Goal: Transaction & Acquisition: Book appointment/travel/reservation

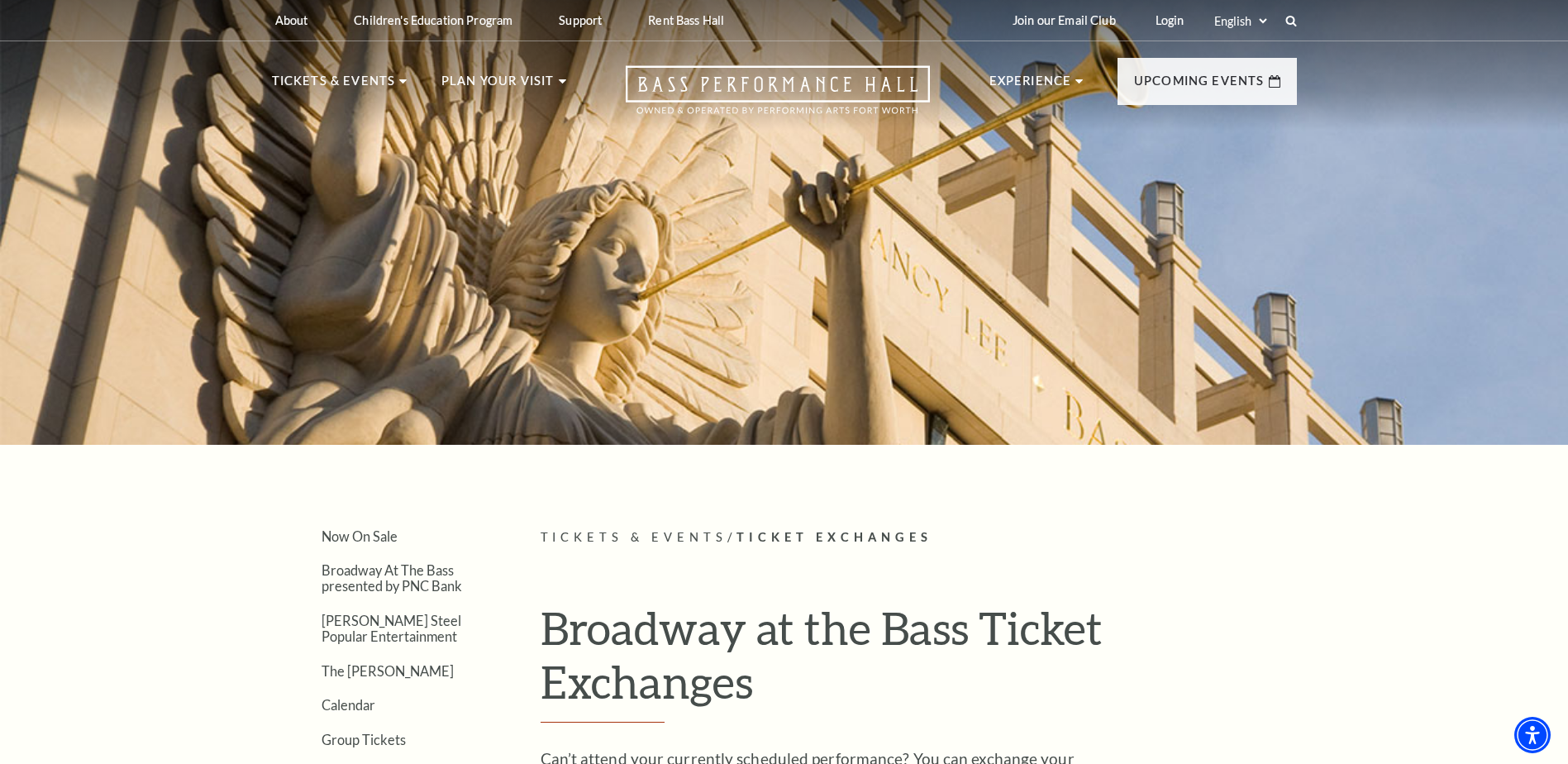
drag, startPoint x: 1379, startPoint y: 312, endPoint x: 1567, endPoint y: 82, distance: 297.1
click at [1386, 299] on div at bounding box center [784, 217] width 1568 height 454
click at [1179, 19] on link "Login" at bounding box center [1170, 20] width 55 height 41
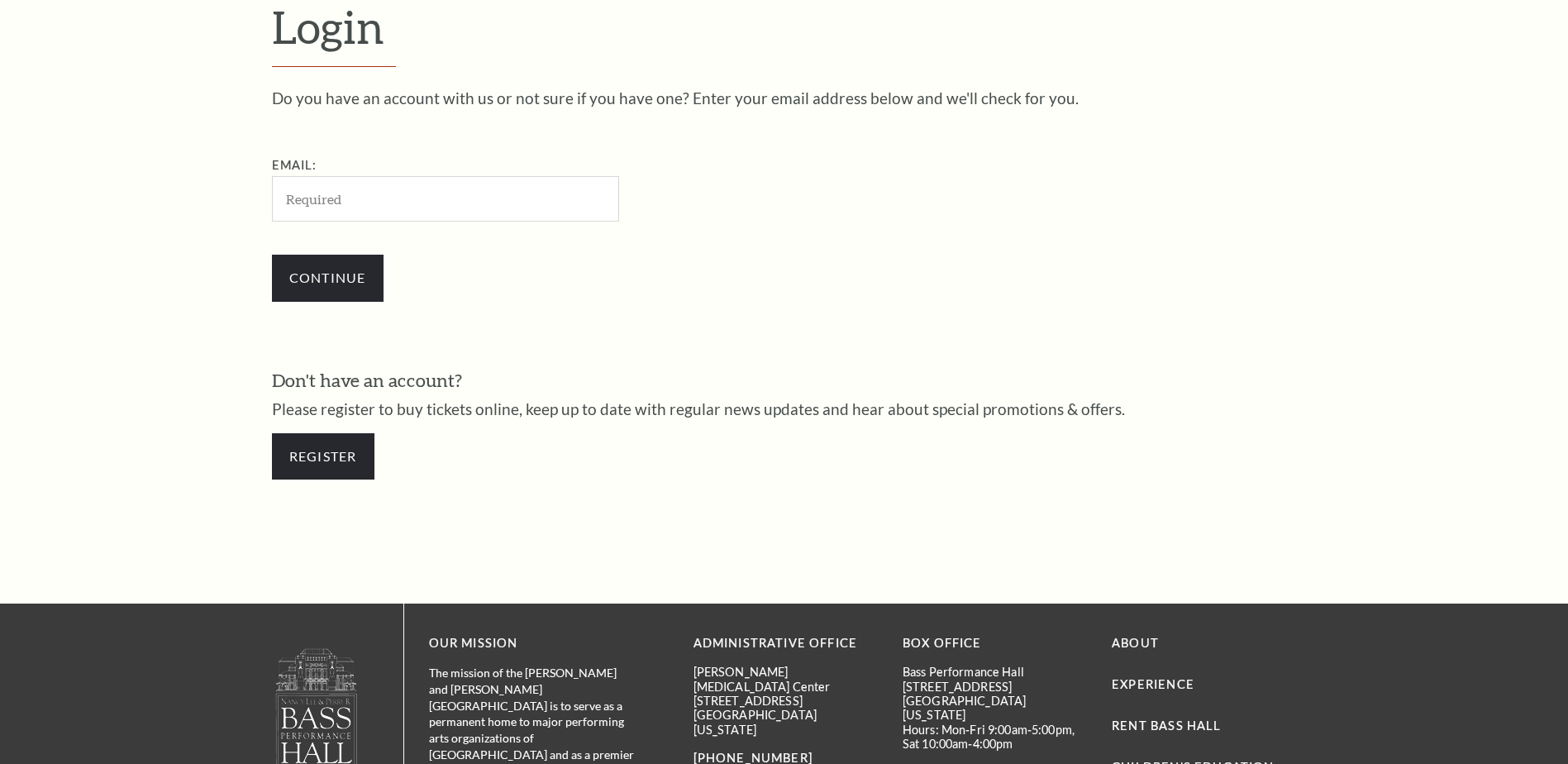
scroll to position [552, 0]
click at [401, 207] on input "Email:" at bounding box center [446, 199] width 348 height 46
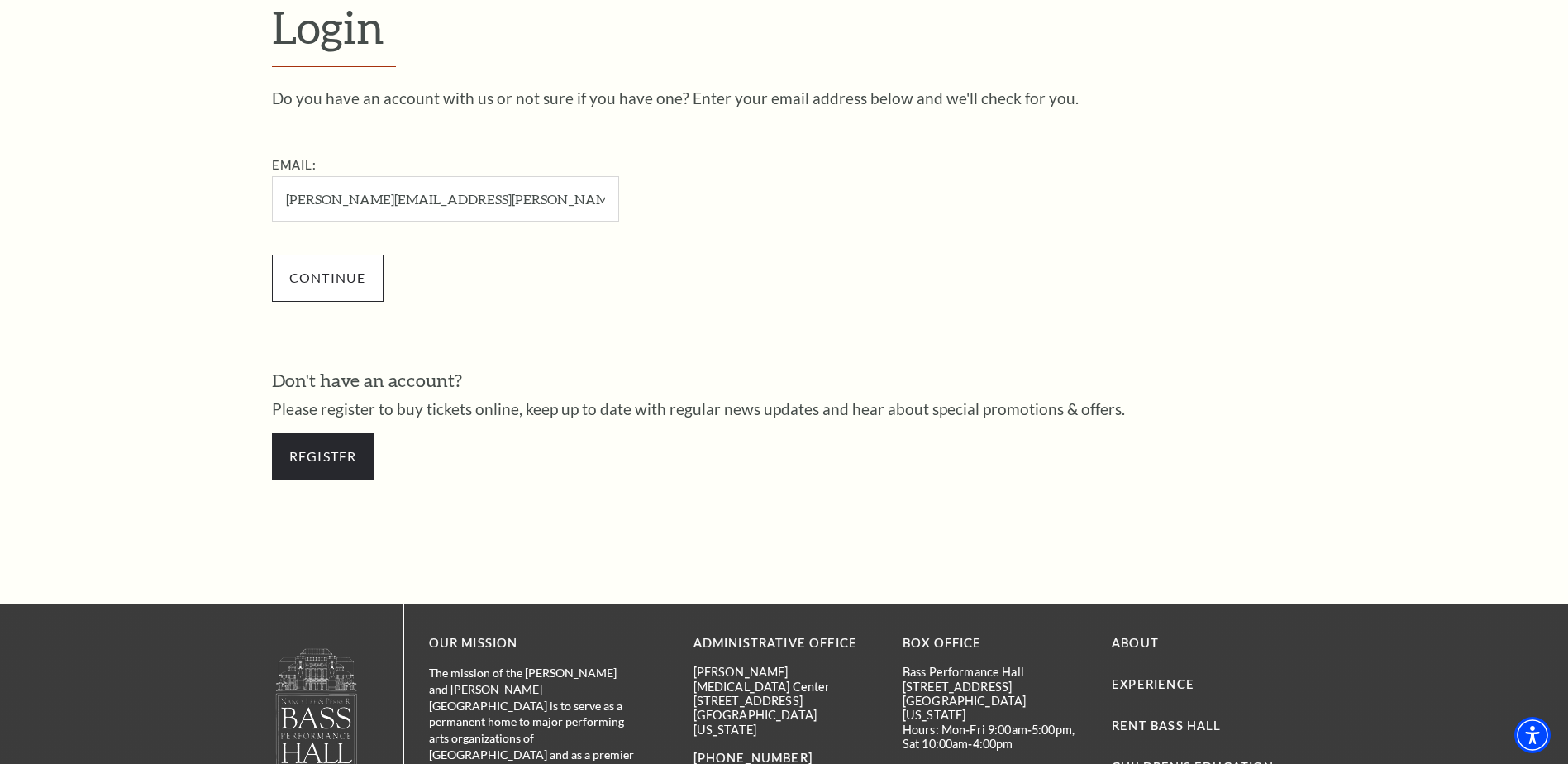
type input "[PERSON_NAME][EMAIL_ADDRESS][PERSON_NAME][DOMAIN_NAME]"
click at [337, 286] on input "Continue" at bounding box center [328, 278] width 112 height 46
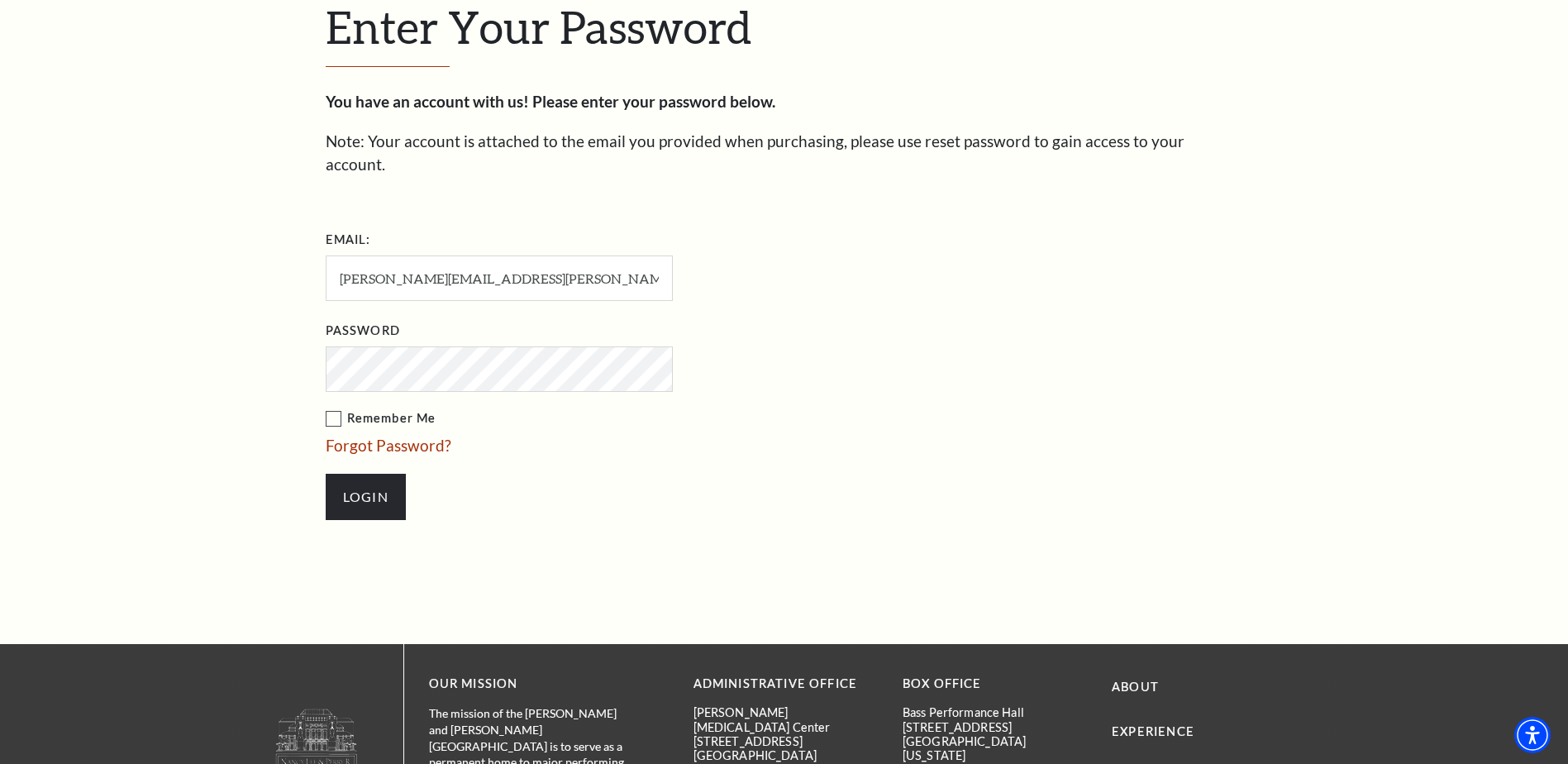
click at [326, 473] on input "Login" at bounding box center [366, 497] width 80 height 46
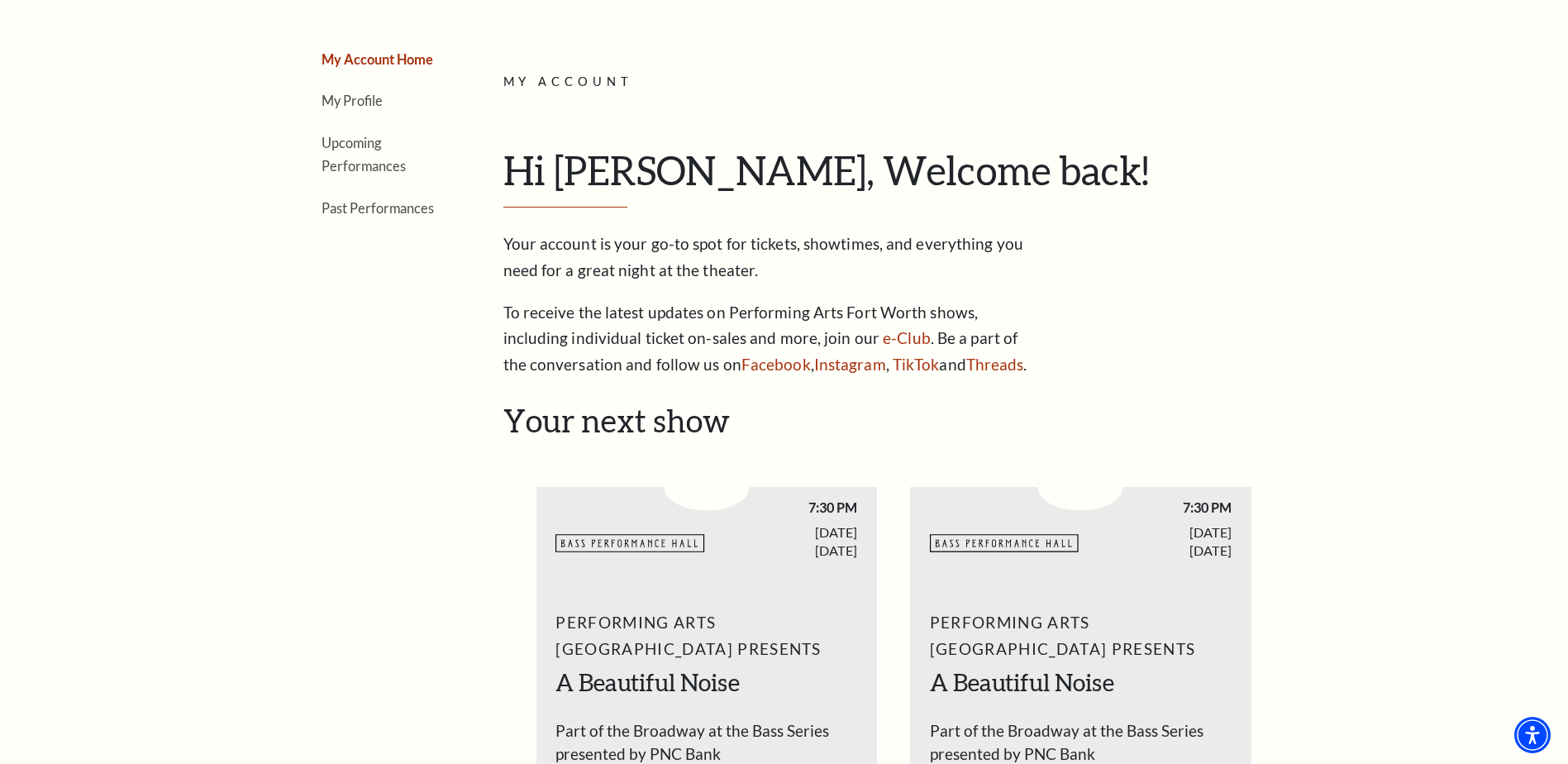
scroll to position [86, 0]
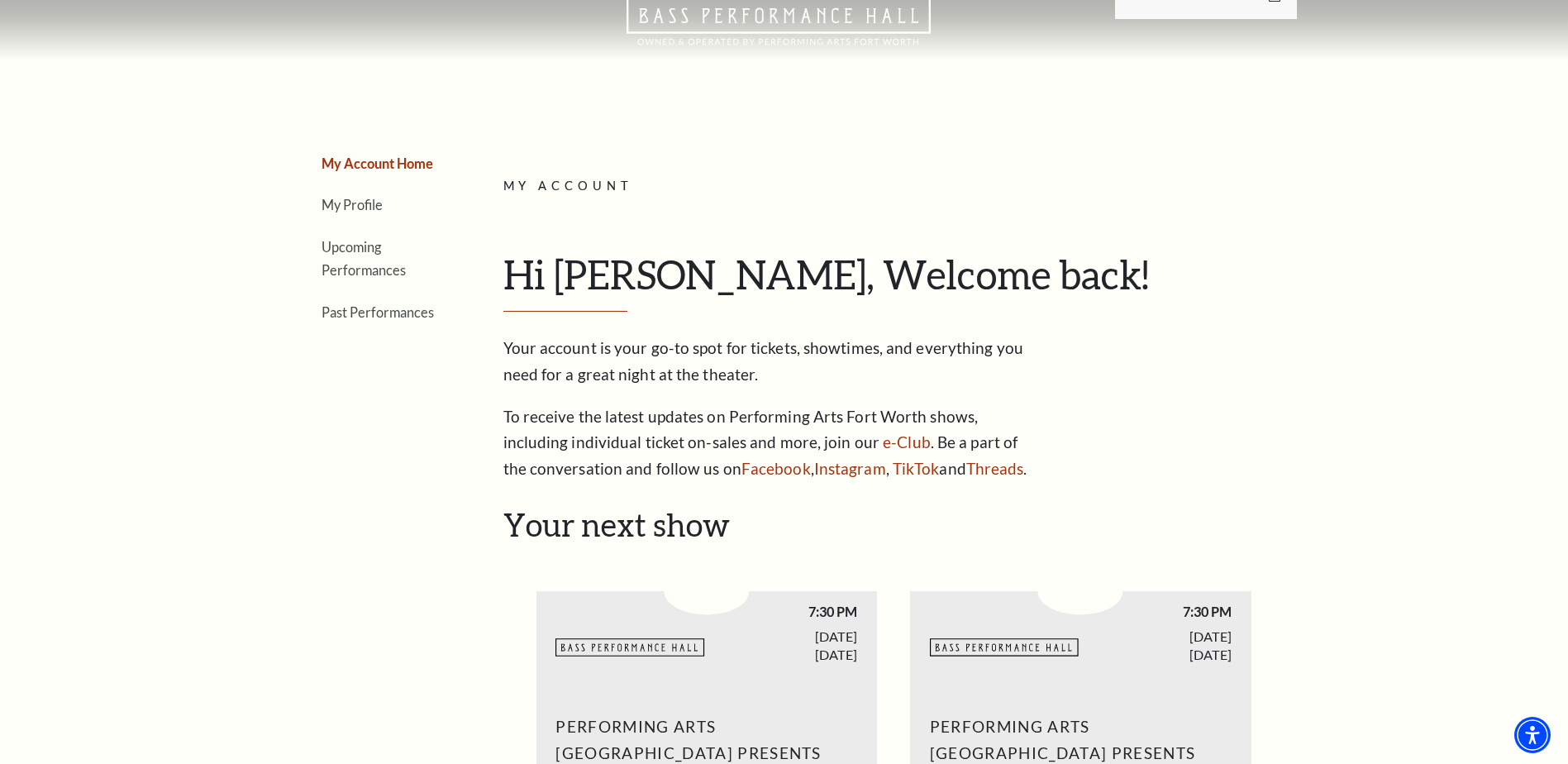
click at [363, 259] on li "Upcoming Performances" at bounding box center [381, 258] width 120 height 47
click at [364, 272] on link "Upcoming Performances" at bounding box center [364, 259] width 84 height 40
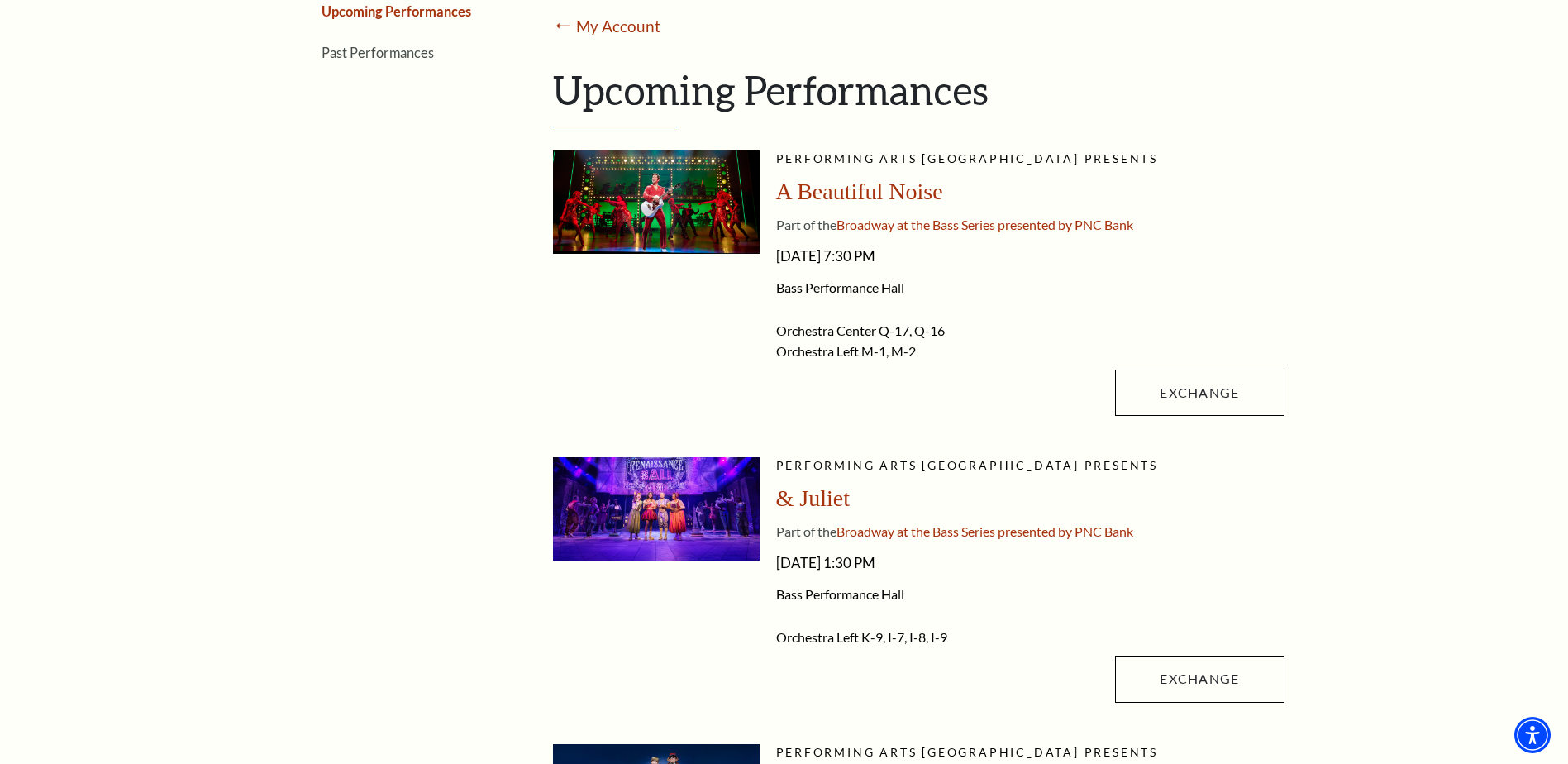
scroll to position [483, 0]
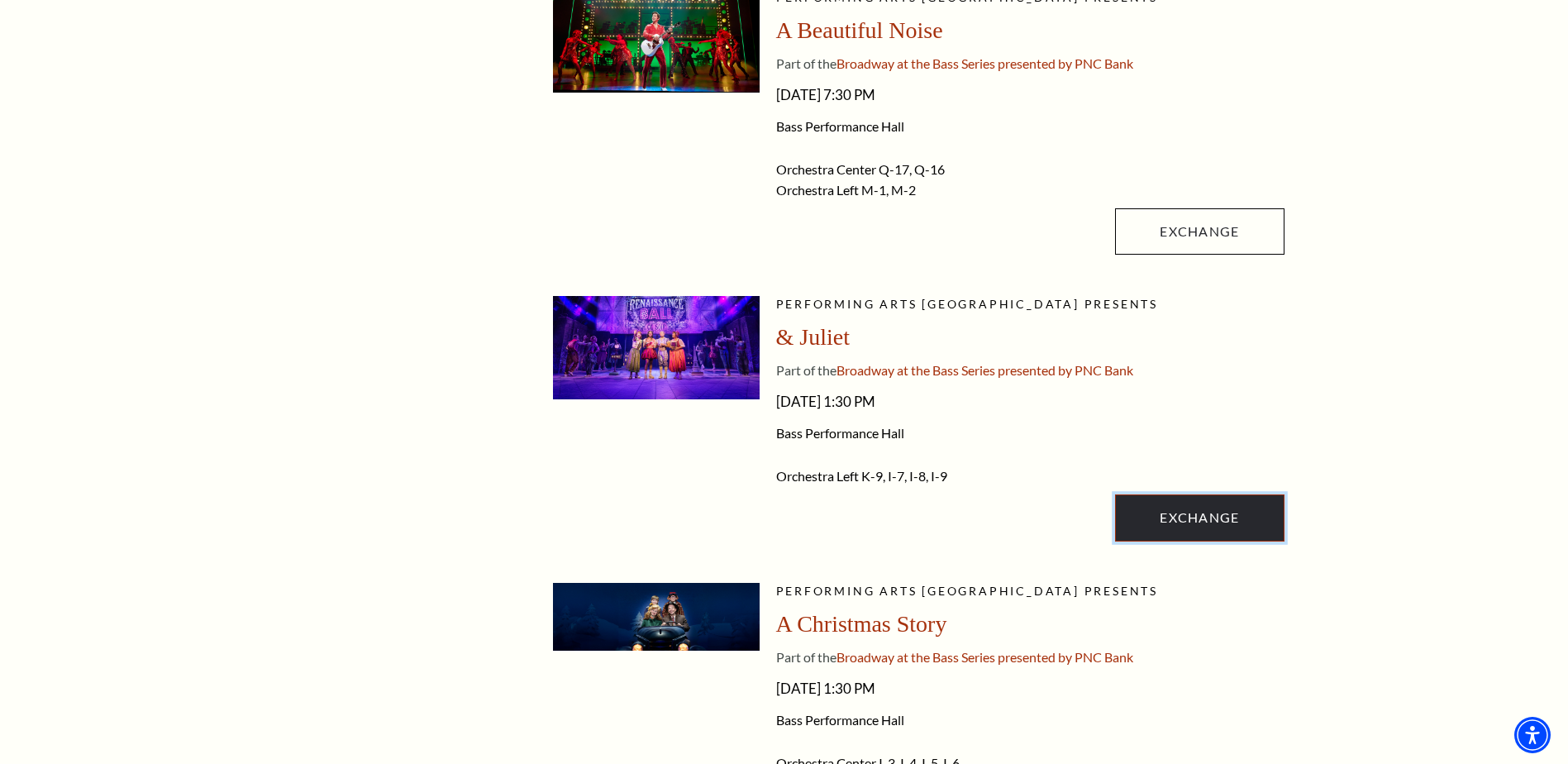
click at [1177, 512] on link "Exchange" at bounding box center [1200, 517] width 169 height 46
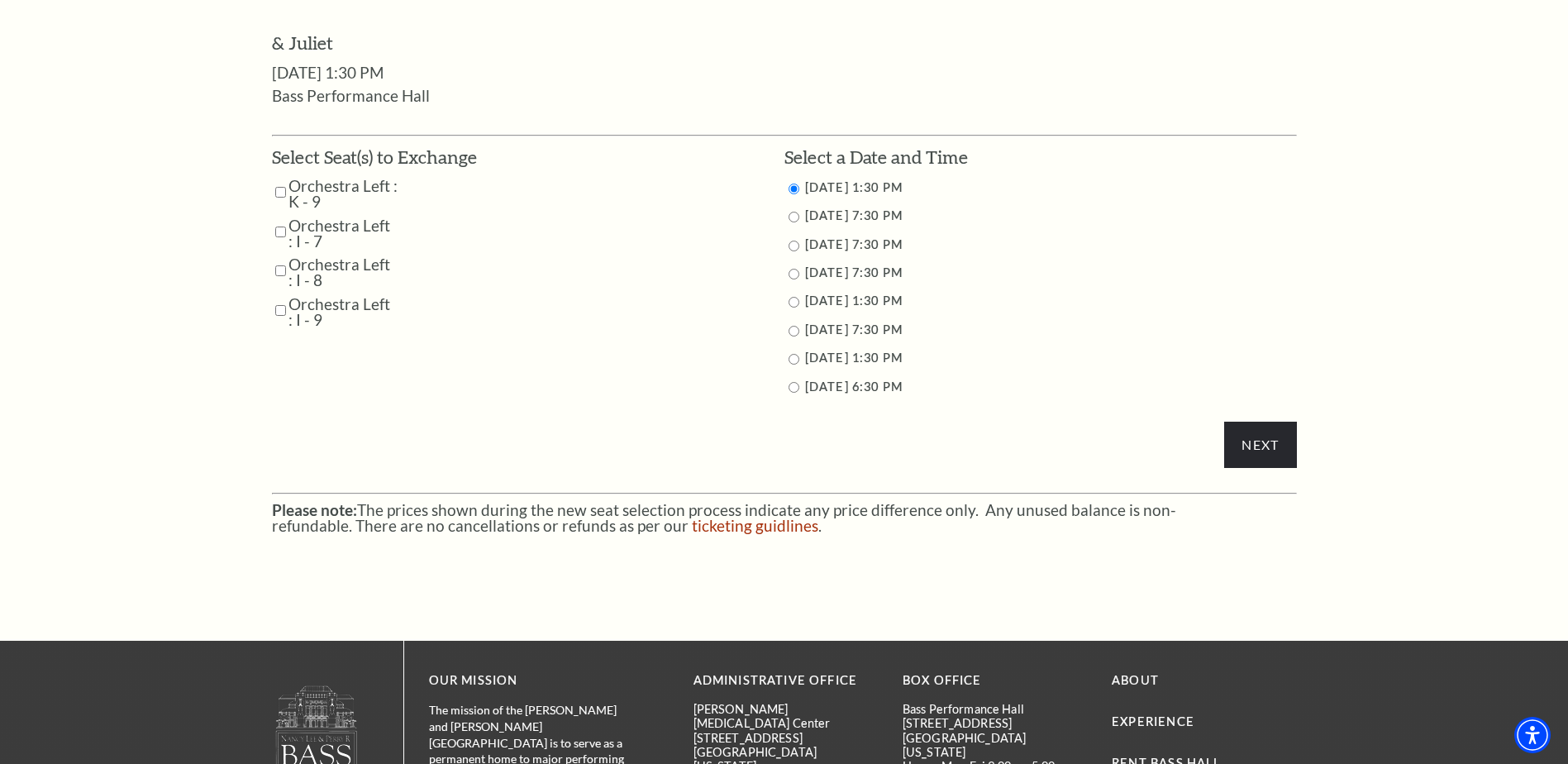
scroll to position [841, 0]
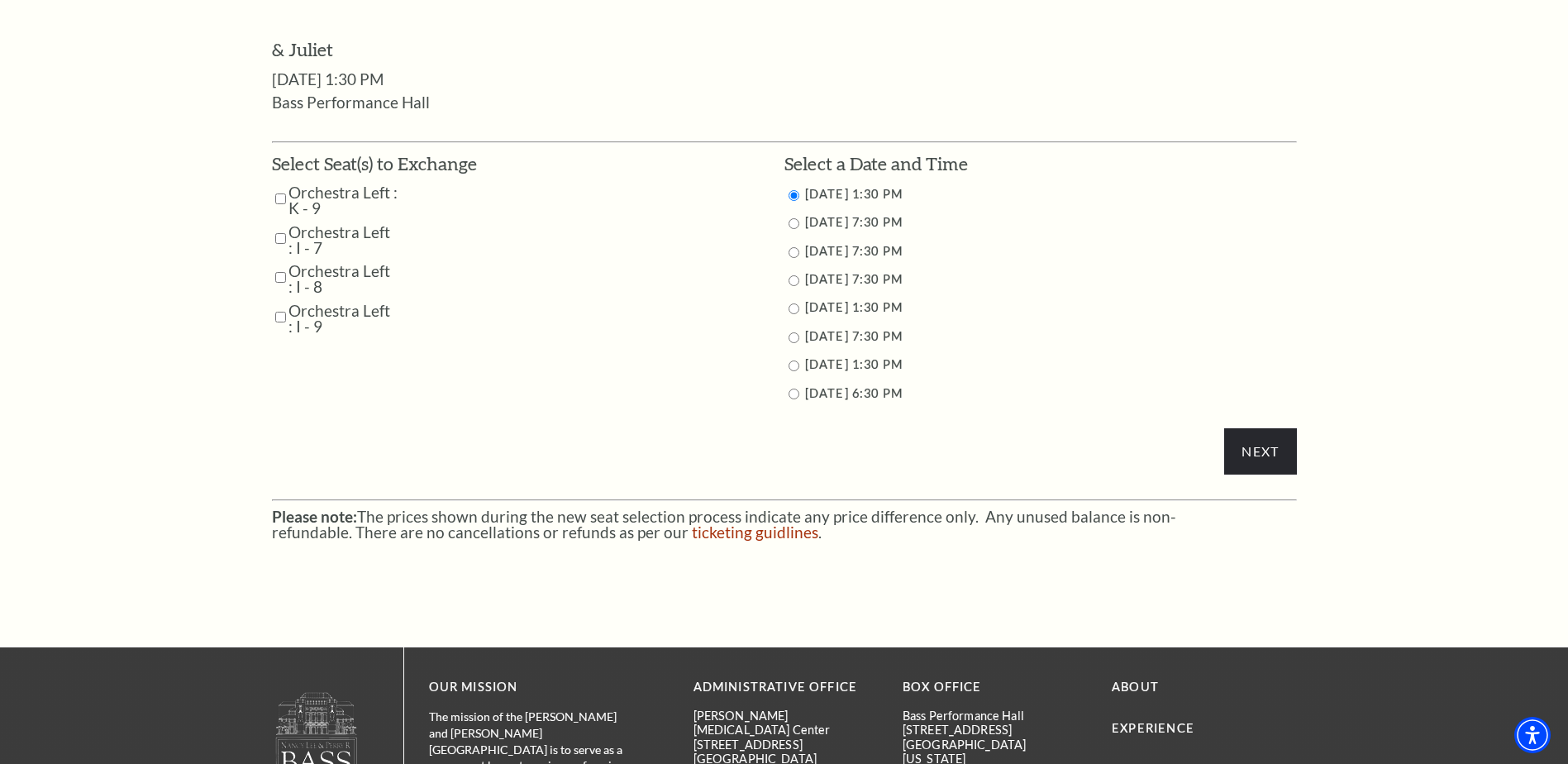
click at [282, 195] on input "Orchestra Left : K - 9" at bounding box center [281, 199] width 11 height 29
checkbox input "true"
click at [281, 239] on input "Orchestra Left : I - 7" at bounding box center [281, 238] width 11 height 29
checkbox input "true"
drag, startPoint x: 285, startPoint y: 281, endPoint x: 281, endPoint y: 290, distance: 9.8
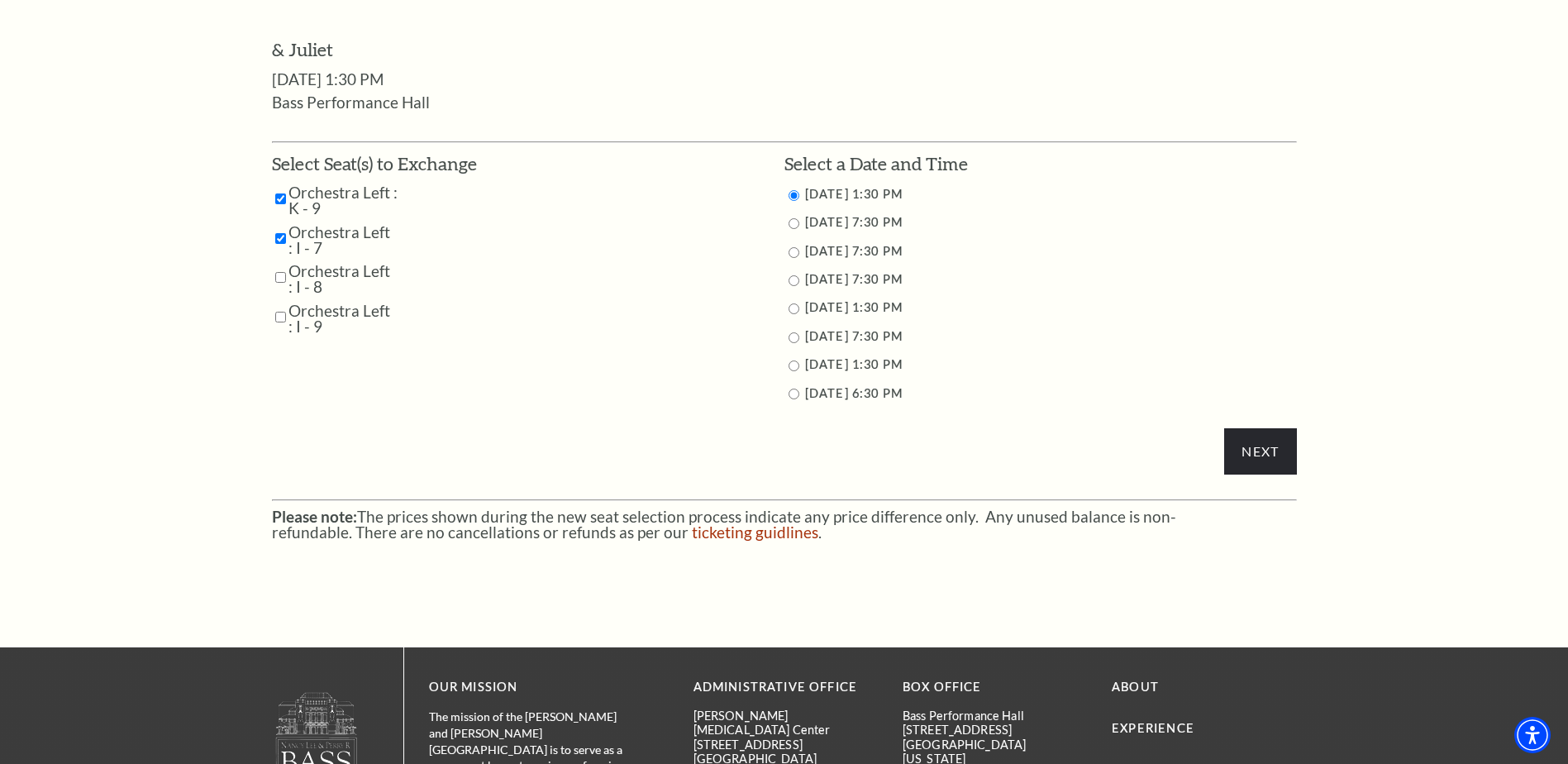
click at [284, 281] on input "Orchestra Left : I - 8" at bounding box center [281, 277] width 11 height 29
checkbox input "true"
click at [281, 320] on input "Orchestra Left : I - 9" at bounding box center [281, 317] width 11 height 29
checkbox input "true"
click at [793, 339] on input "11/15/2025 7:30 PM" at bounding box center [794, 338] width 11 height 11
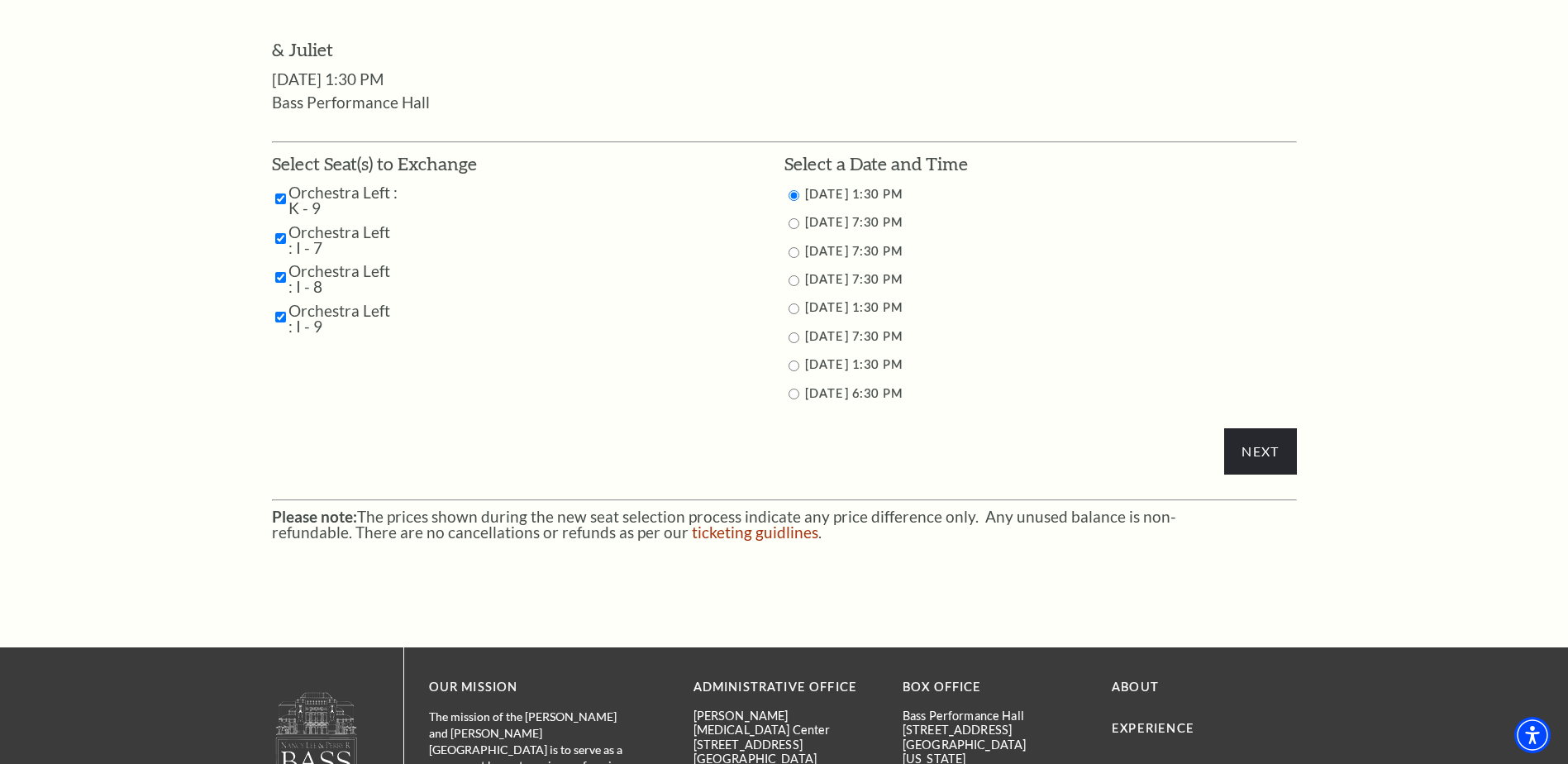
radio input "true"
click at [1254, 444] on input "Next" at bounding box center [1260, 452] width 72 height 46
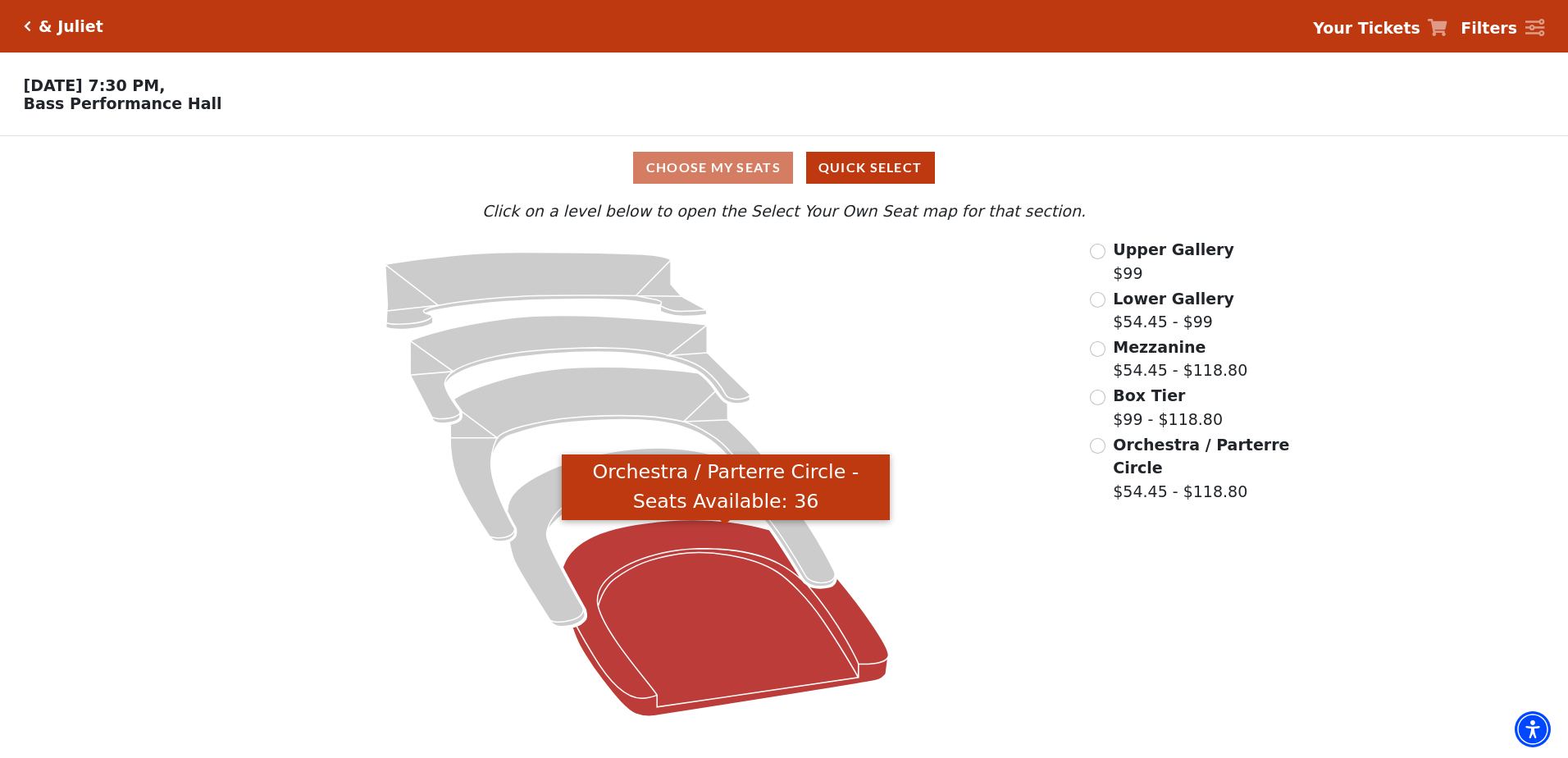
click at [727, 609] on icon "Orchestra / Parterre Circle - Seats Available: 36" at bounding box center [725, 618] width 326 height 197
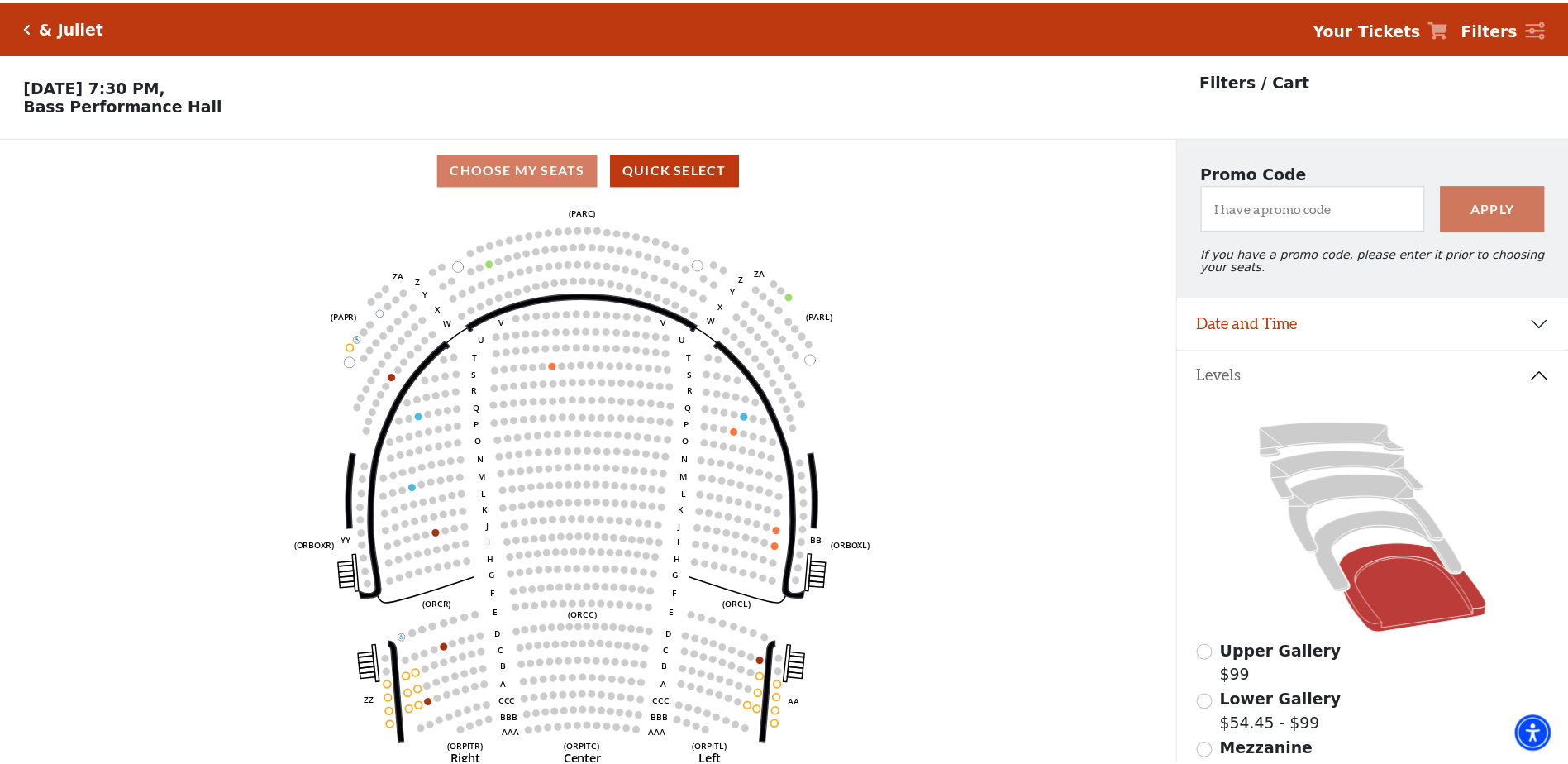
scroll to position [77, 0]
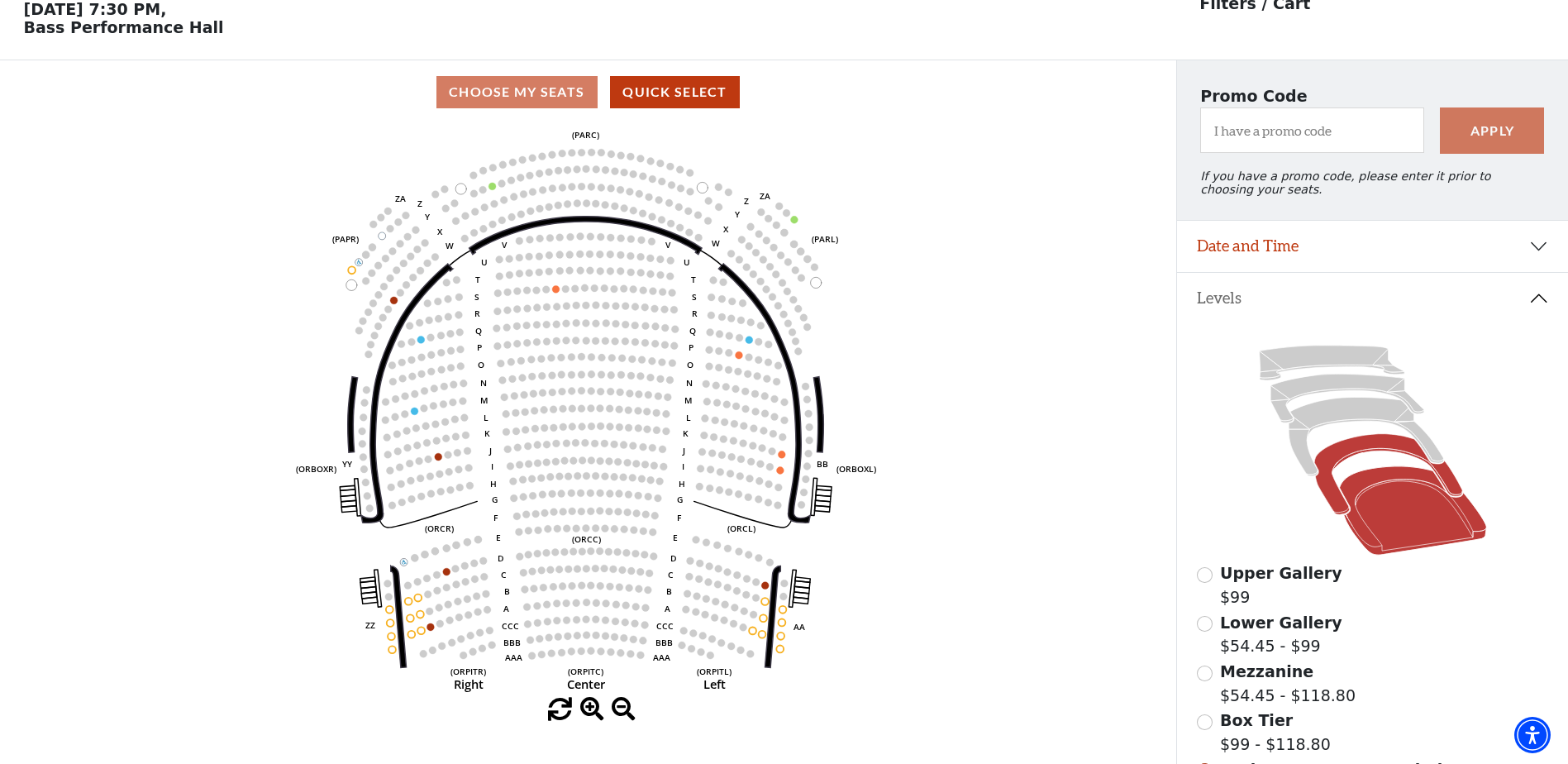
click at [1373, 452] on icon at bounding box center [1388, 475] width 148 height 81
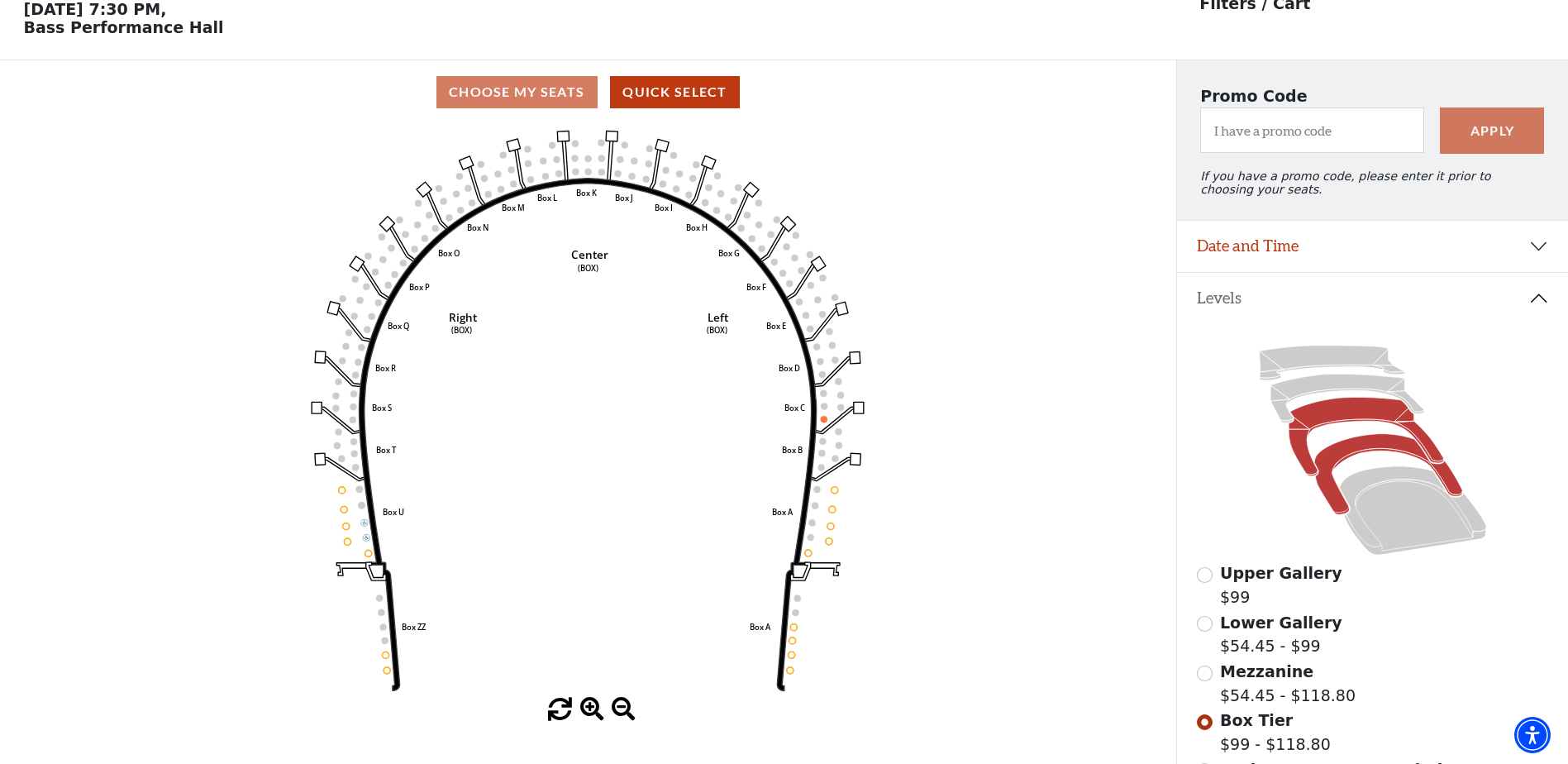
click at [1350, 423] on icon at bounding box center [1366, 437] width 155 height 79
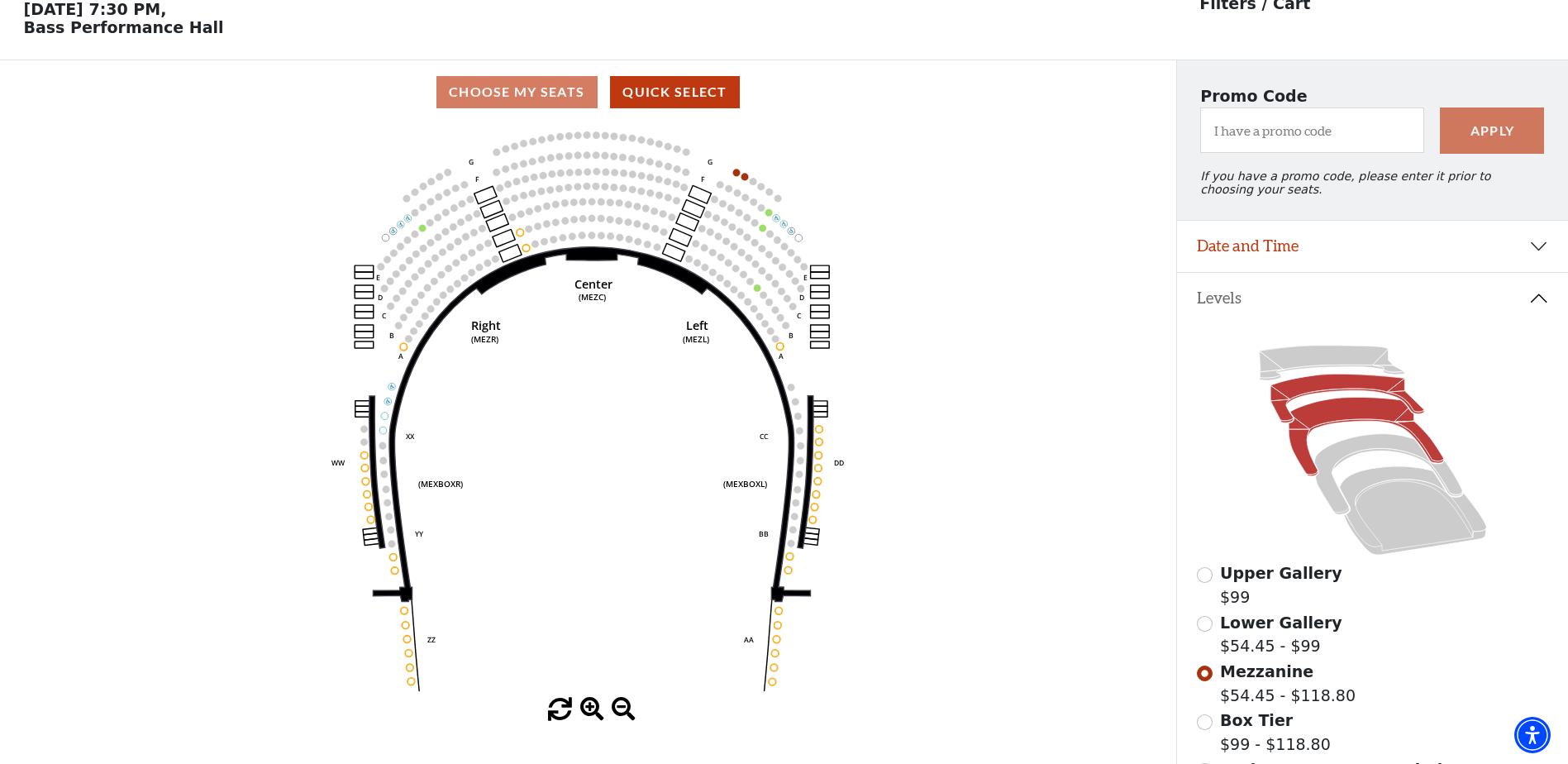
click at [1322, 391] on icon at bounding box center [1348, 399] width 154 height 49
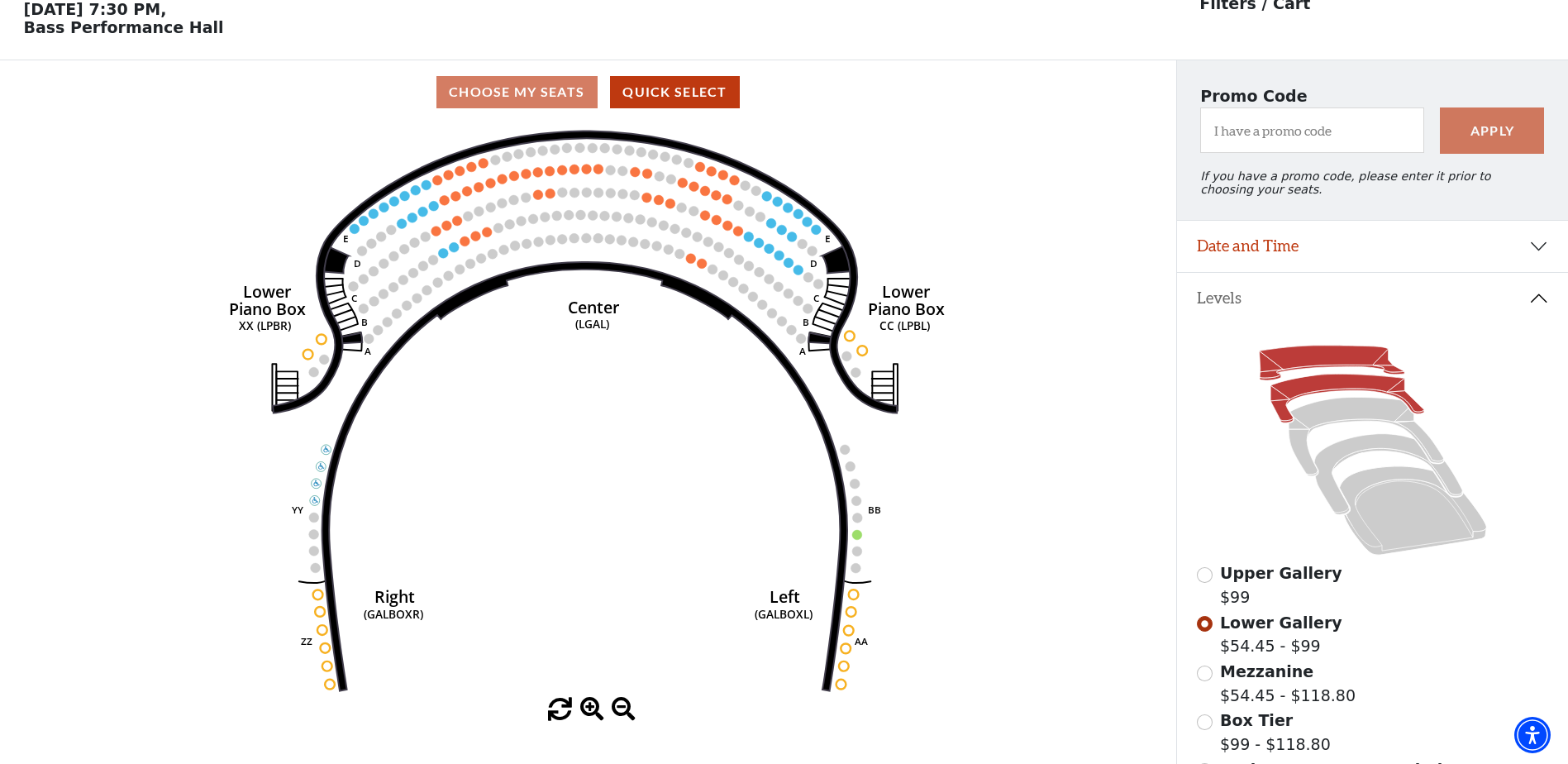
click at [1296, 370] on icon at bounding box center [1332, 363] width 146 height 35
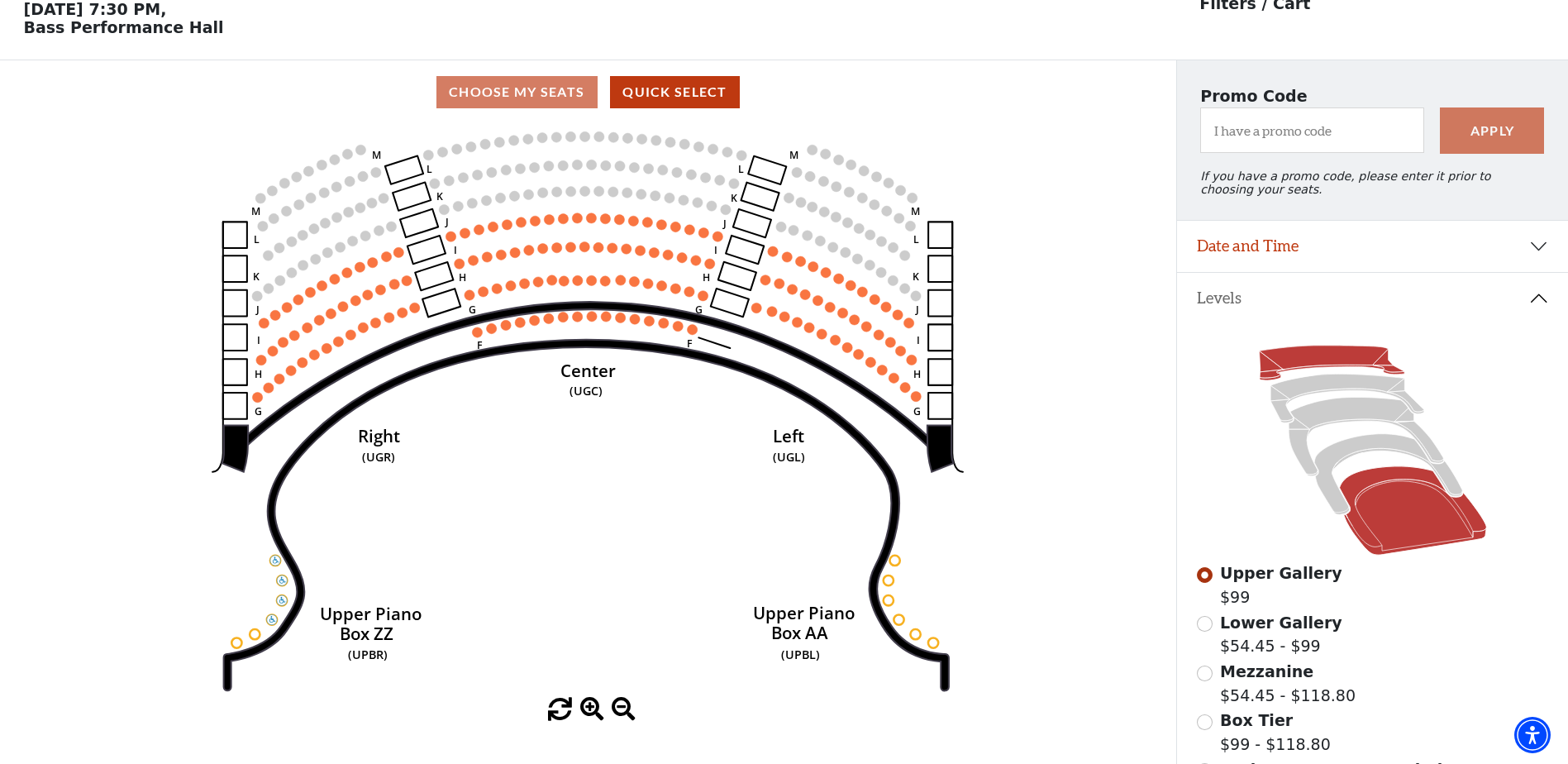
click at [1388, 517] on icon at bounding box center [1413, 510] width 147 height 89
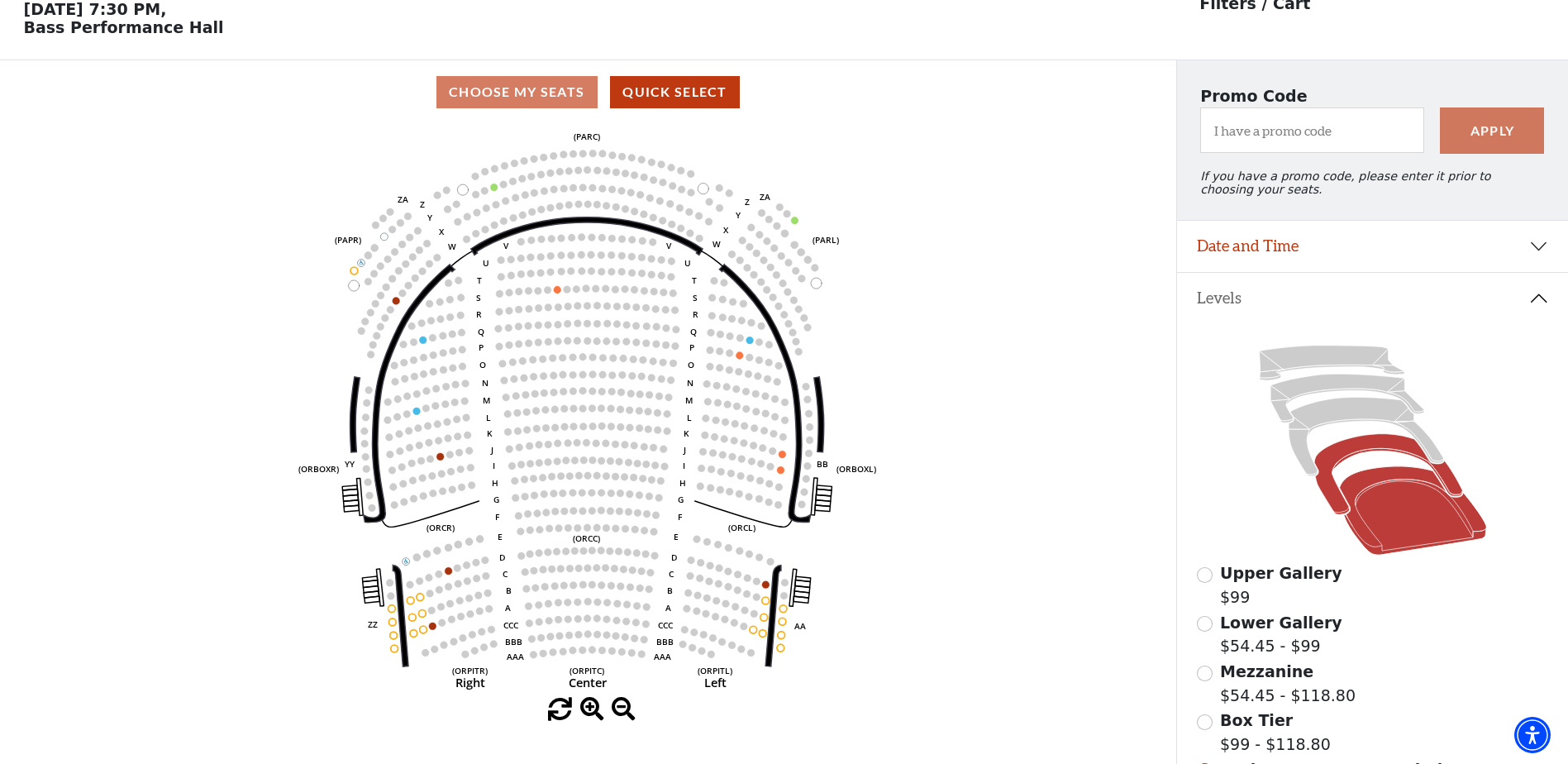
click at [1348, 461] on icon at bounding box center [1388, 475] width 148 height 81
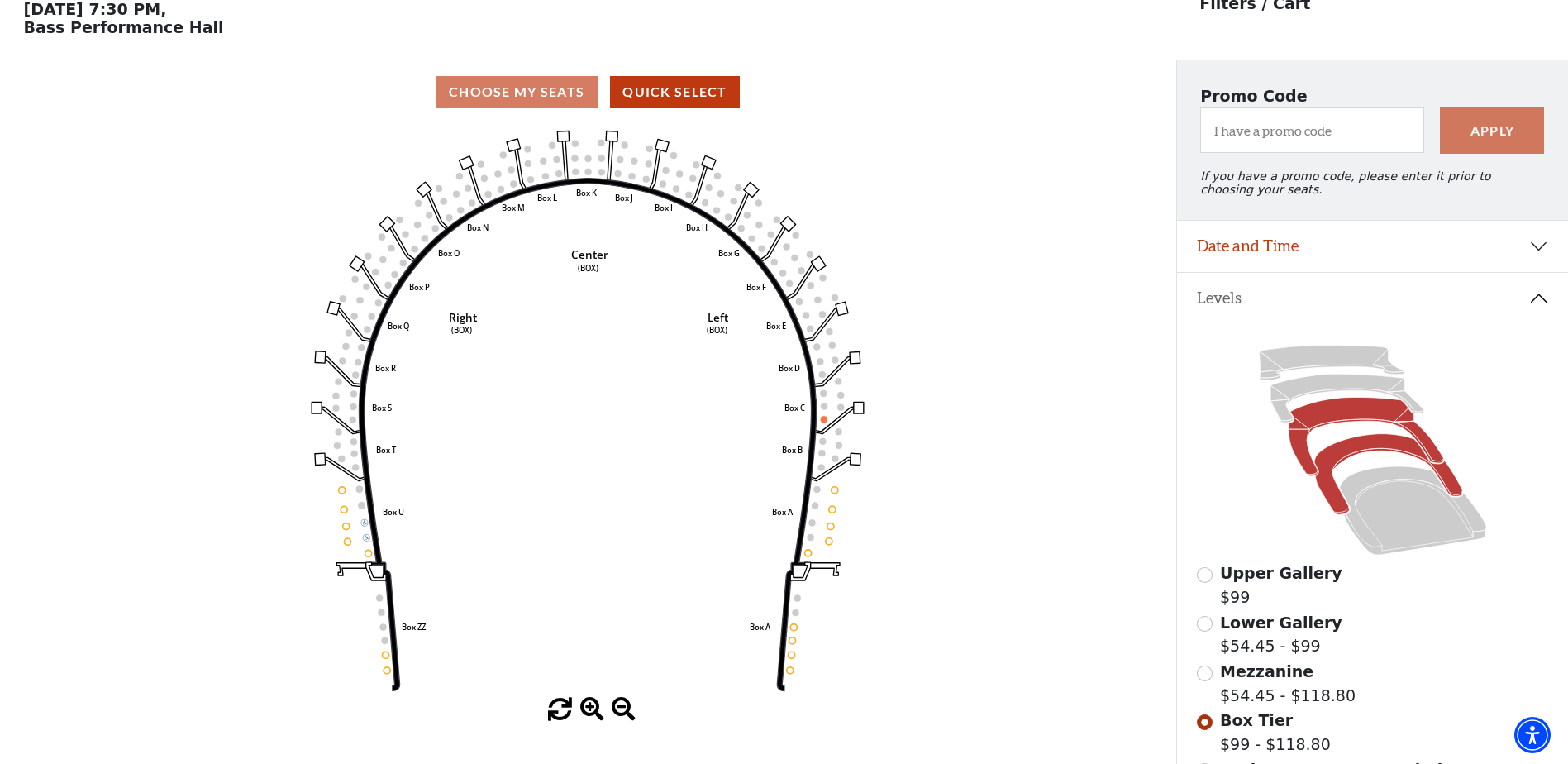
click at [1331, 425] on icon at bounding box center [1366, 437] width 155 height 79
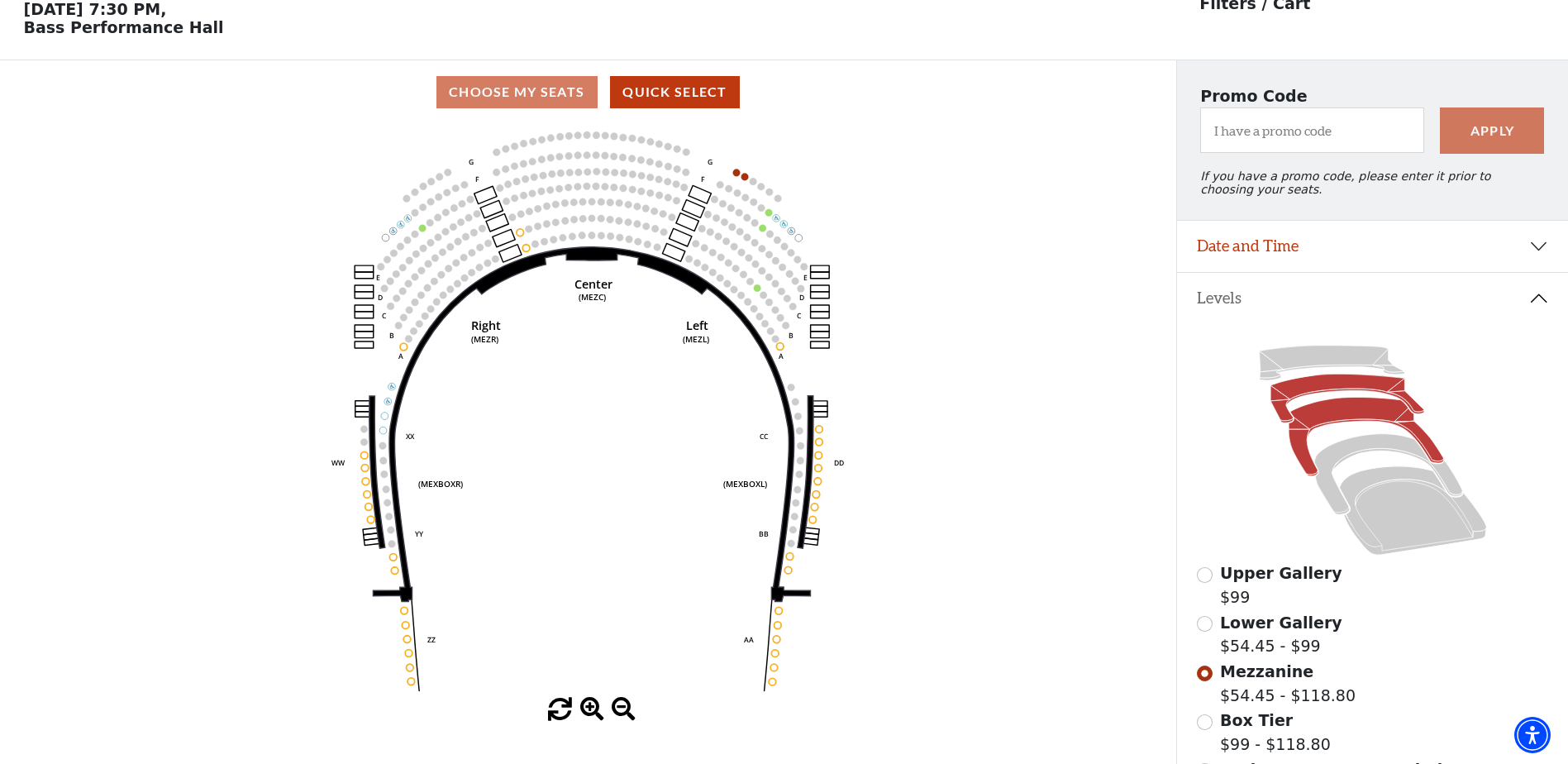
click at [1313, 392] on icon at bounding box center [1348, 399] width 154 height 49
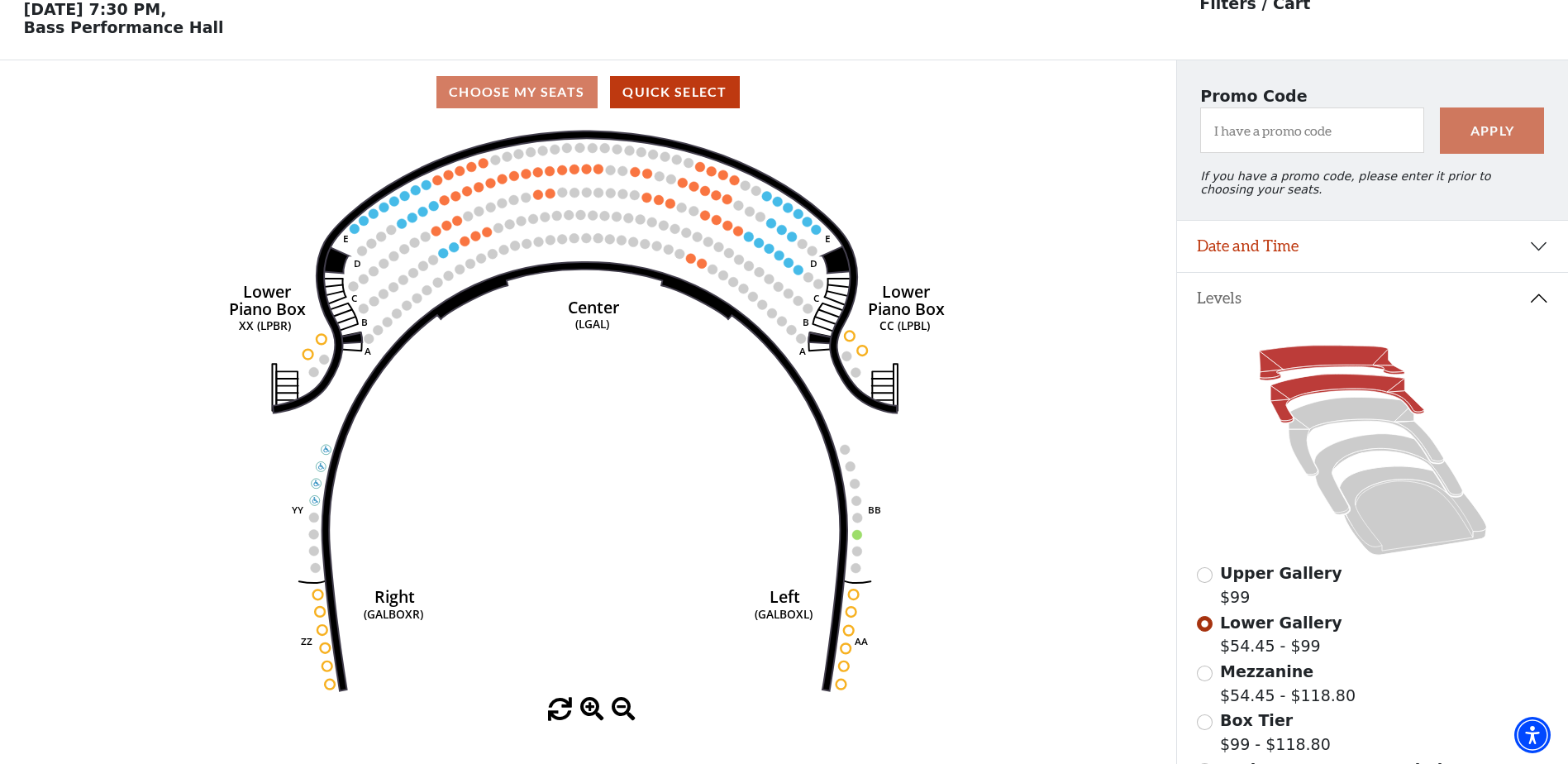
click at [1305, 371] on icon at bounding box center [1332, 363] width 146 height 35
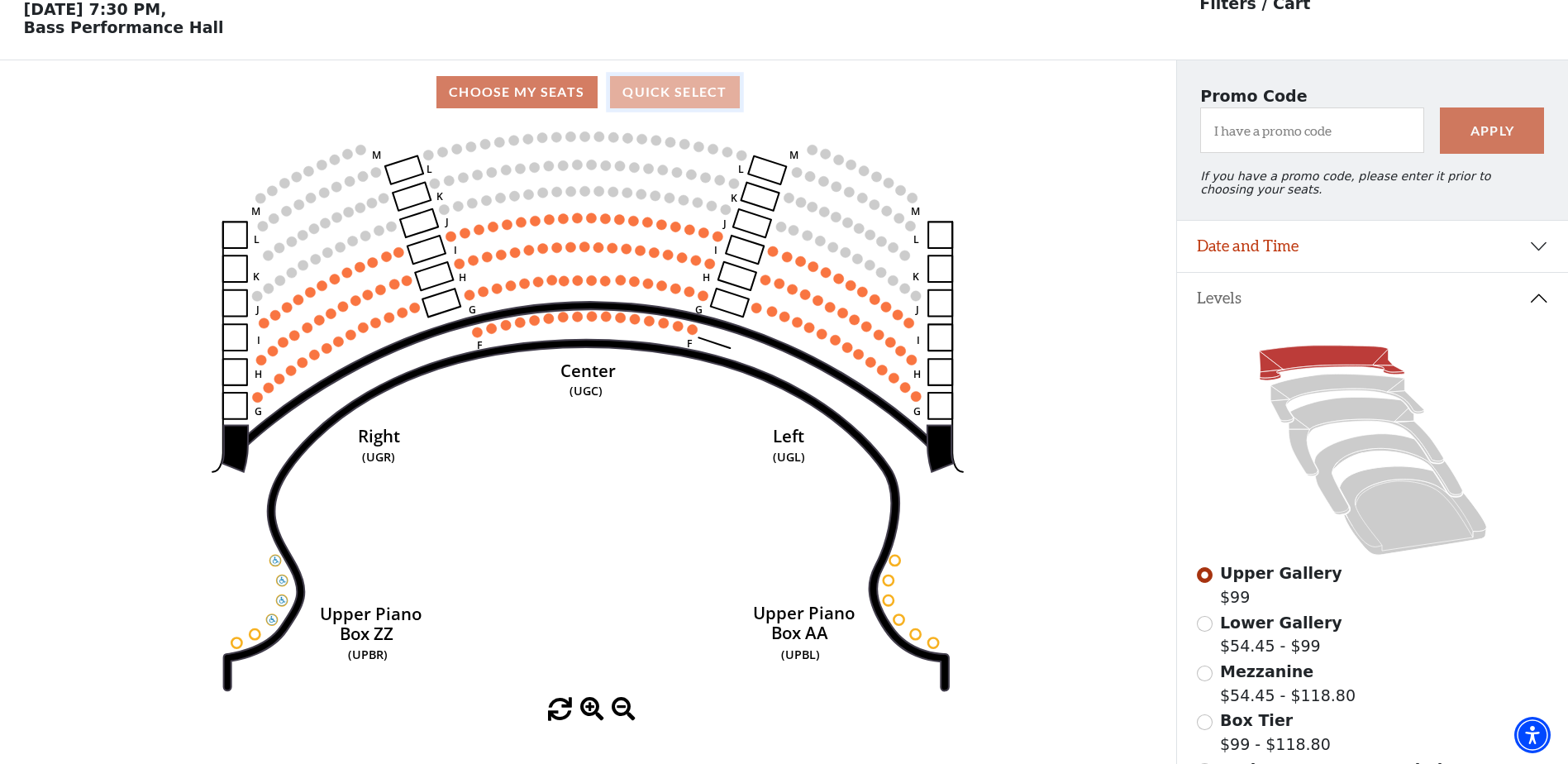
click at [647, 95] on button "Quick Select" at bounding box center [674, 92] width 130 height 32
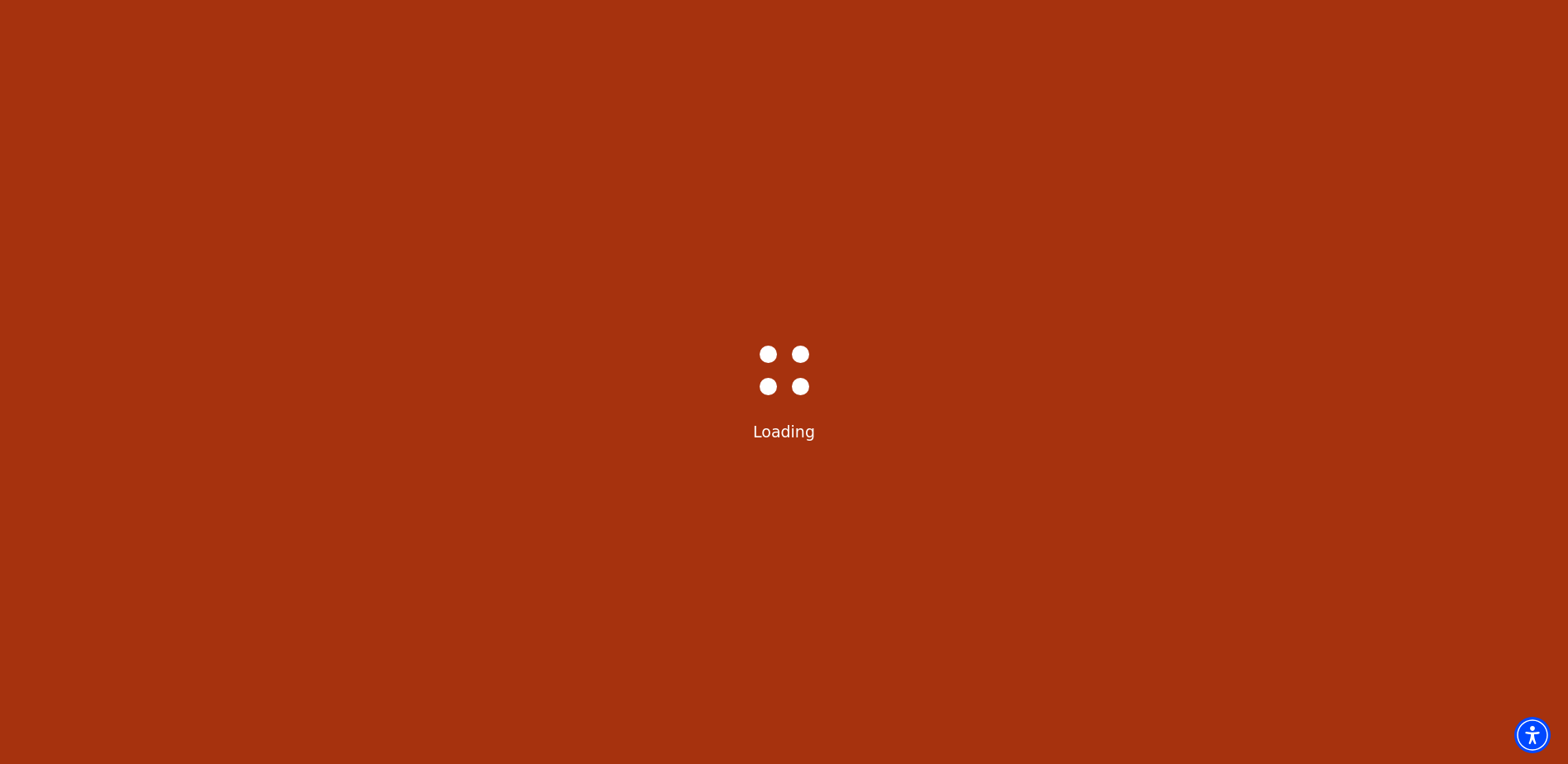
scroll to position [0, 0]
select select "6233"
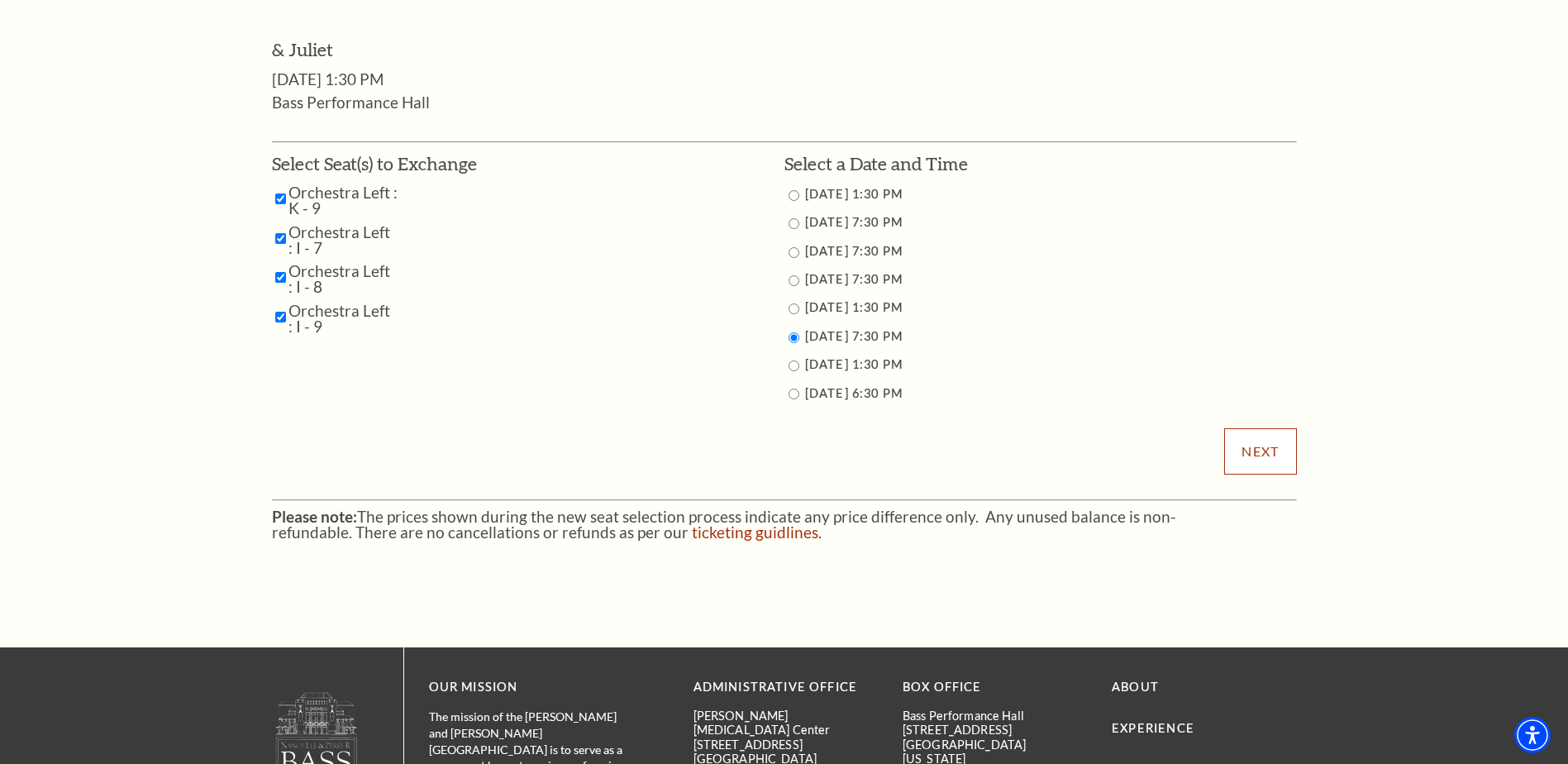
click at [1266, 458] on input "Next" at bounding box center [1260, 452] width 72 height 46
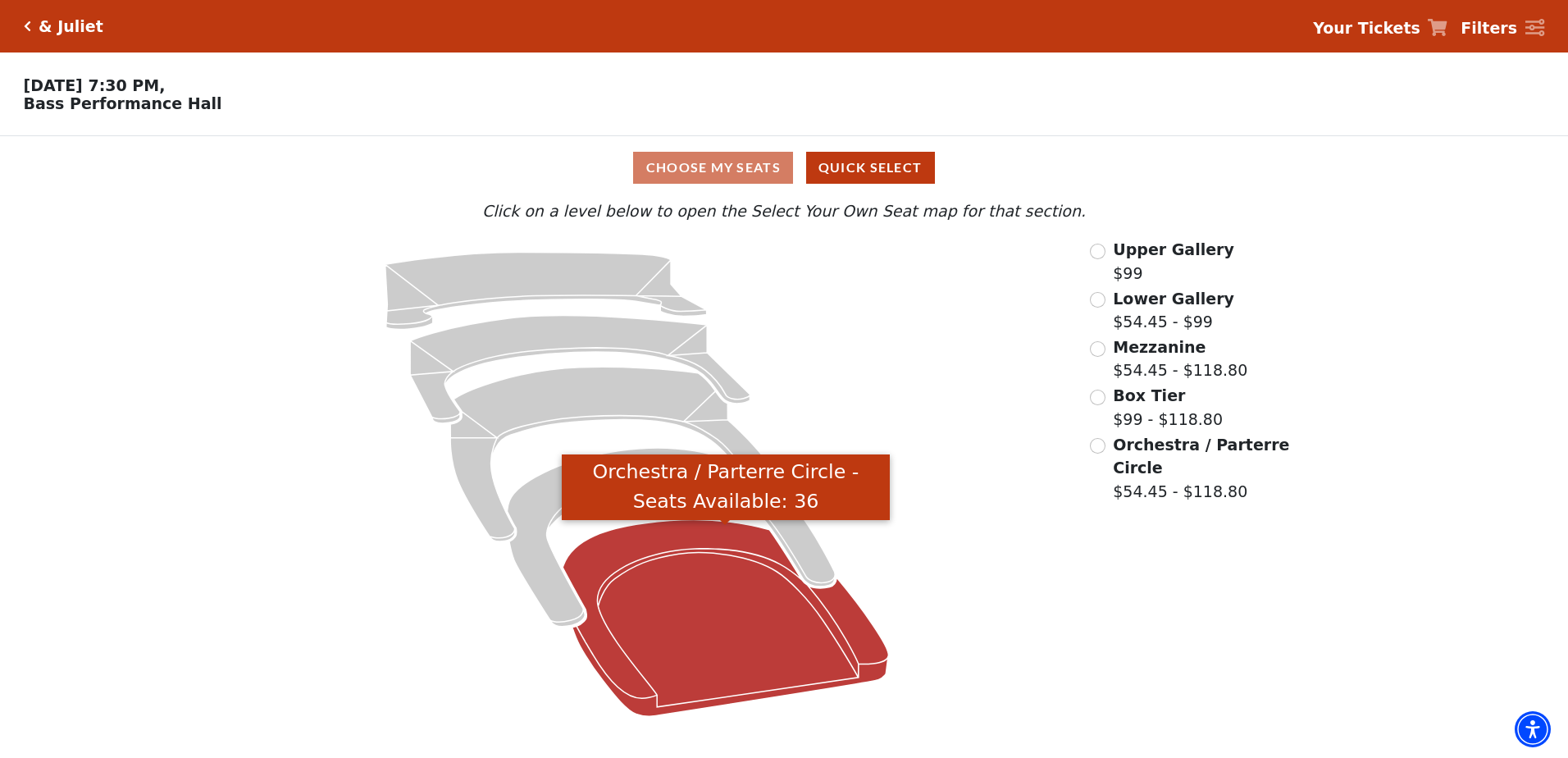
click at [714, 652] on icon "Orchestra / Parterre Circle - Seats Available: 36" at bounding box center [725, 618] width 326 height 197
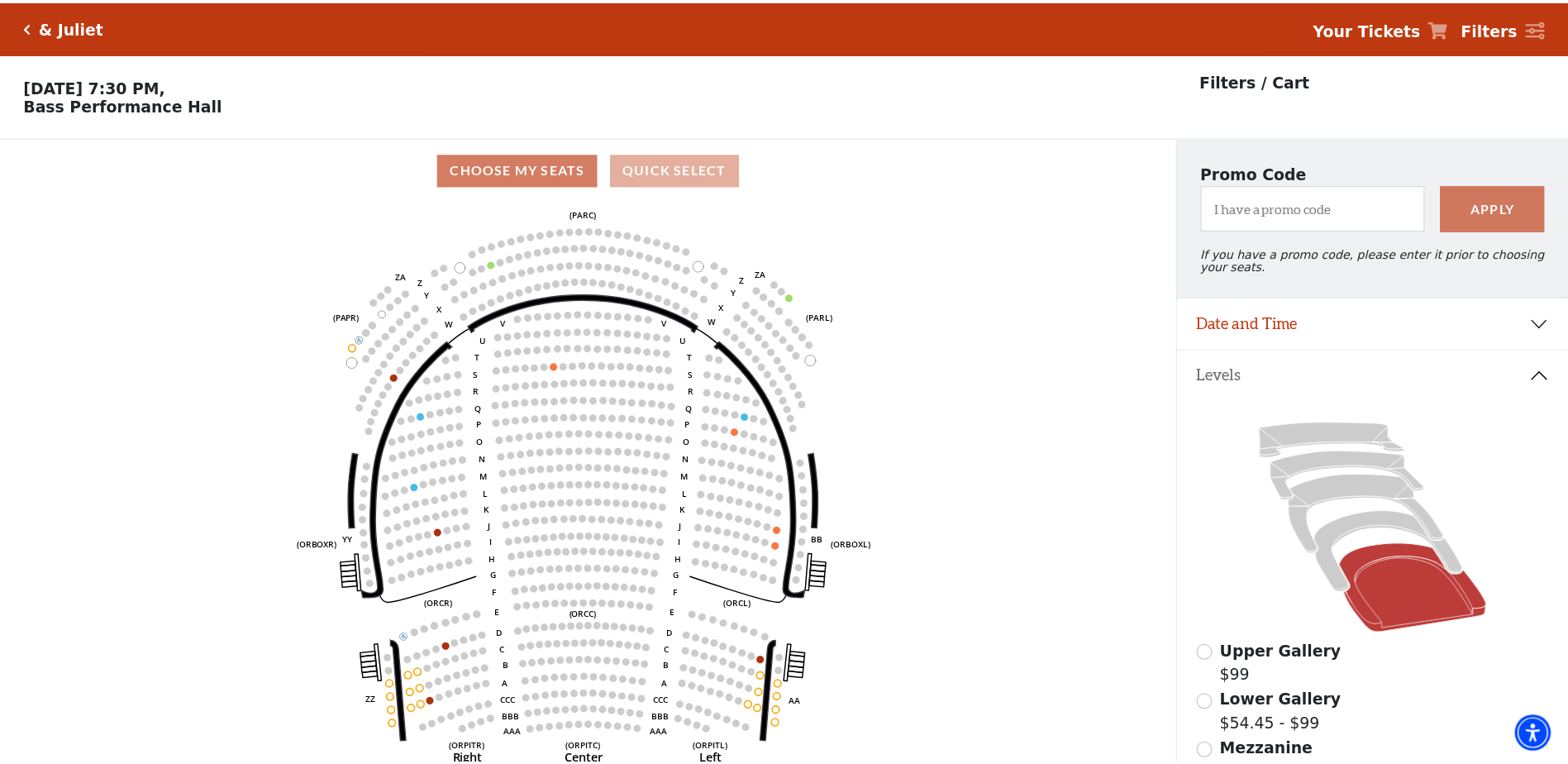
scroll to position [77, 0]
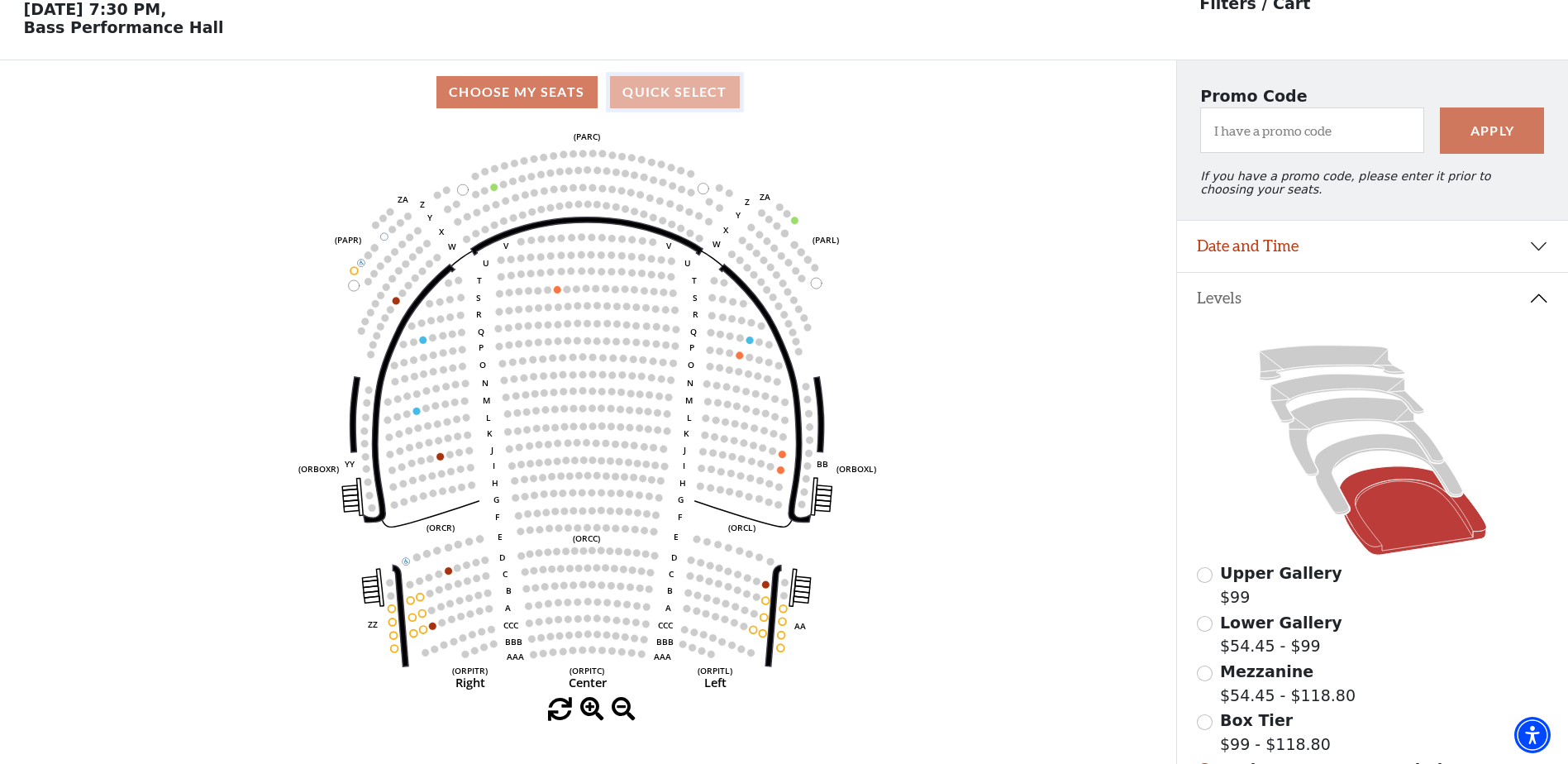
click at [693, 99] on button "Quick Select" at bounding box center [674, 92] width 130 height 32
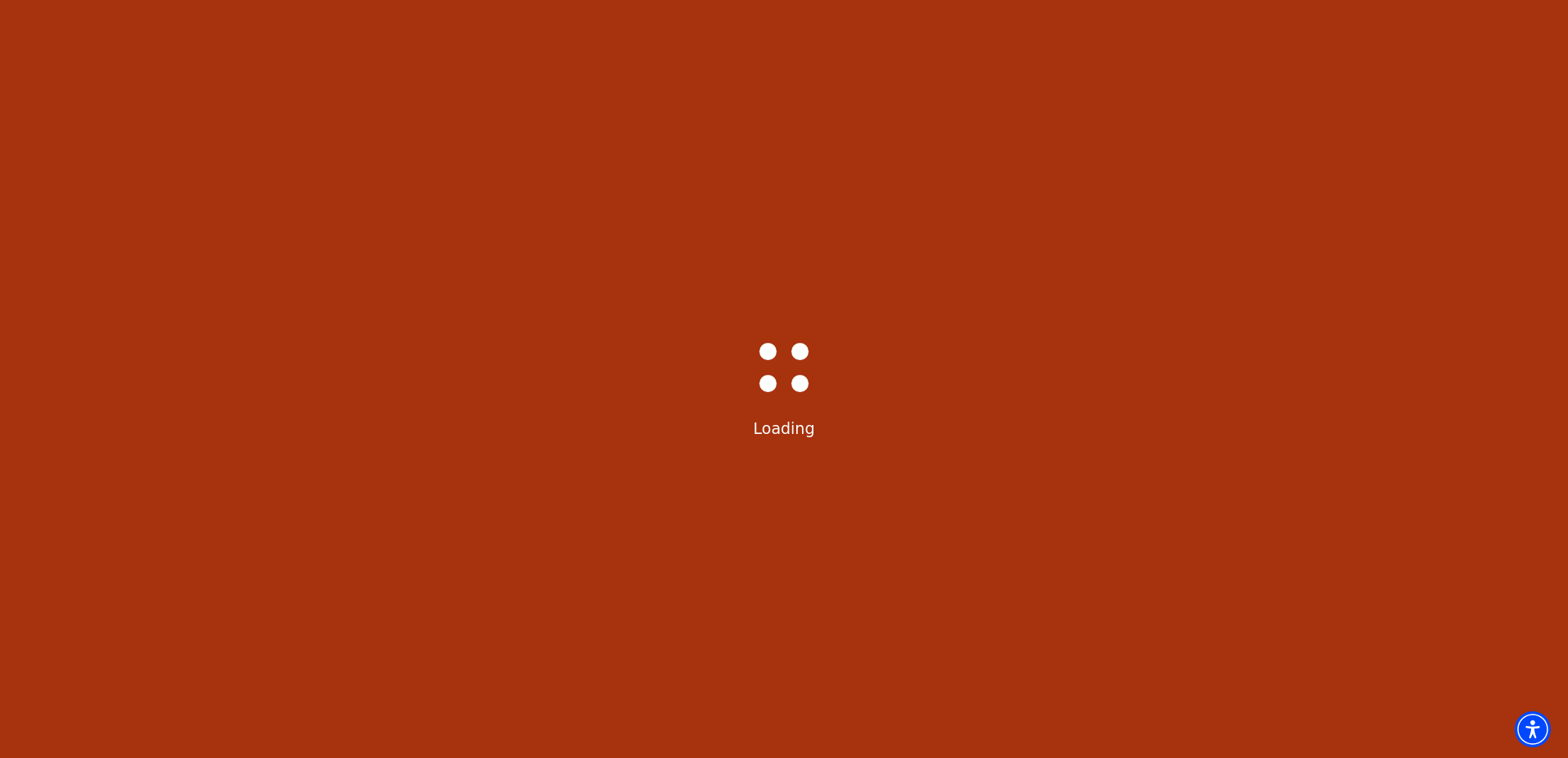
select select "6233"
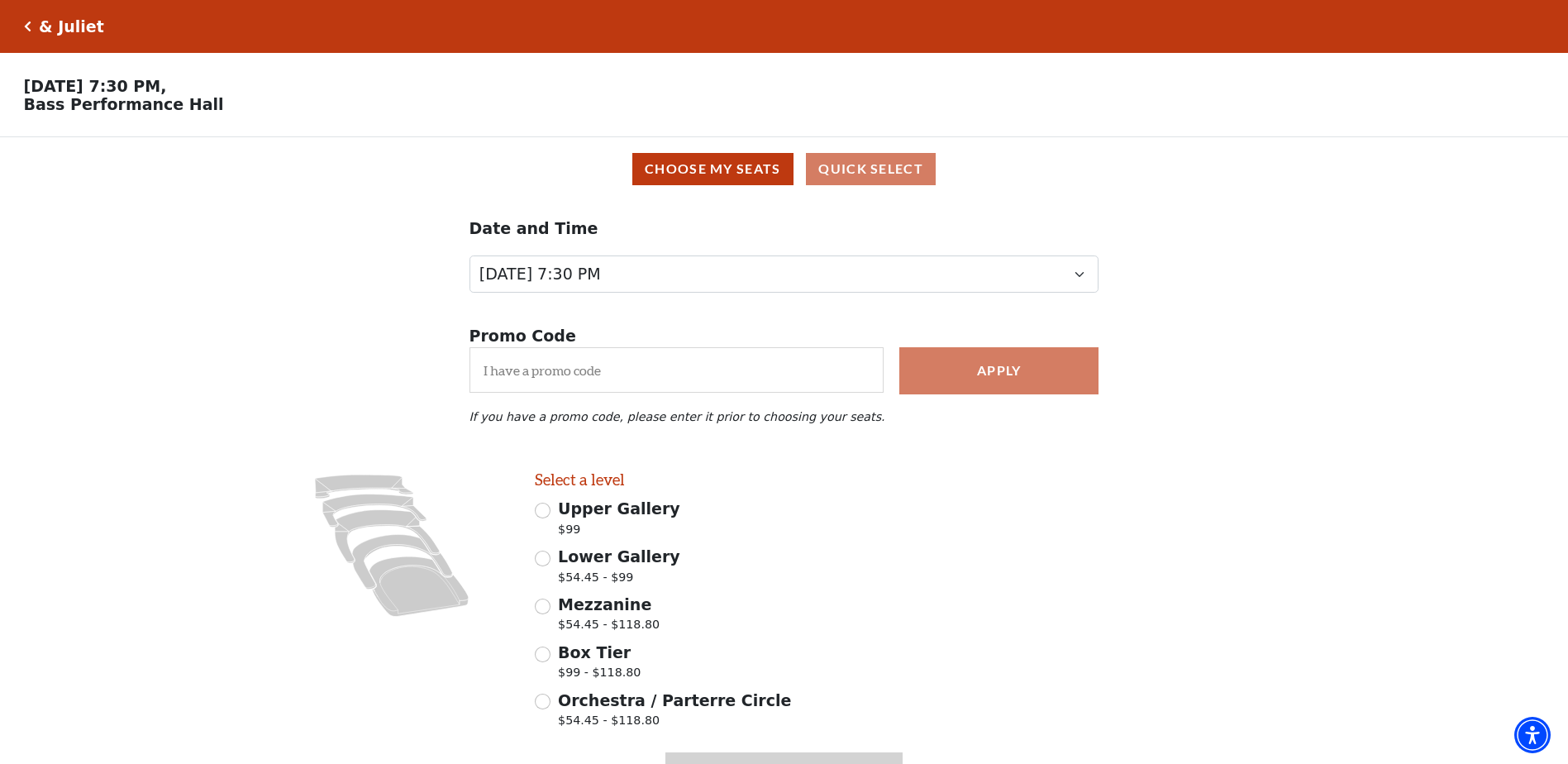
click at [549, 714] on div "Orchestra / Parterre Circle $54.45 - $118.80" at bounding box center [719, 712] width 369 height 46
click at [545, 709] on input "Orchestra / Parterre Circle $54.45 - $118.80" at bounding box center [542, 701] width 16 height 16
radio input "true"
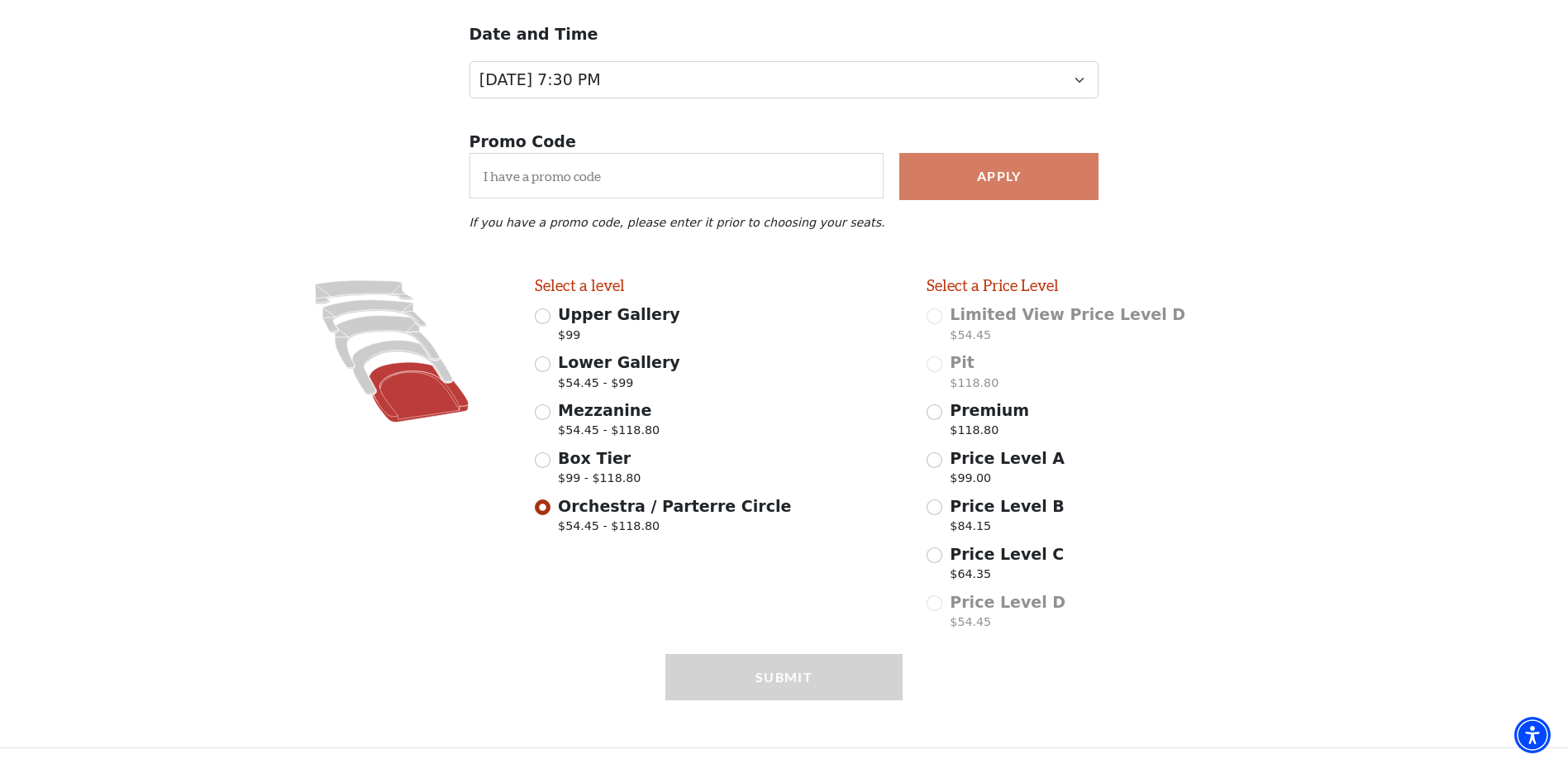
click at [988, 417] on span "Premium" at bounding box center [990, 411] width 79 height 18
click at [942, 417] on input "Premium $118.80" at bounding box center [934, 412] width 16 height 16
radio input "true"
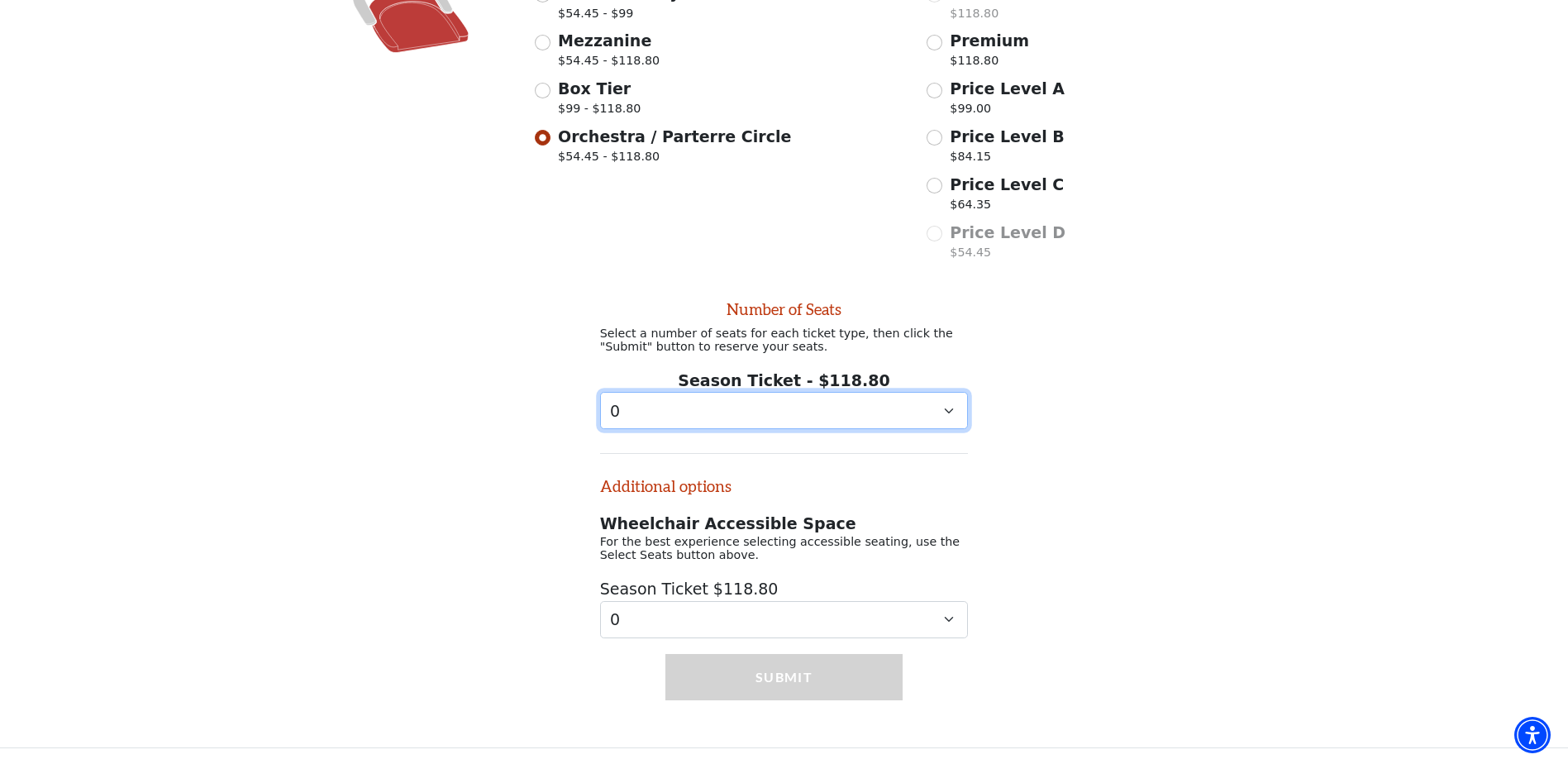
click at [952, 406] on select "0 1 2 3 4 5 6 7" at bounding box center [784, 411] width 369 height 37
click at [952, 406] on select "0 1 2 3 4 5 6 7" at bounding box center [784, 411] width 369 height 37
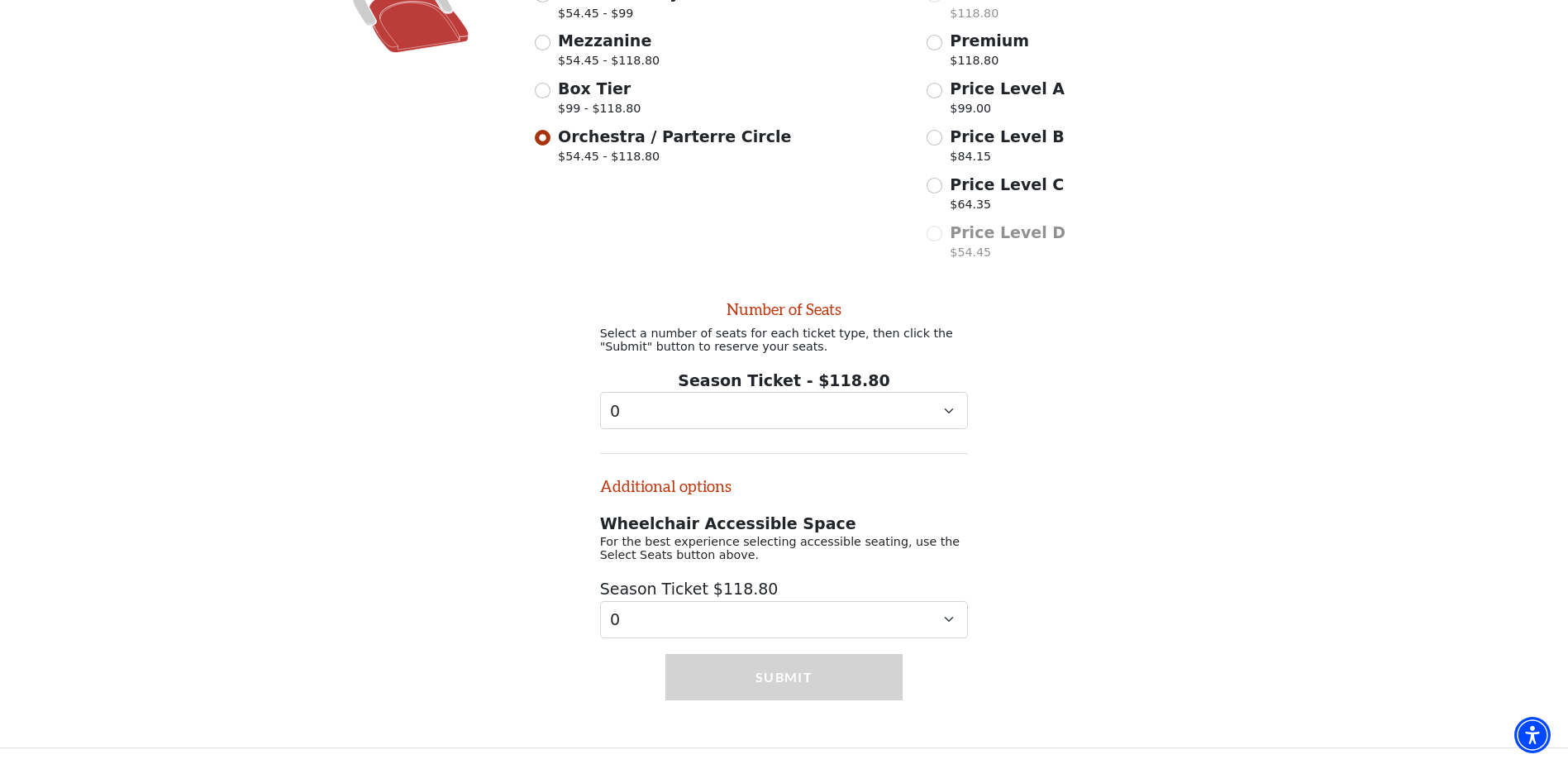
drag, startPoint x: 1086, startPoint y: 372, endPoint x: 1164, endPoint y: 383, distance: 78.8
click at [1089, 375] on div "Number of Seats Select a number of seats for each ticket type, then click the "…" at bounding box center [784, 454] width 1568 height 370
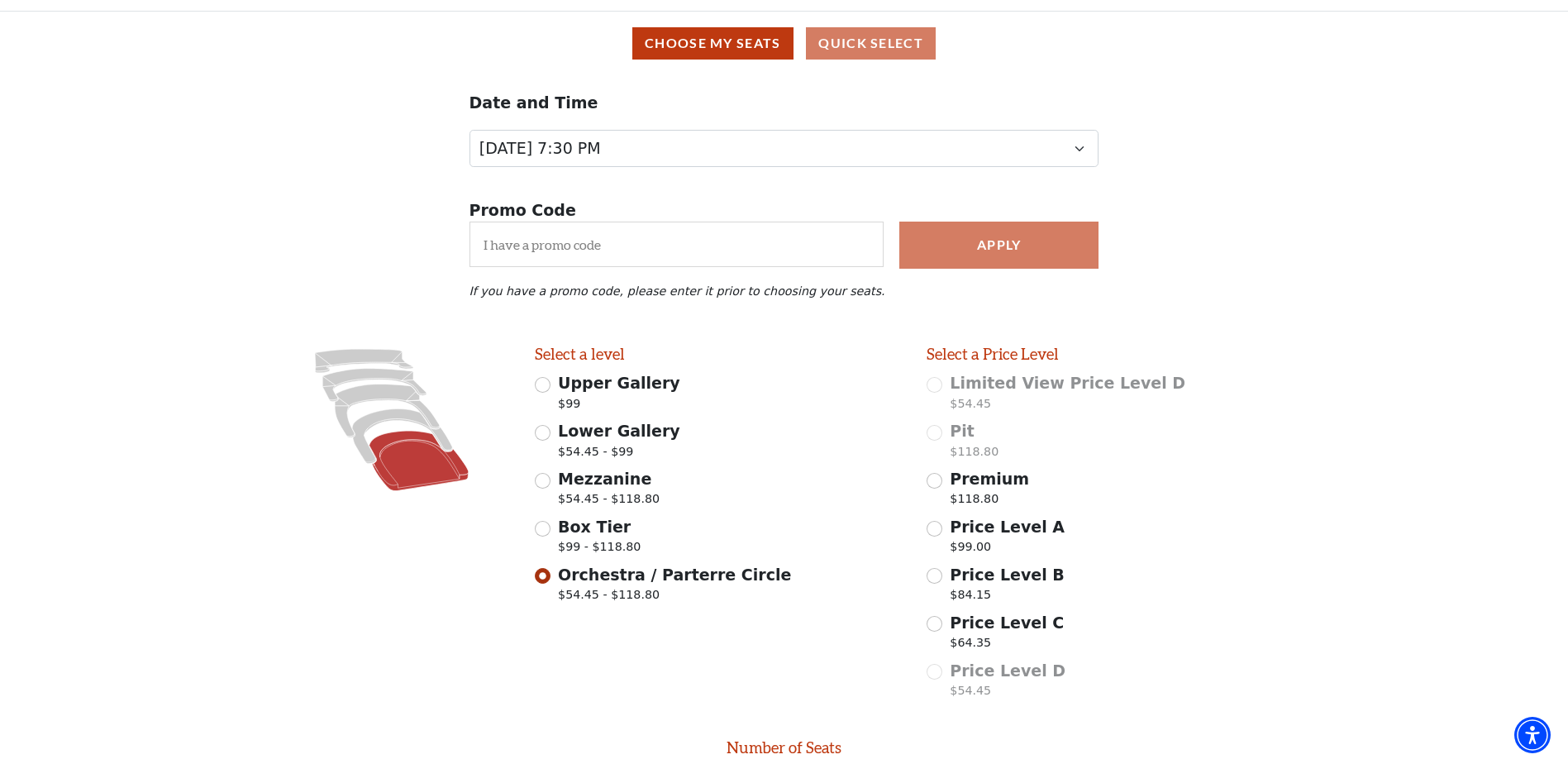
scroll to position [0, 0]
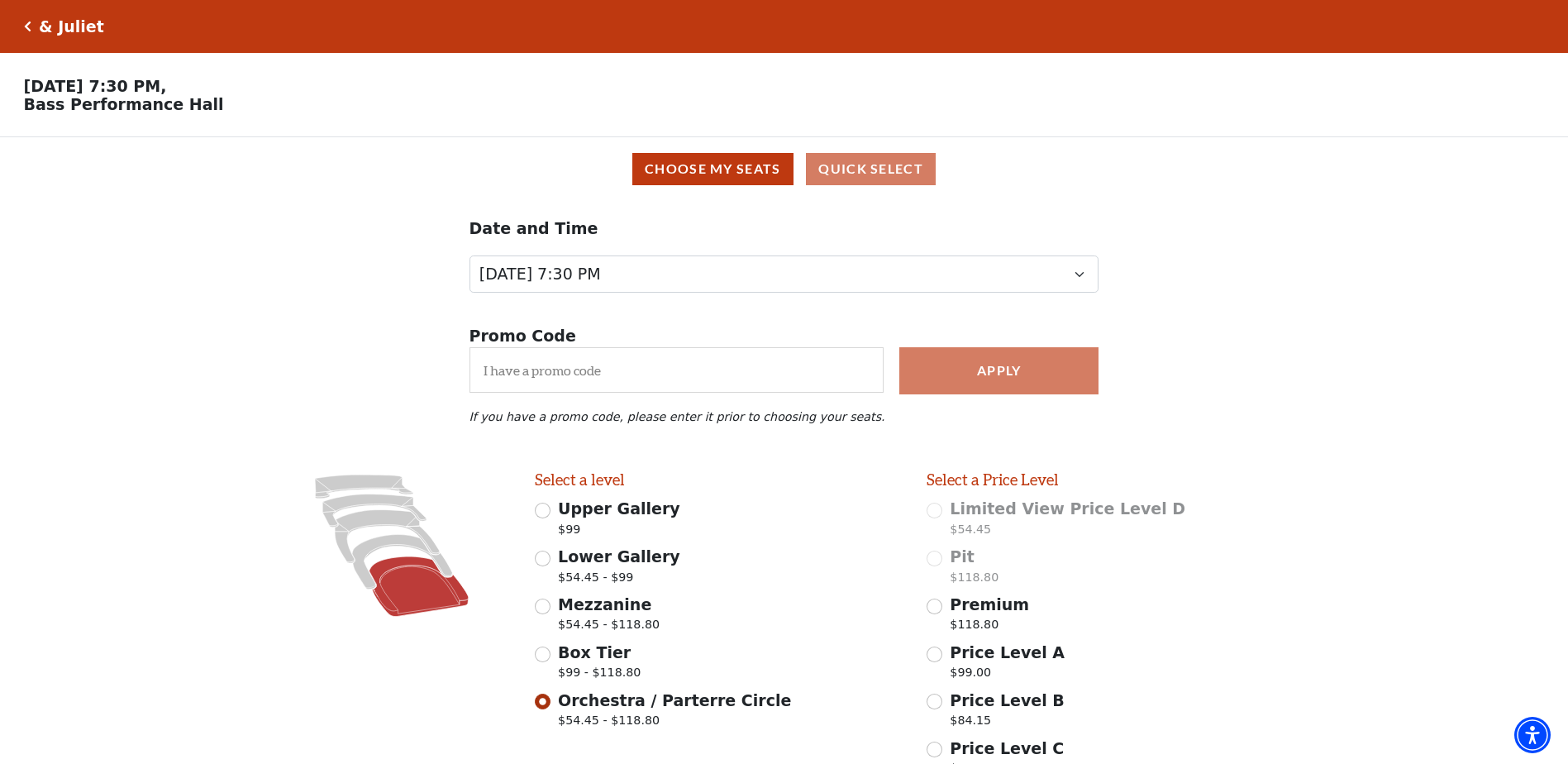
click at [22, 28] on div "& Juliet Your Tickets Filters" at bounding box center [784, 26] width 1568 height 53
click at [30, 27] on icon "Click here to go back to filters" at bounding box center [27, 26] width 7 height 12
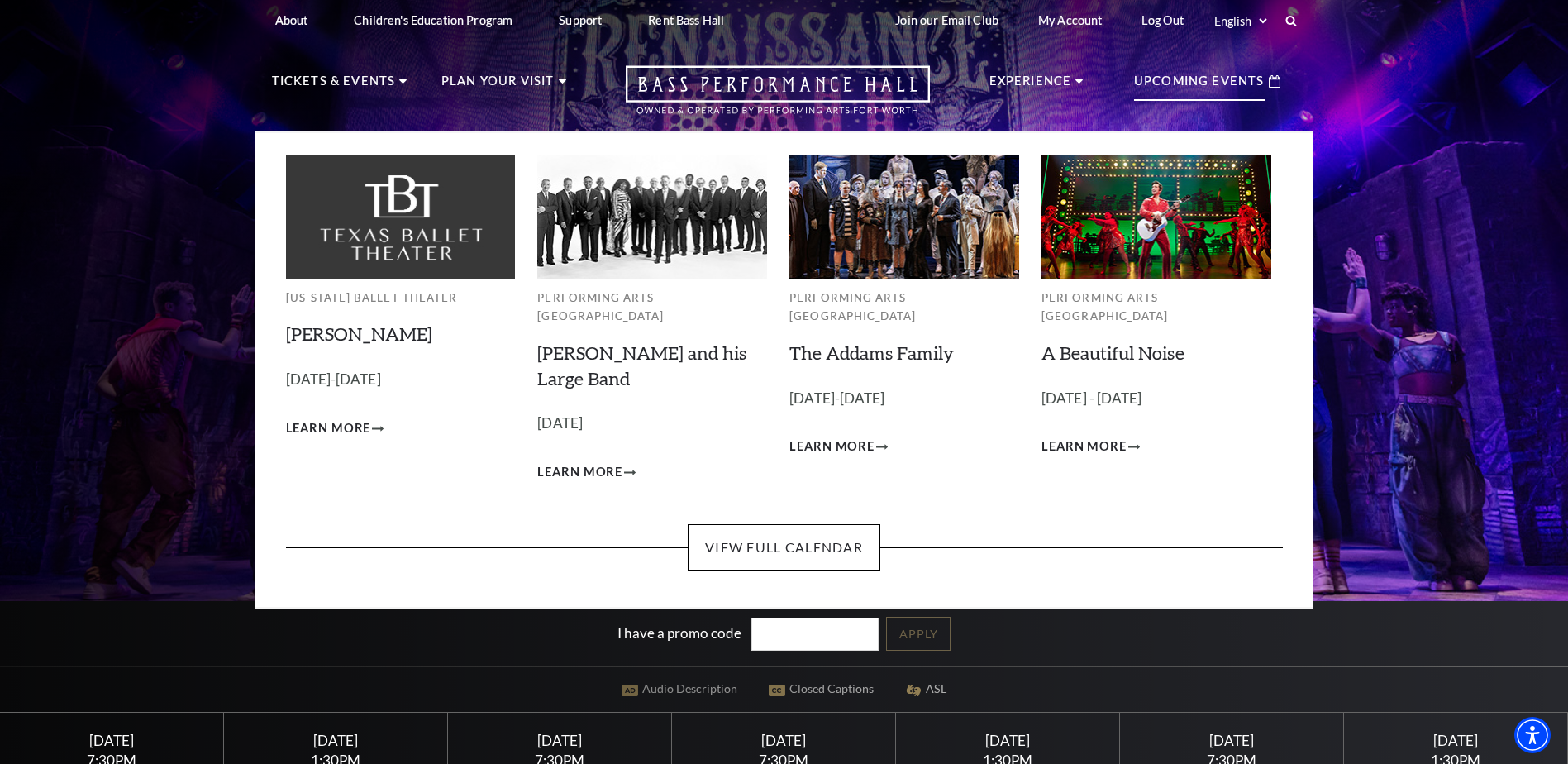
click at [1212, 87] on p "Upcoming Events" at bounding box center [1200, 86] width 131 height 30
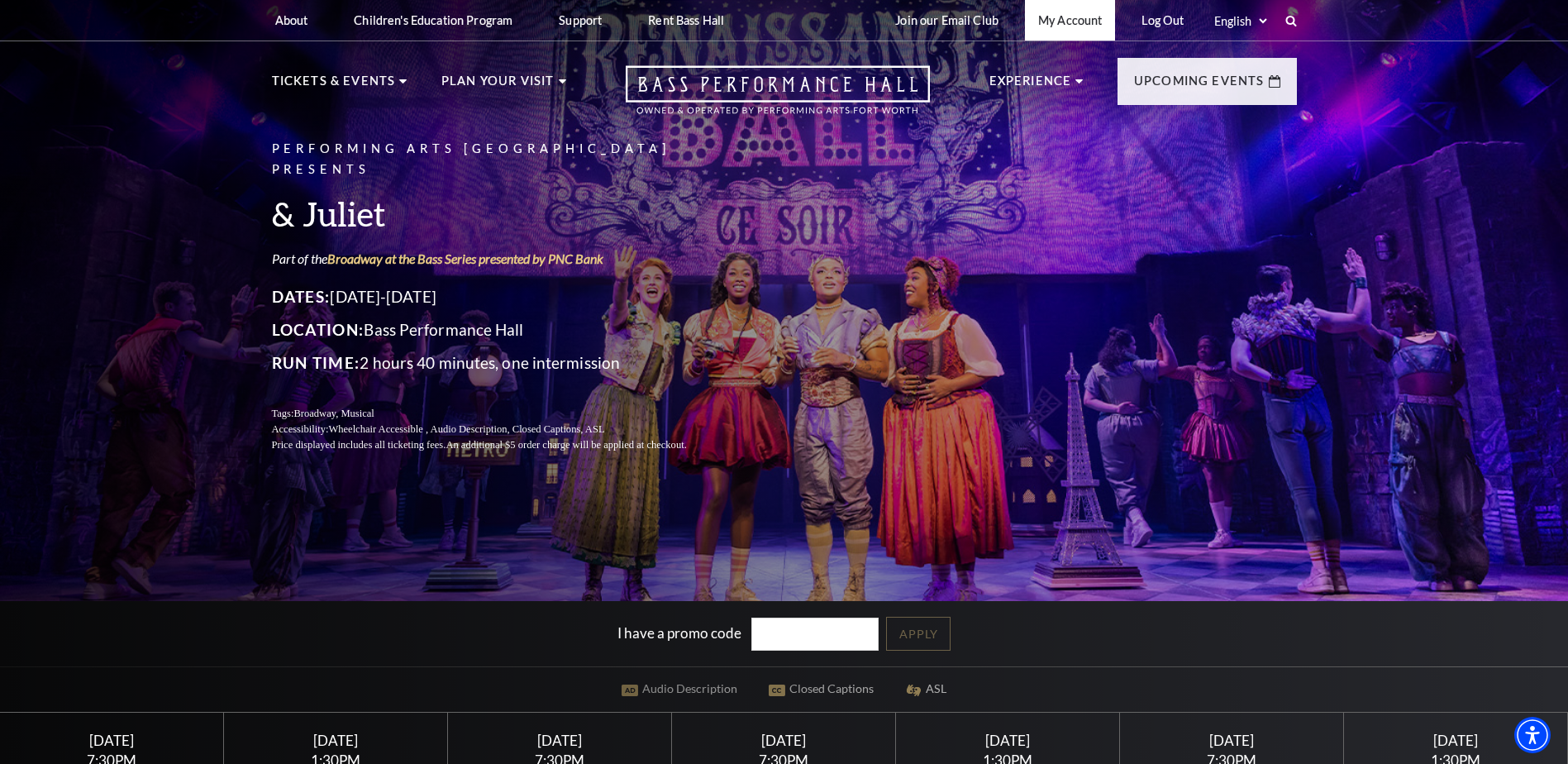
click at [1063, 21] on link "My Account" at bounding box center [1070, 20] width 90 height 41
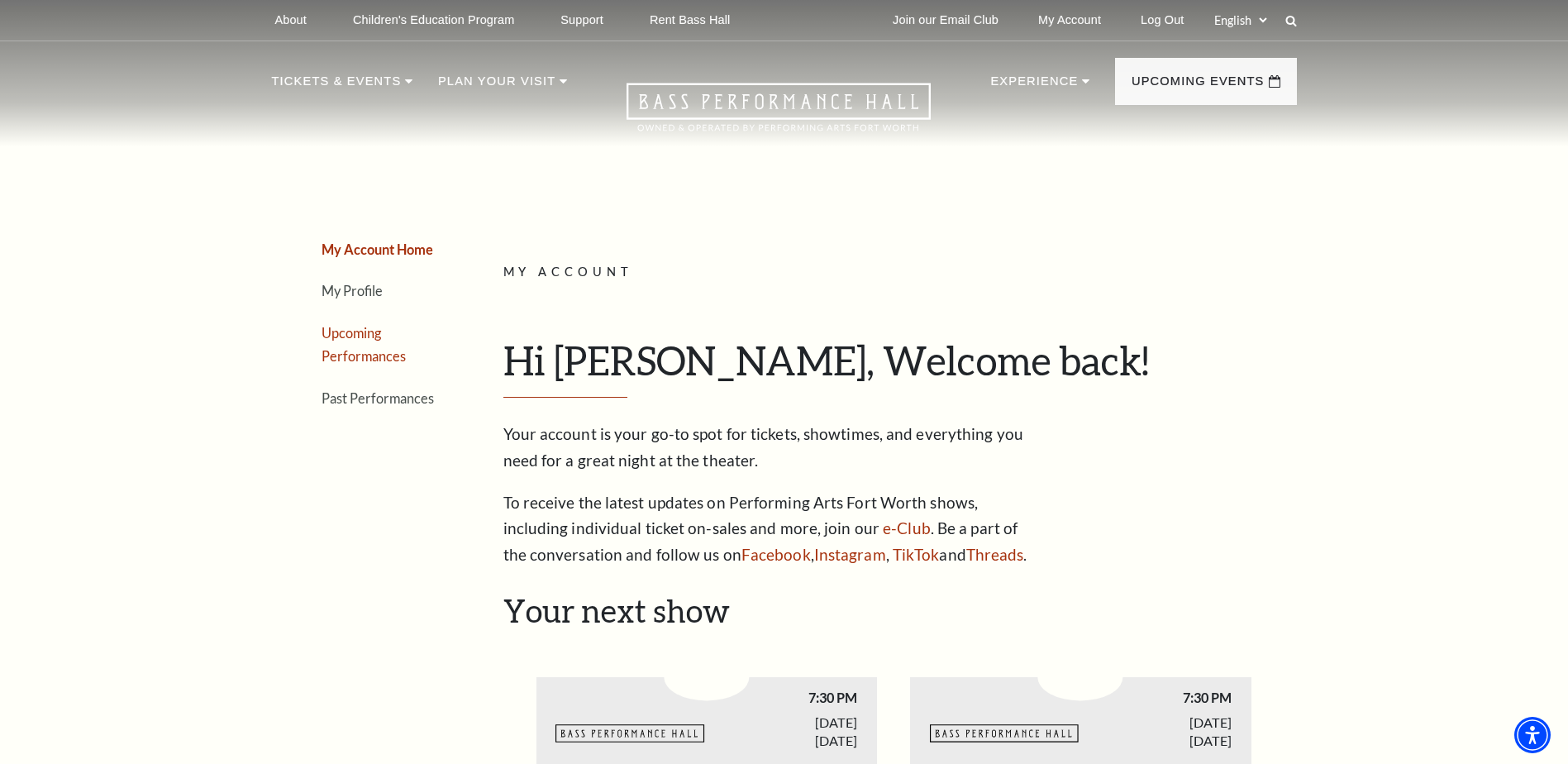
click at [355, 333] on link "Upcoming Performances" at bounding box center [364, 345] width 84 height 40
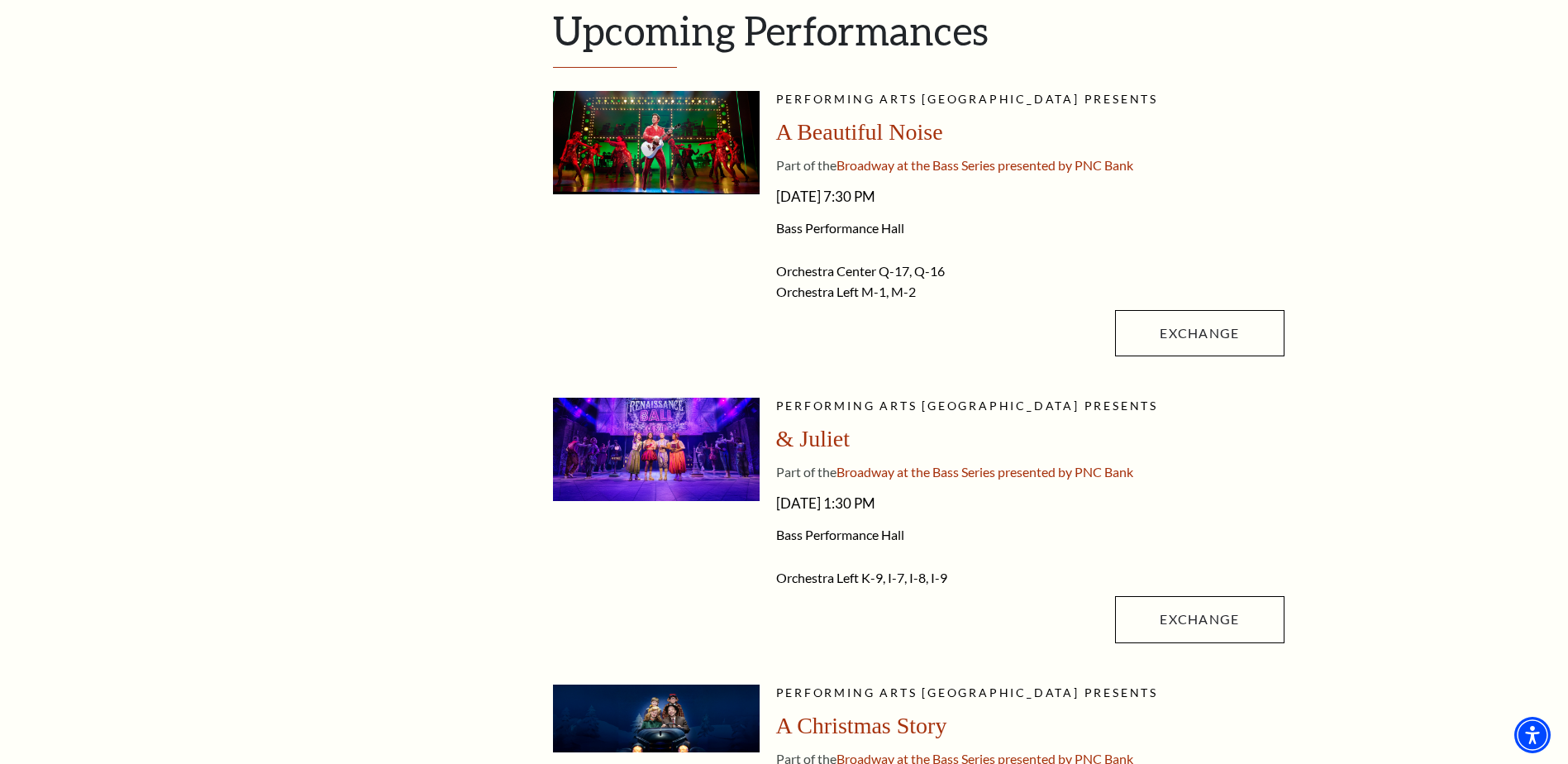
scroll to position [585, 0]
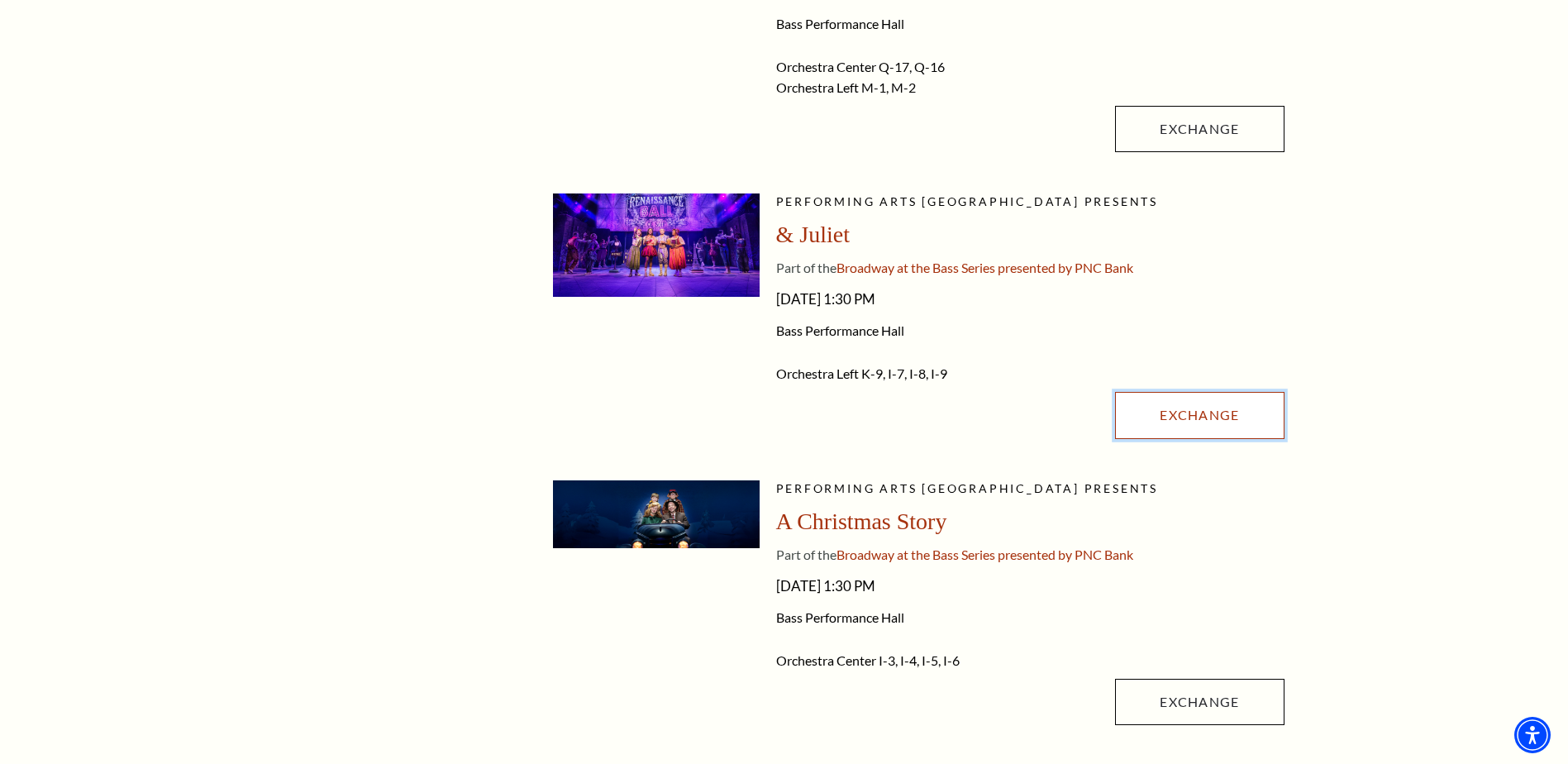
click at [1228, 408] on link "Exchange" at bounding box center [1200, 416] width 169 height 46
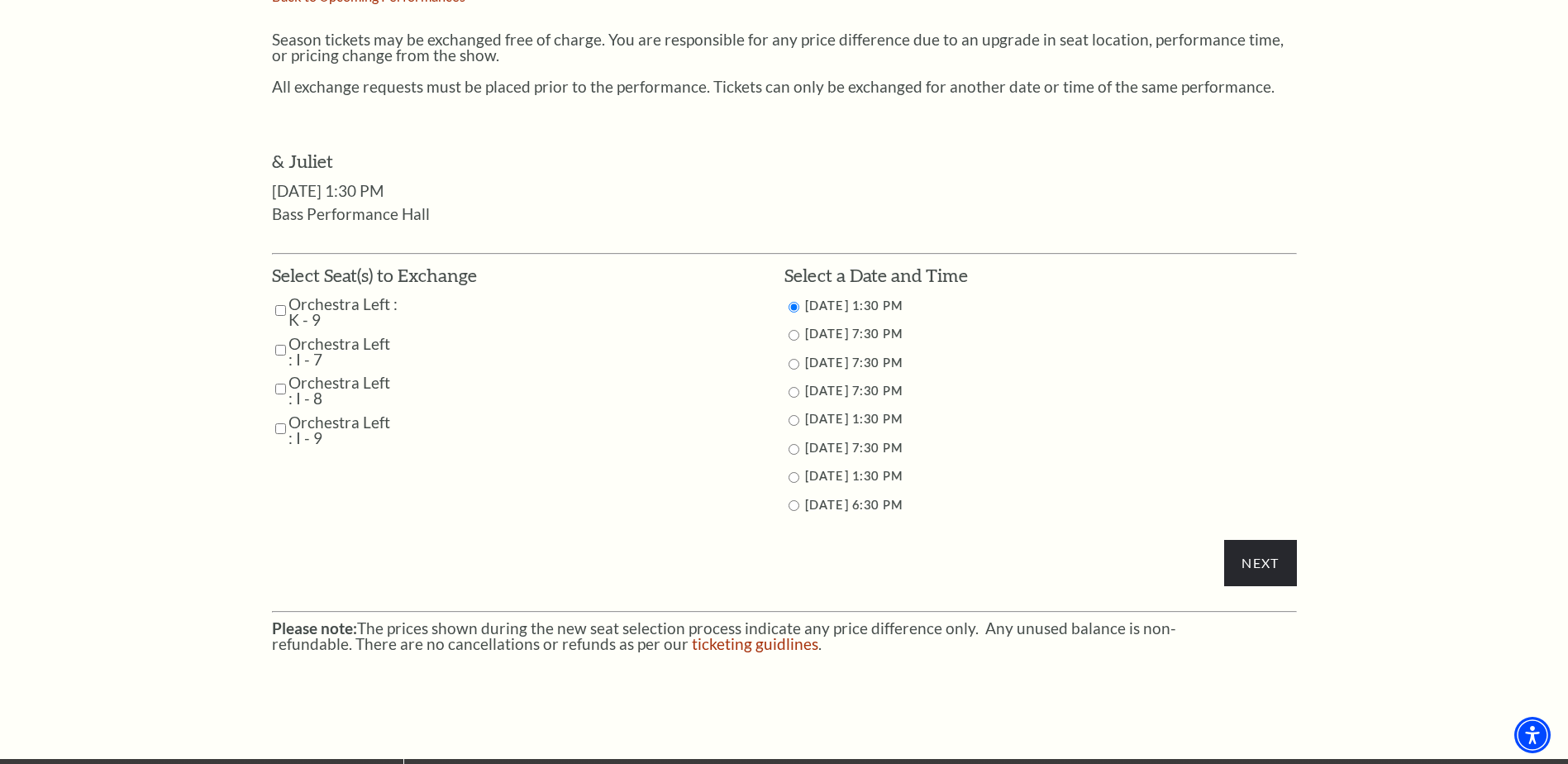
scroll to position [804, 0]
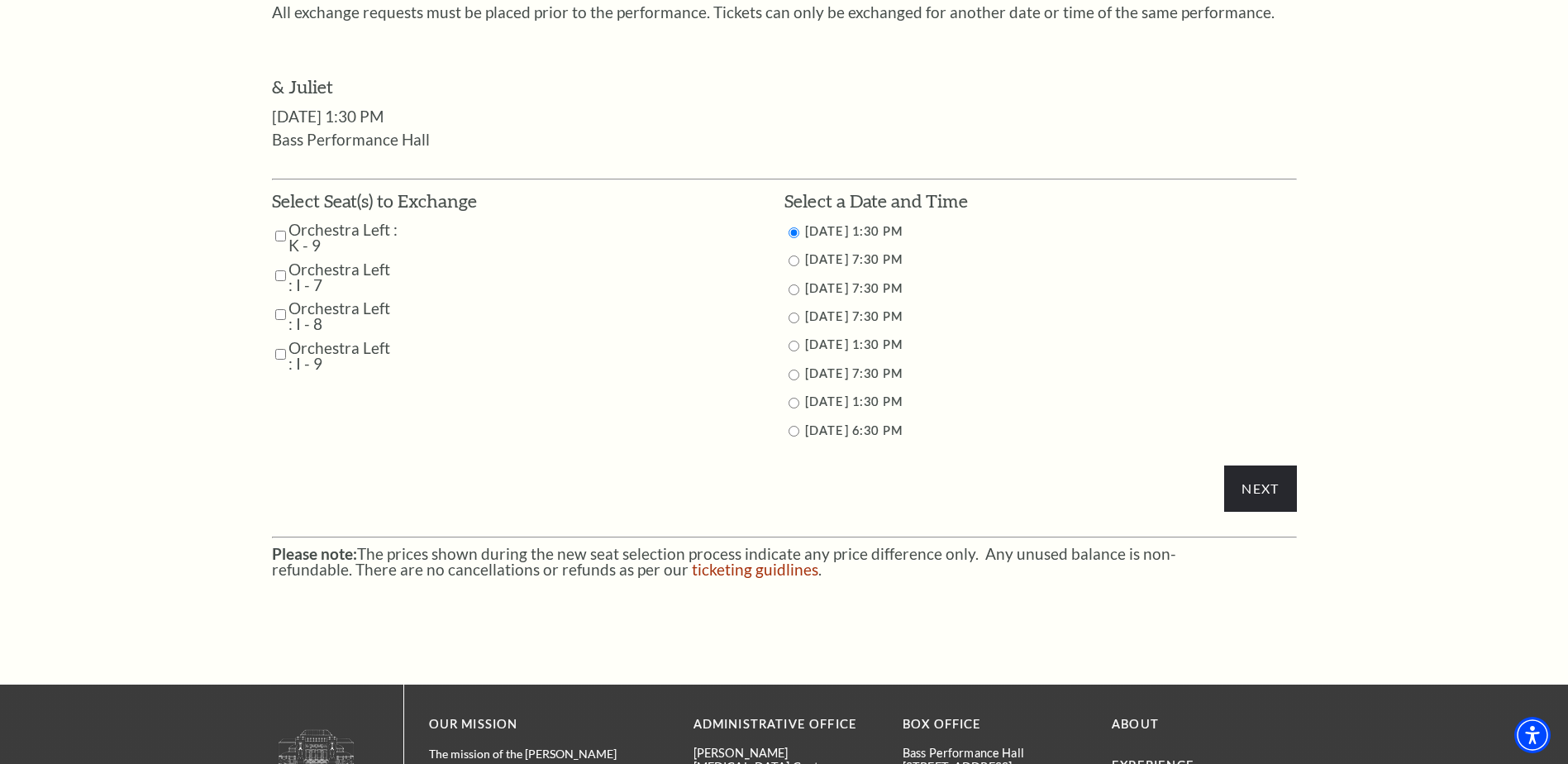
click at [282, 234] on input "Orchestra Left : K - 9" at bounding box center [281, 236] width 11 height 29
checkbox input "true"
drag, startPoint x: 281, startPoint y: 277, endPoint x: 281, endPoint y: 318, distance: 41.0
click at [281, 279] on input "Orchestra Left : I - 7" at bounding box center [281, 276] width 11 height 29
checkbox input "true"
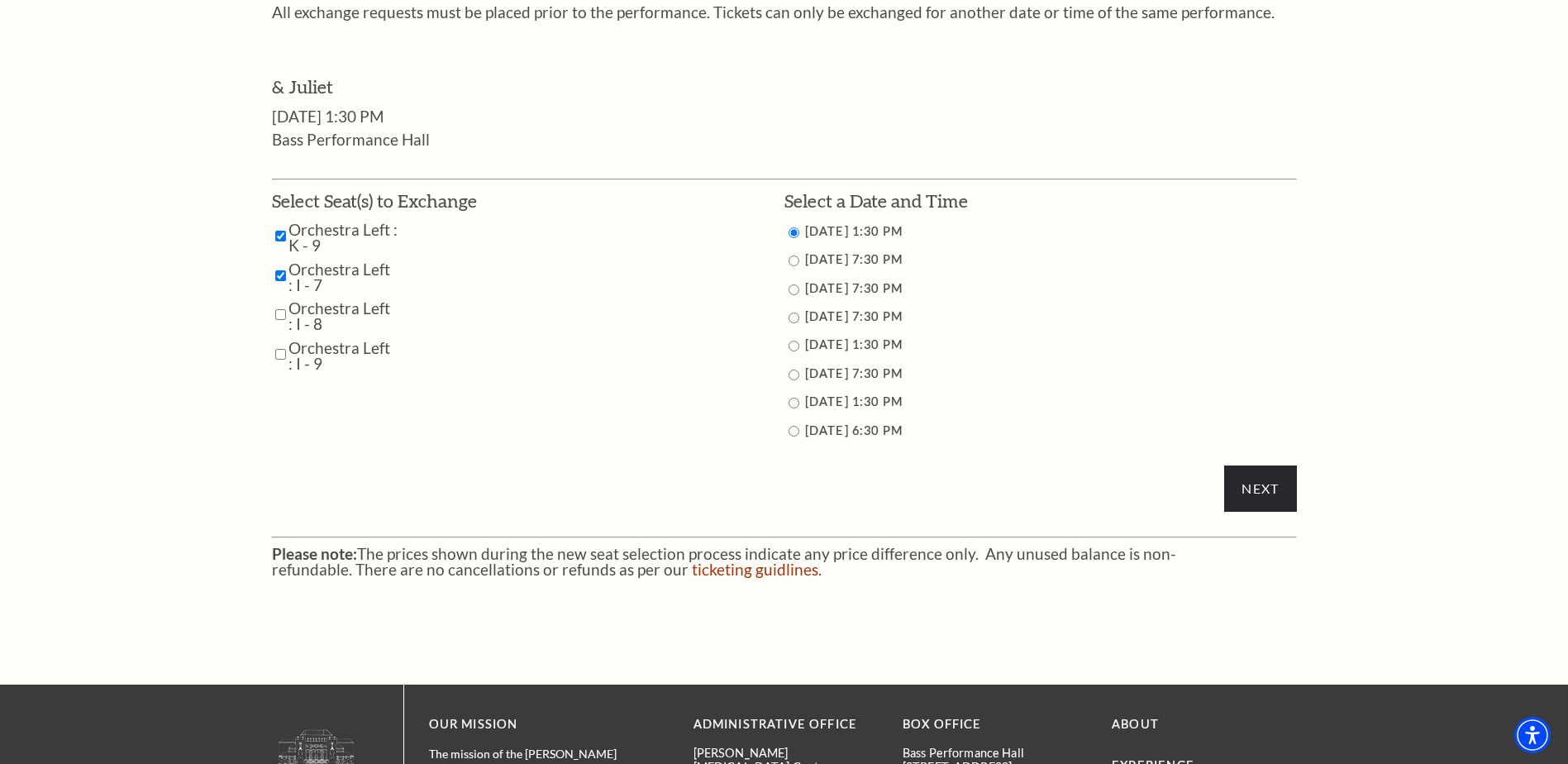
click at [281, 319] on input "Orchestra Left : I - 8" at bounding box center [281, 315] width 11 height 29
checkbox input "true"
click at [281, 355] on input "Orchestra Left : I - 9" at bounding box center [281, 354] width 11 height 29
checkbox input "true"
click at [794, 316] on input "11/14/2025 7:30 PM" at bounding box center [794, 318] width 11 height 11
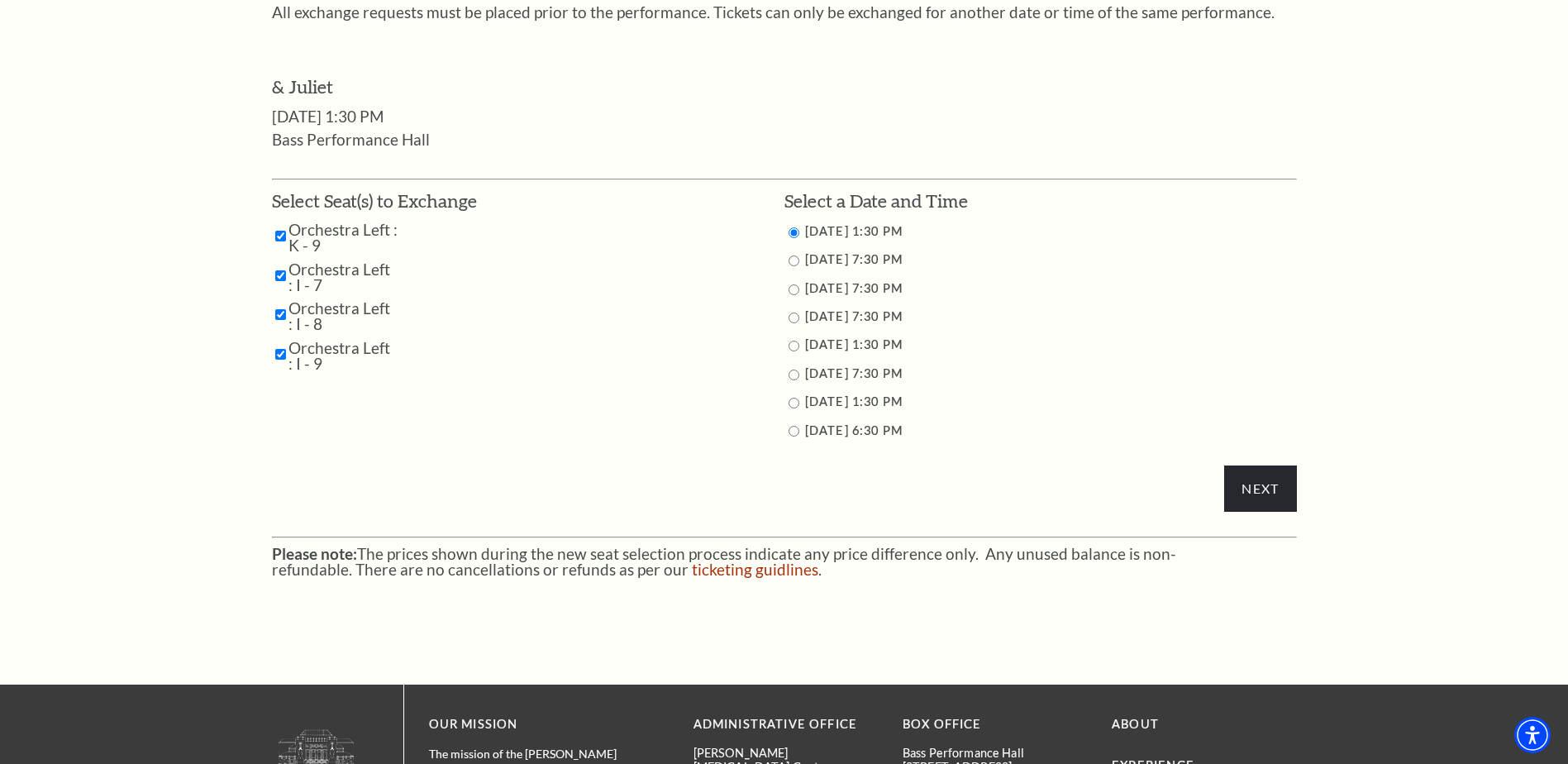
radio input "true"
click at [1292, 473] on input "Next" at bounding box center [1260, 488] width 72 height 46
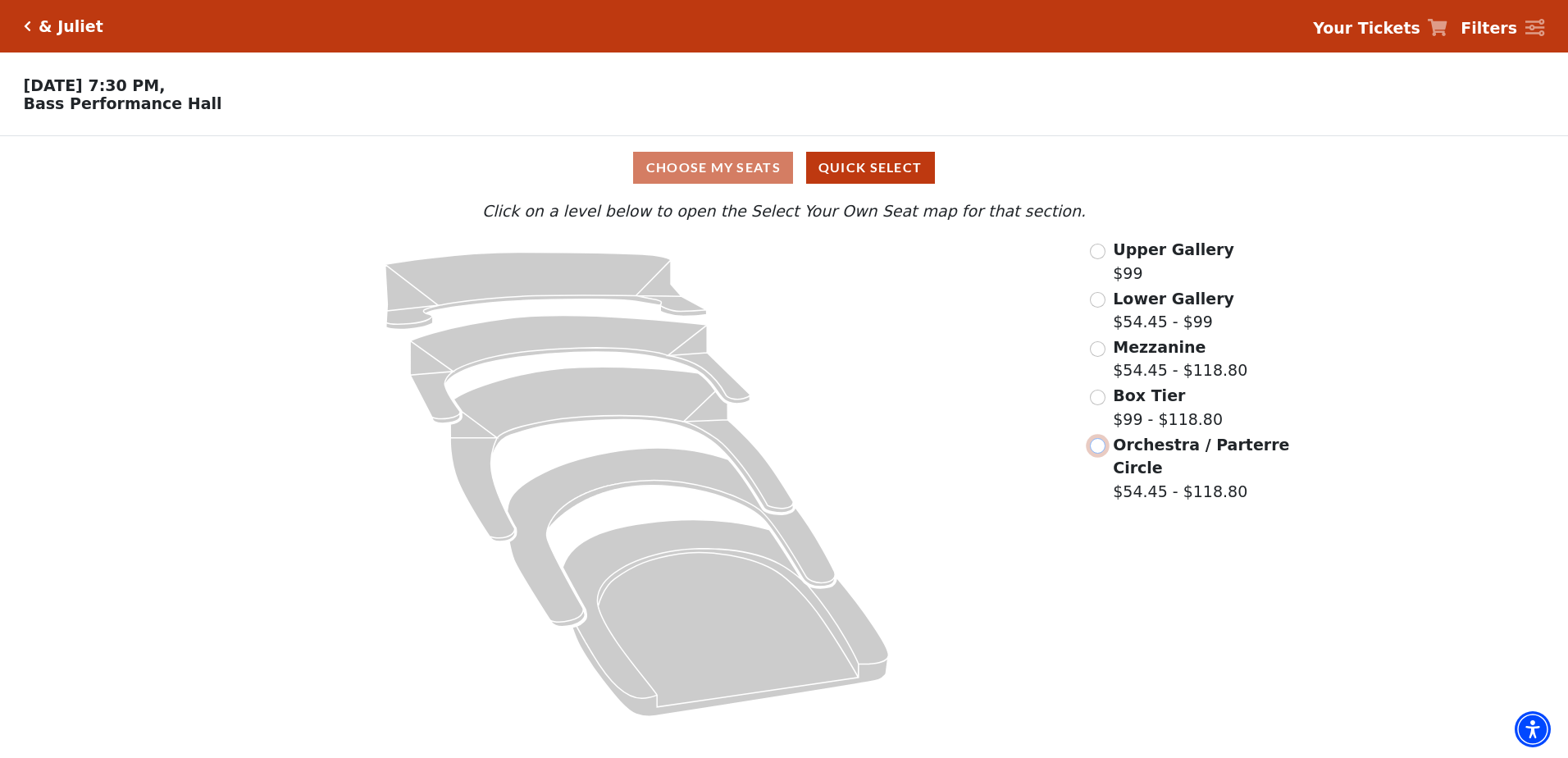
click at [1103, 453] on input "Orchestra / Parterre Circle$54.45 - $118.80\a" at bounding box center [1098, 446] width 16 height 16
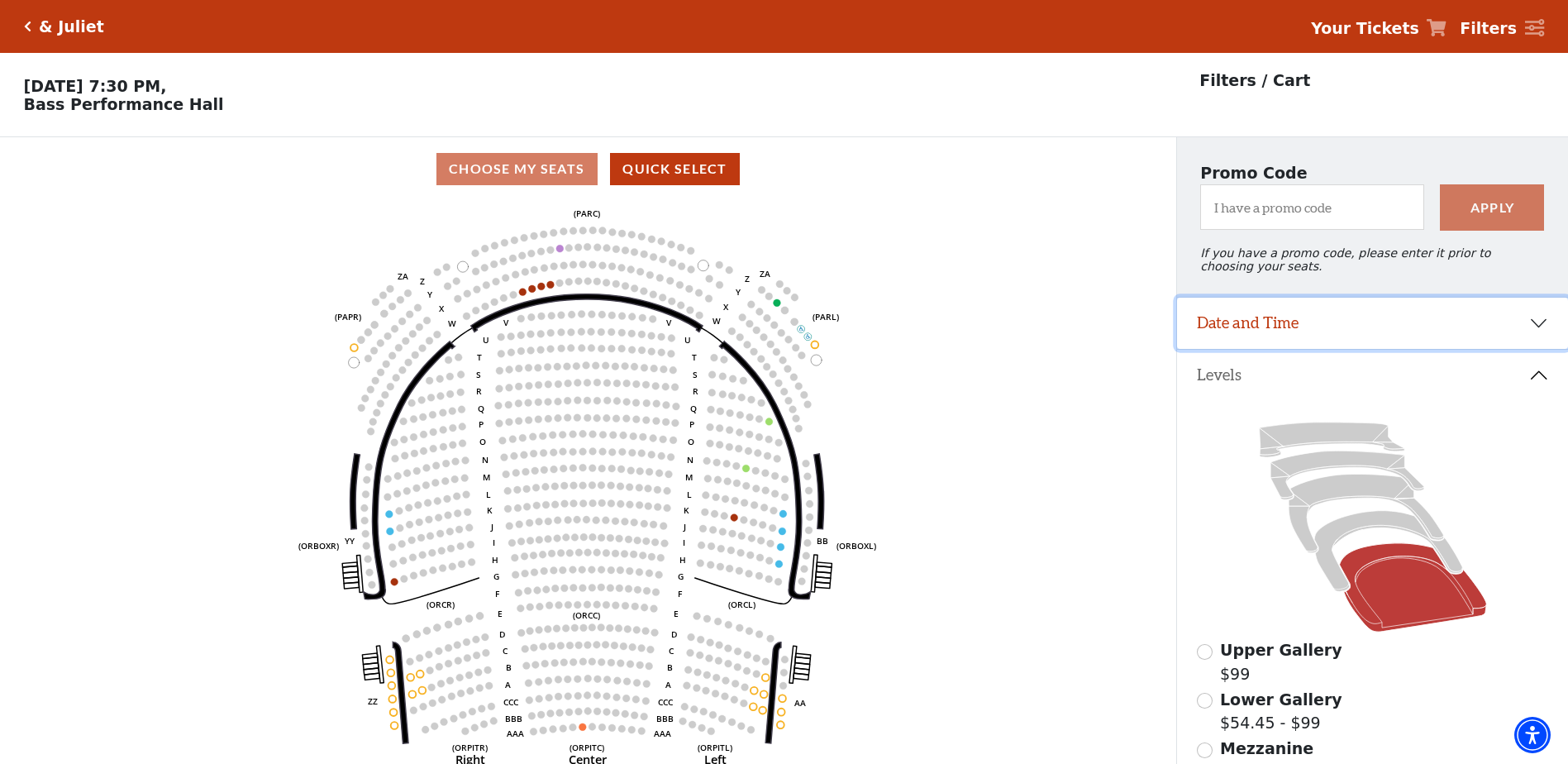
click at [1529, 333] on button "Date and Time" at bounding box center [1373, 324] width 391 height 51
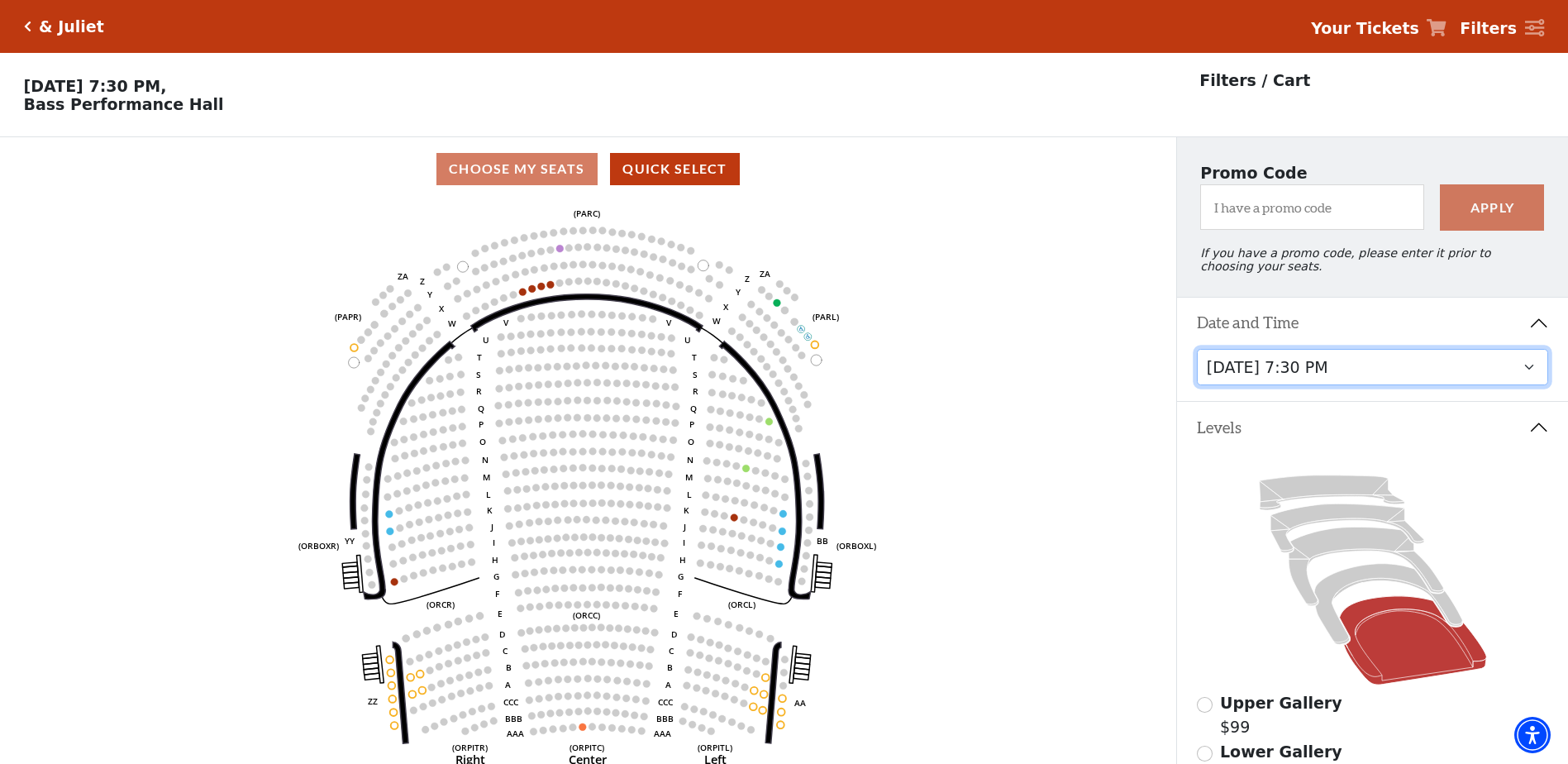
click at [1532, 381] on select "[DATE] 1:30 PM [DATE] 7:30 PM [DATE] 7:30 PM [DATE] 7:30 PM [DATE] 1:30 PM [DAT…" at bounding box center [1374, 368] width 352 height 37
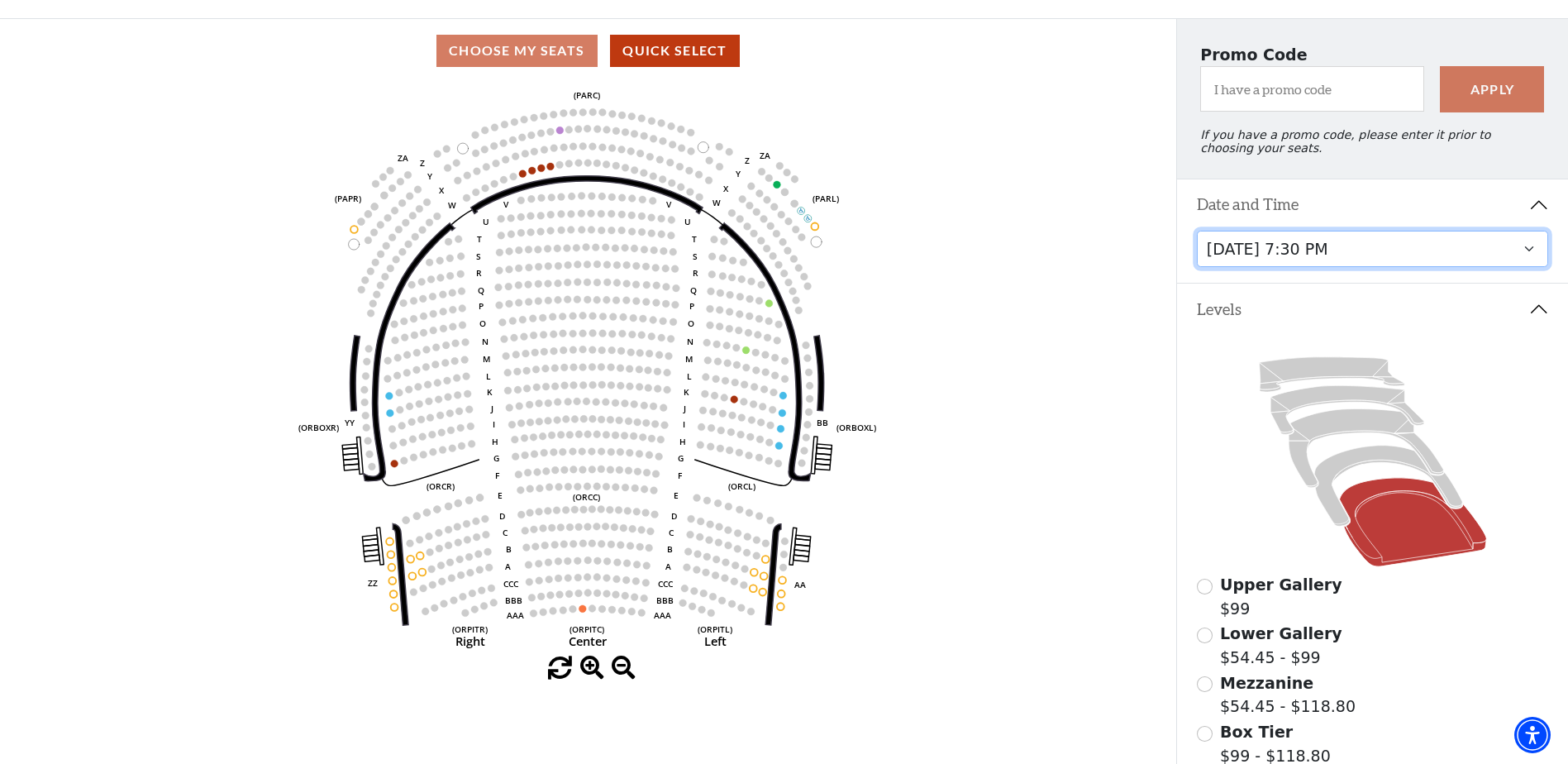
scroll to position [125, 0]
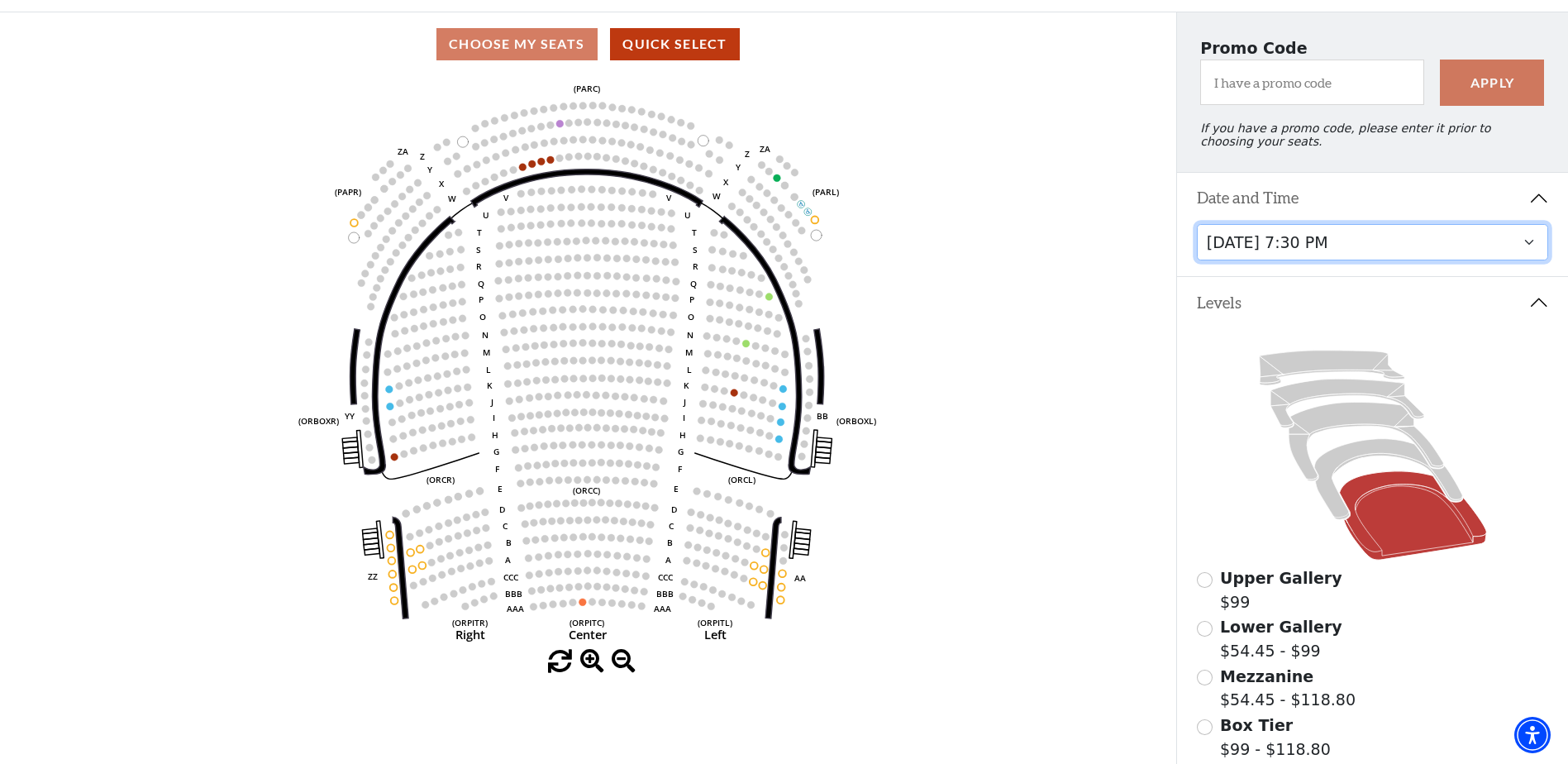
click at [1523, 252] on select "[DATE] 1:30 PM [DATE] 7:30 PM [DATE] 7:30 PM [DATE] 7:30 PM [DATE] 1:30 PM [DAT…" at bounding box center [1374, 243] width 352 height 37
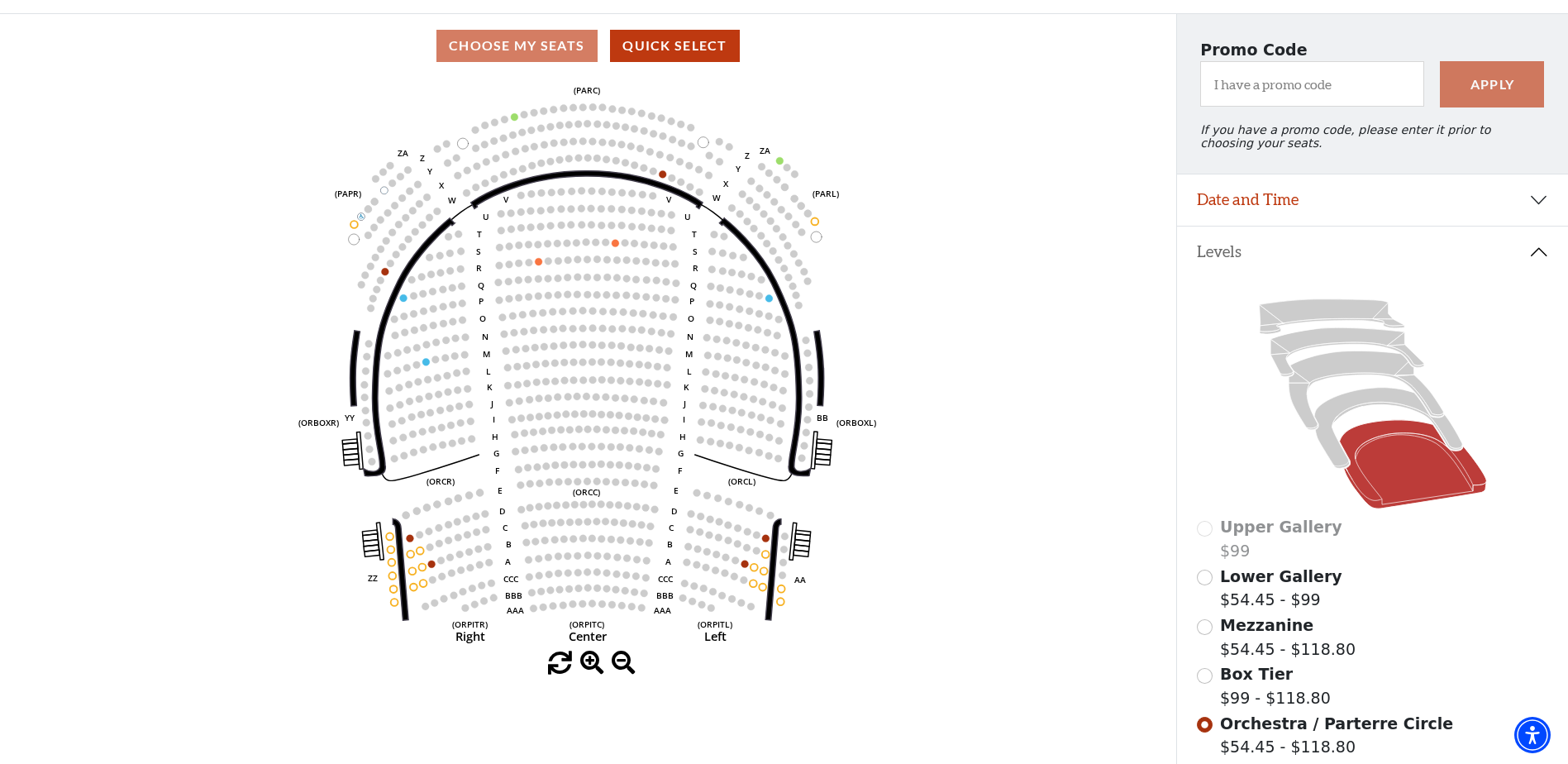
scroll to position [117, 0]
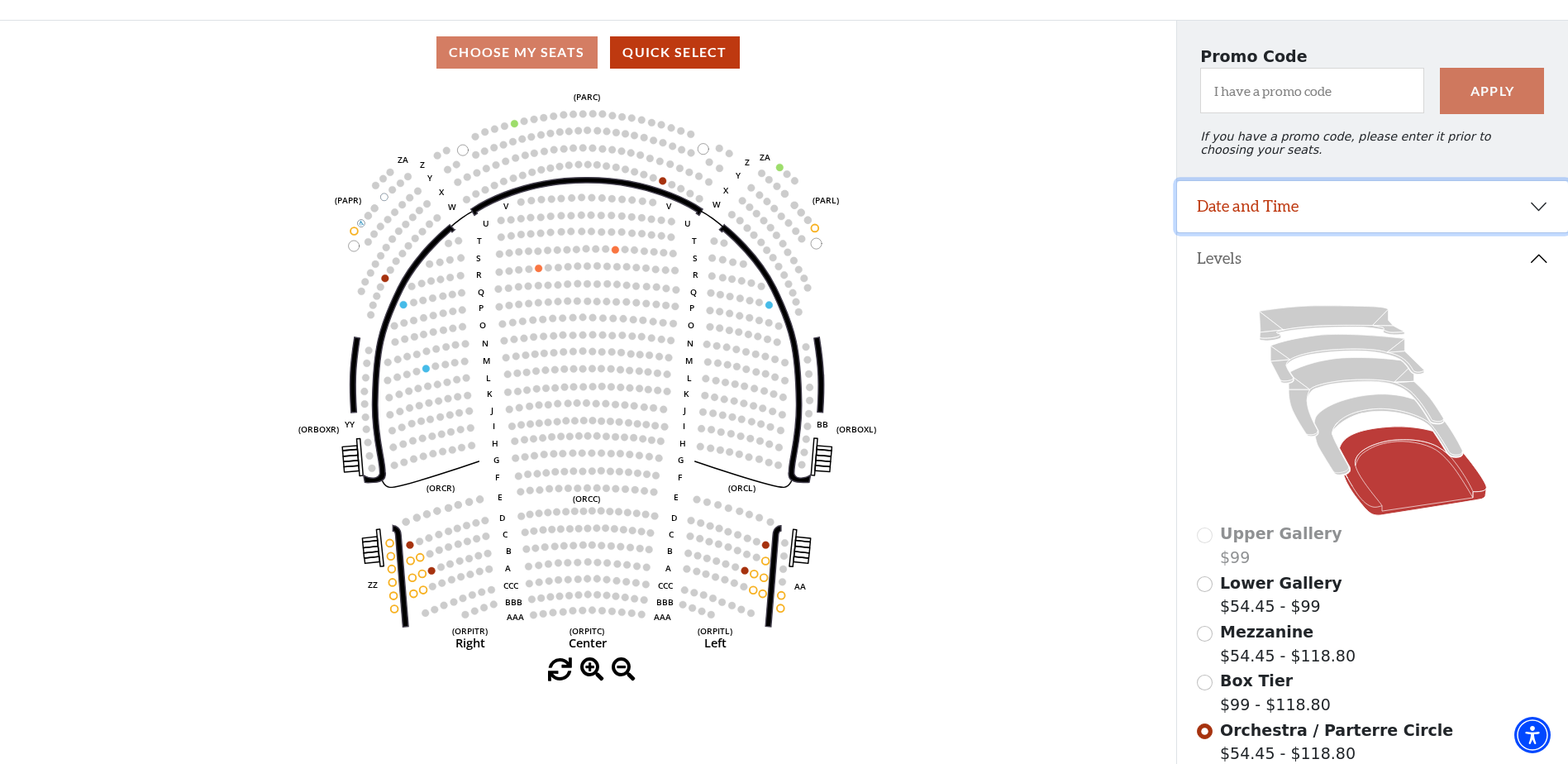
click at [1538, 219] on button "Date and Time" at bounding box center [1373, 207] width 391 height 51
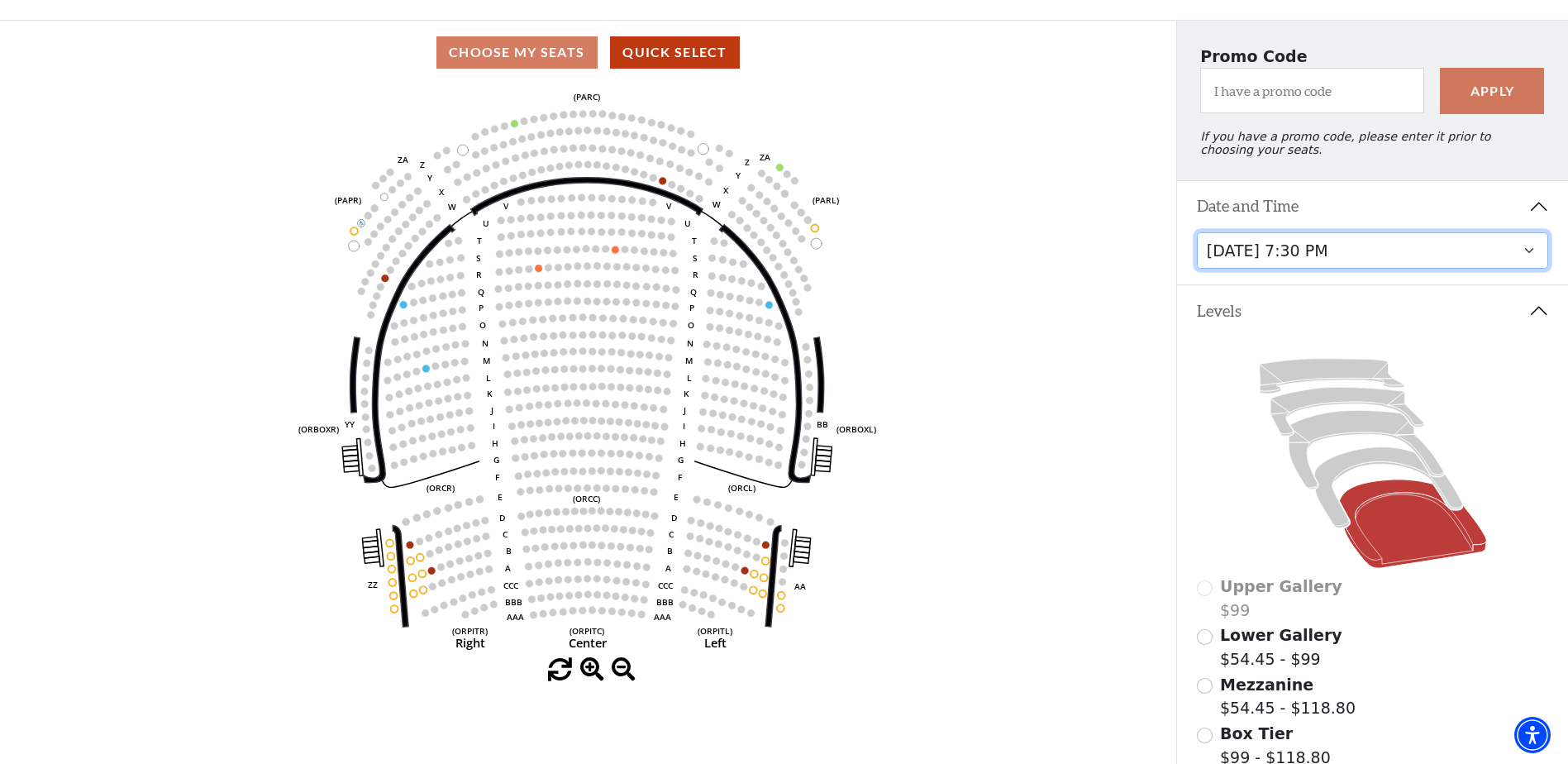
click at [1532, 267] on select "[DATE] 1:30 PM [DATE] 7:30 PM [DATE] 7:30 PM [DATE] 7:30 PM [DATE] 1:30 PM [DAT…" at bounding box center [1374, 251] width 352 height 37
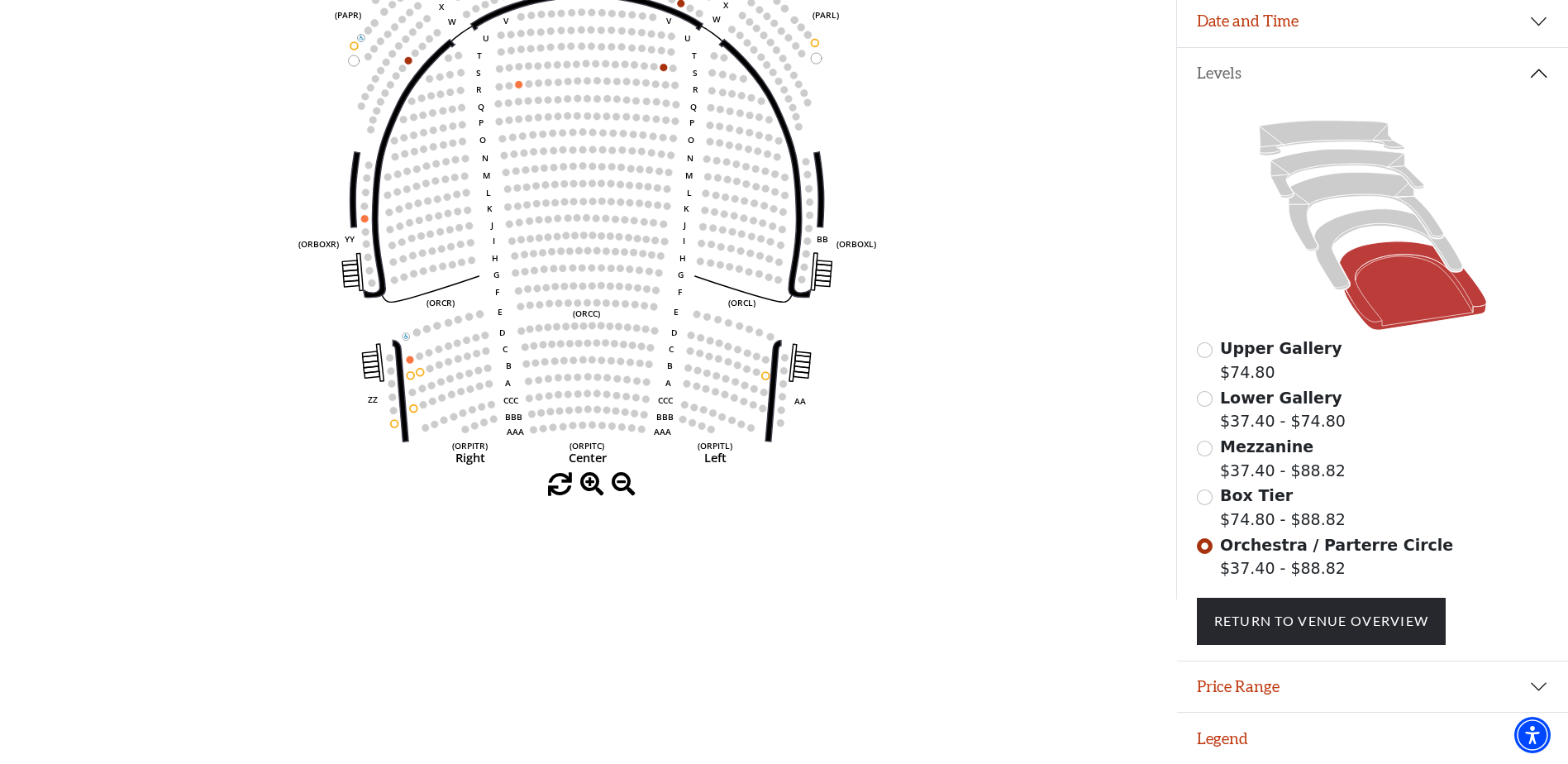
scroll to position [314, 0]
click at [1372, 219] on icon at bounding box center [1388, 250] width 148 height 81
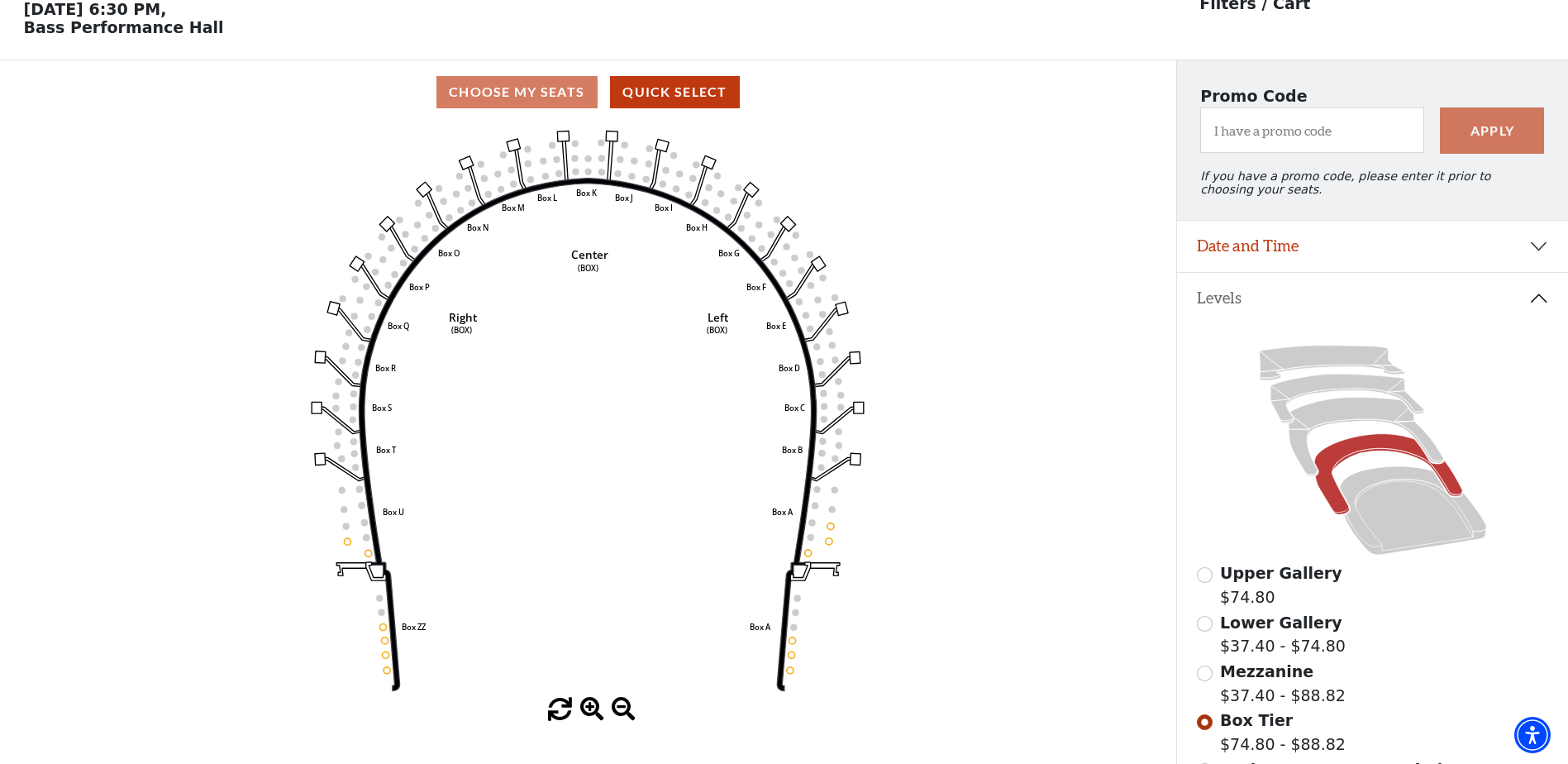
scroll to position [74, 0]
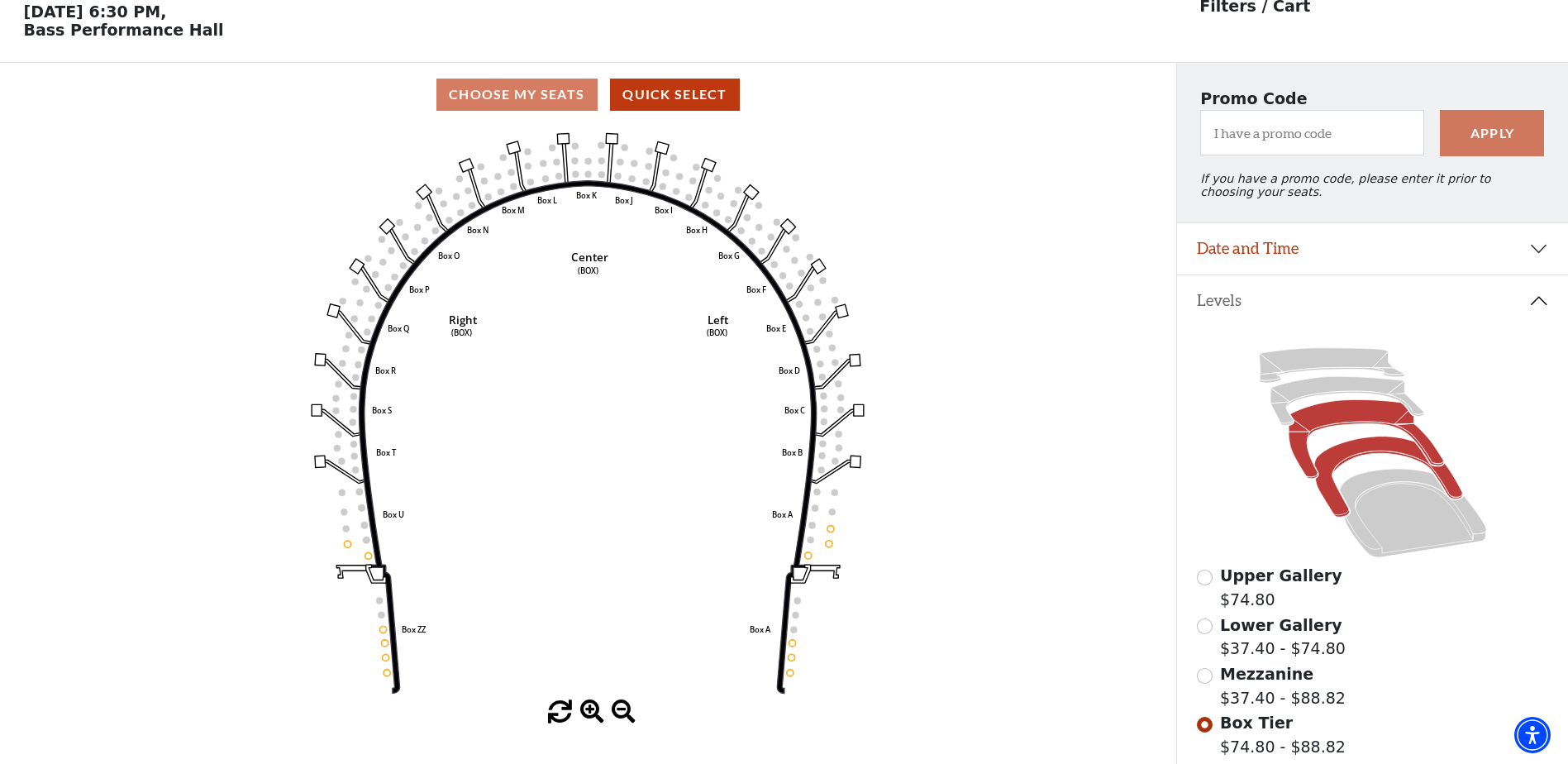
click at [1333, 431] on icon at bounding box center [1366, 440] width 155 height 79
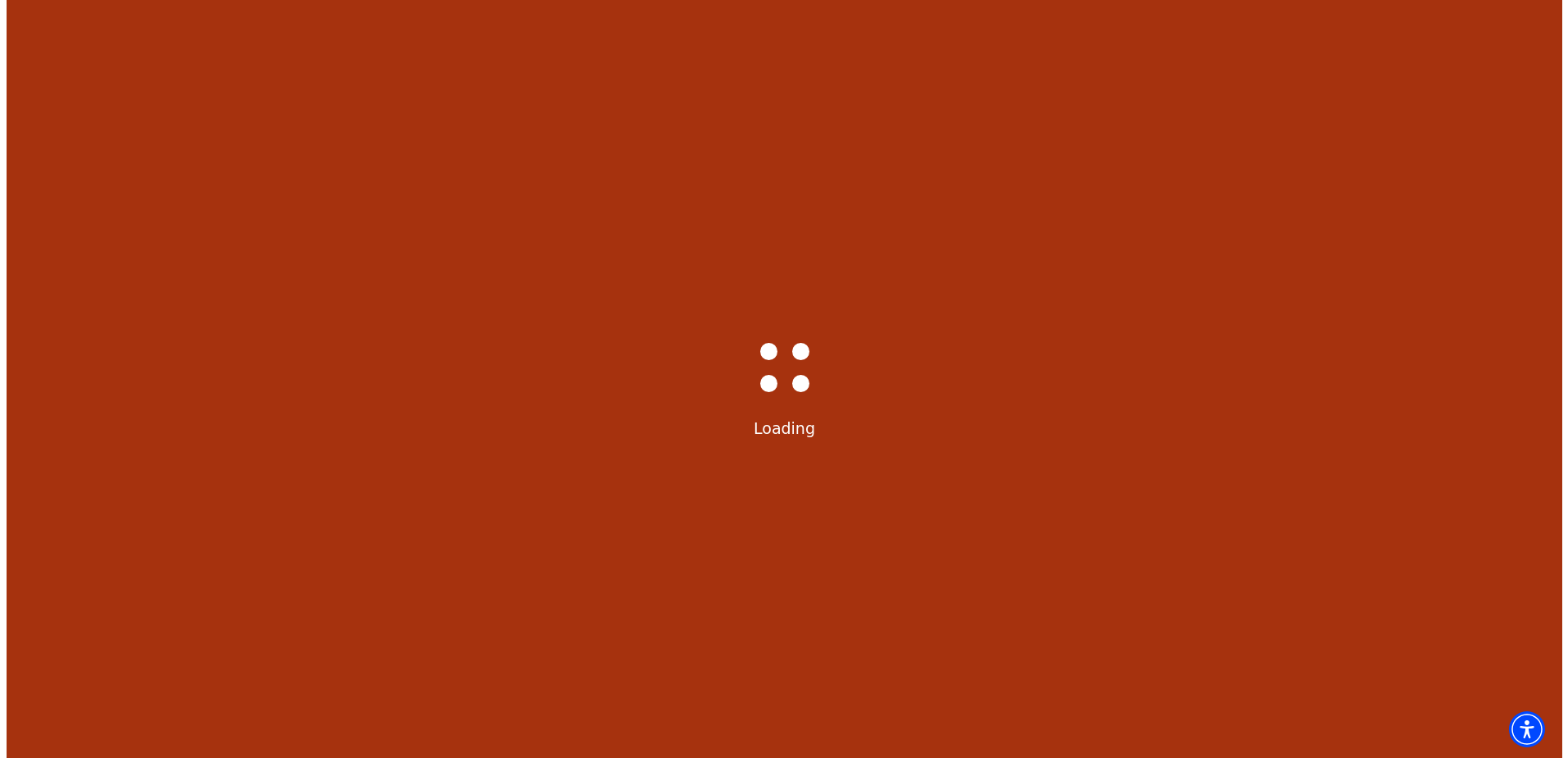
scroll to position [0, 0]
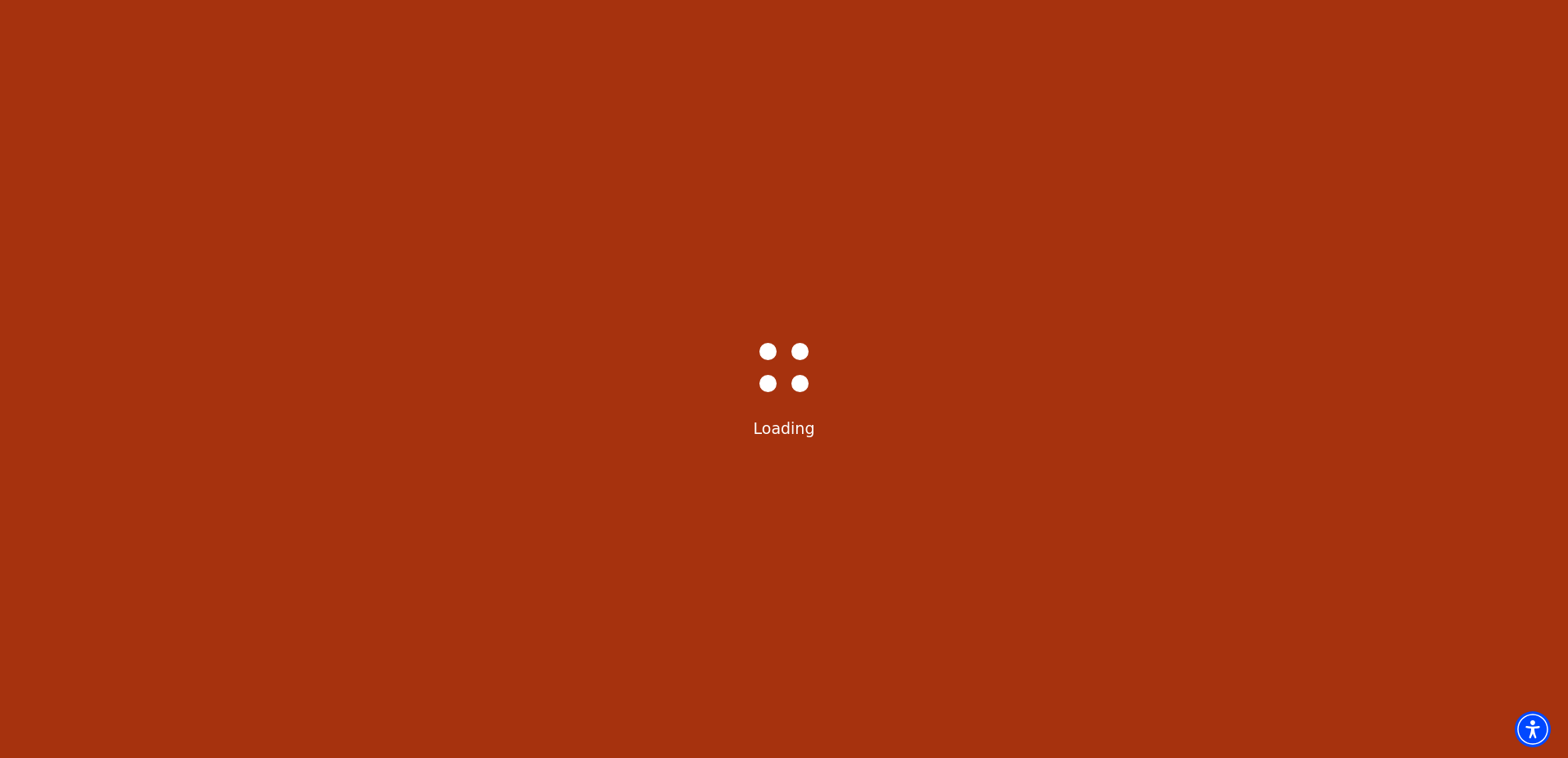
select select "6235"
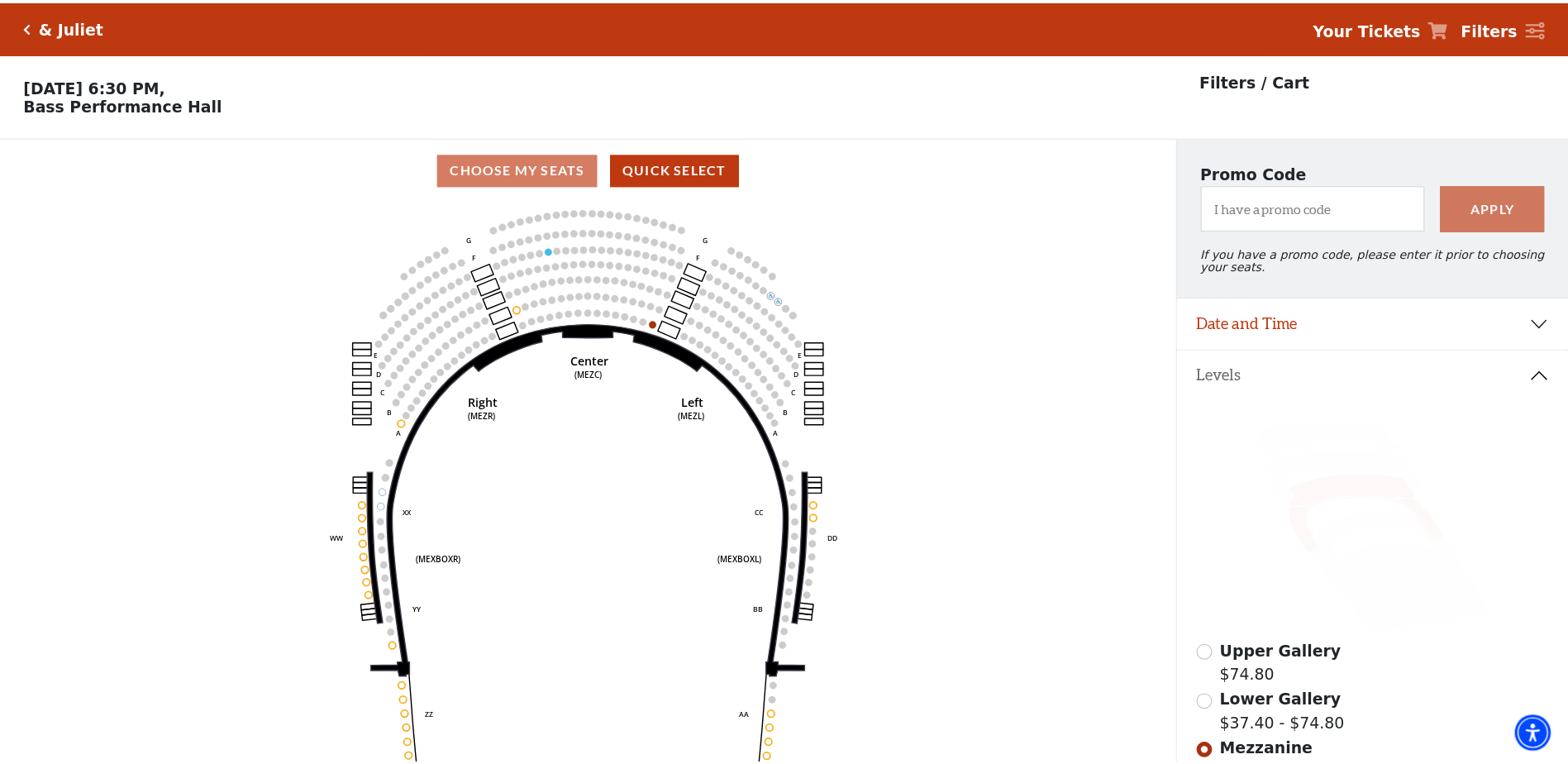
scroll to position [77, 0]
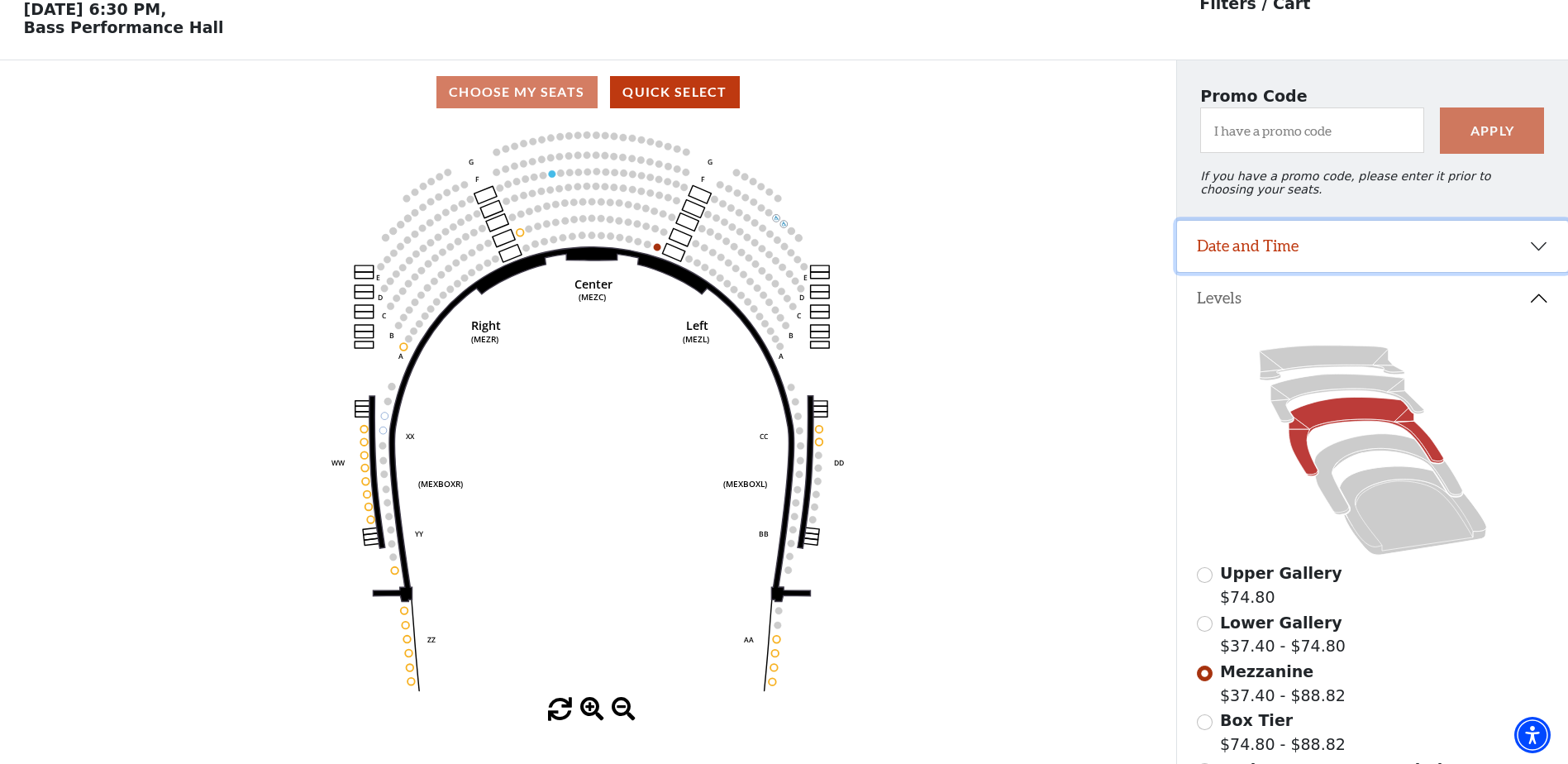
click at [1534, 257] on button "Date and Time" at bounding box center [1373, 247] width 391 height 51
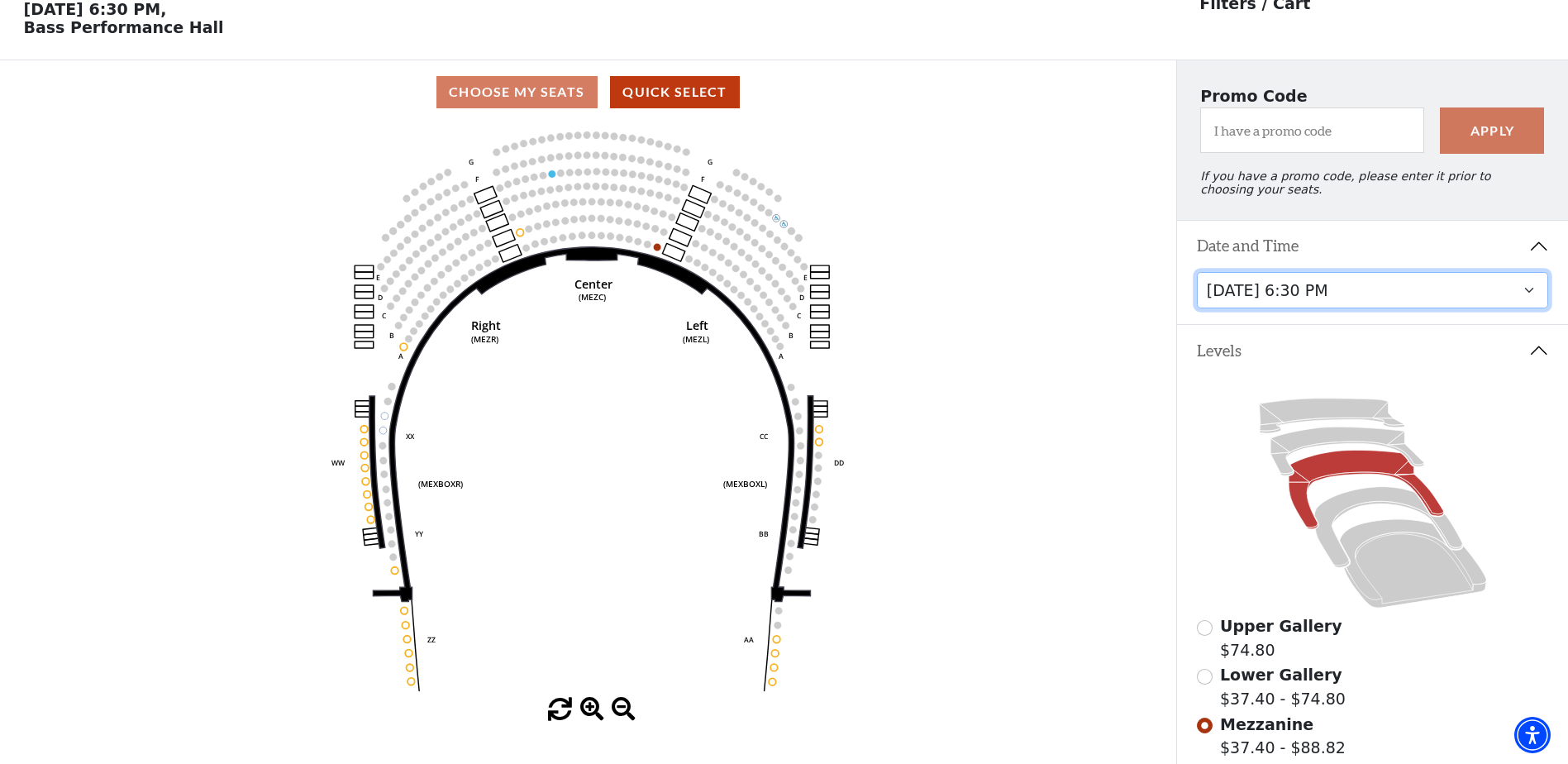
click at [1522, 304] on select "[DATE] 1:30 PM [DATE] 7:30 PM [DATE] 7:30 PM [DATE] 7:30 PM [DATE] 1:30 PM [DAT…" at bounding box center [1374, 291] width 352 height 37
